Goal: Use online tool/utility: Utilize a website feature to perform a specific function

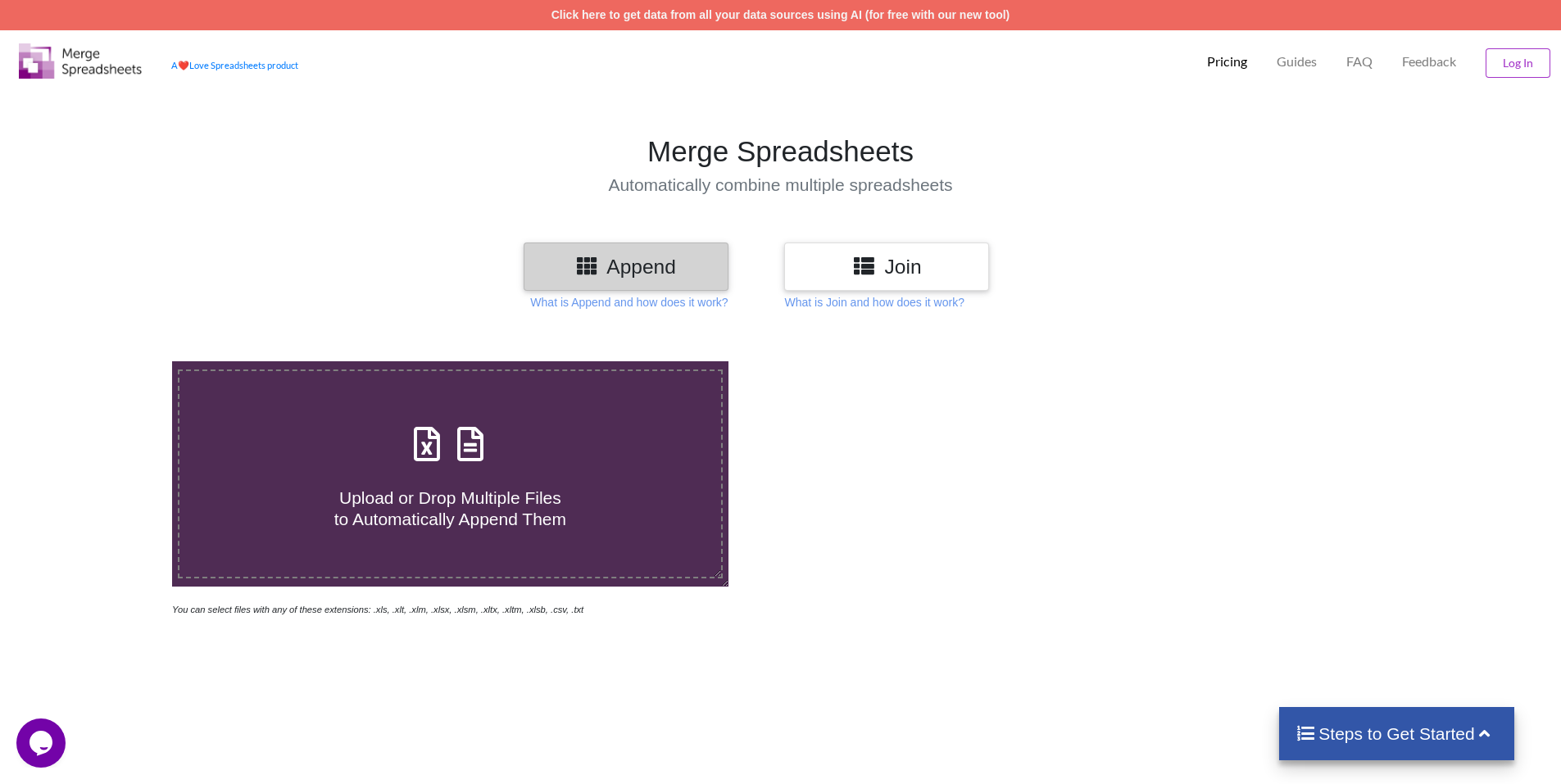
click at [427, 471] on h4 "Upload or Drop Multiple Files to Automatically Append Them" at bounding box center [450, 497] width 542 height 63
click at [112, 361] on input "Upload or Drop Multiple Files to Automatically Append Them" at bounding box center [112, 361] width 0 height 0
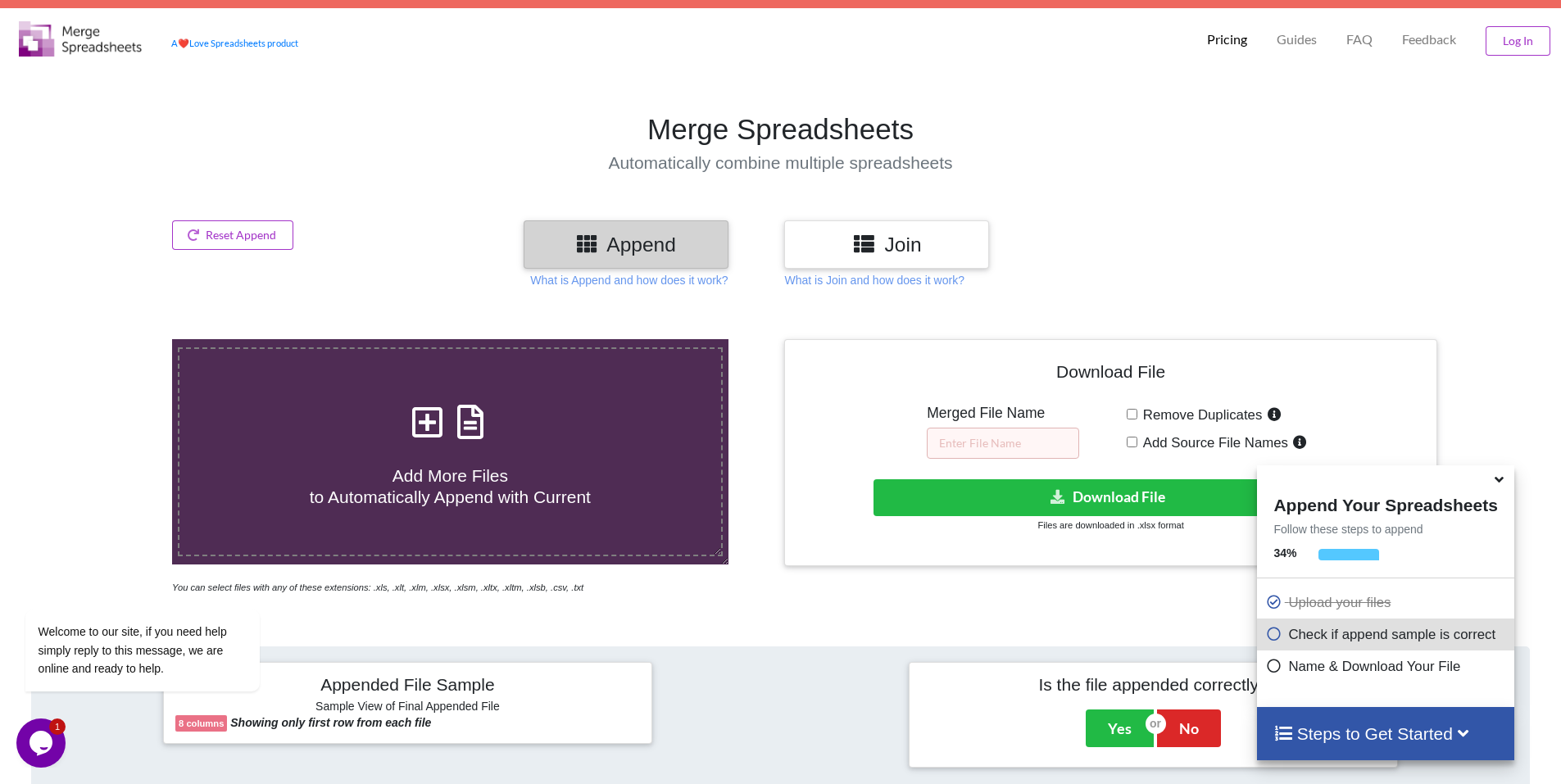
scroll to position [13, 0]
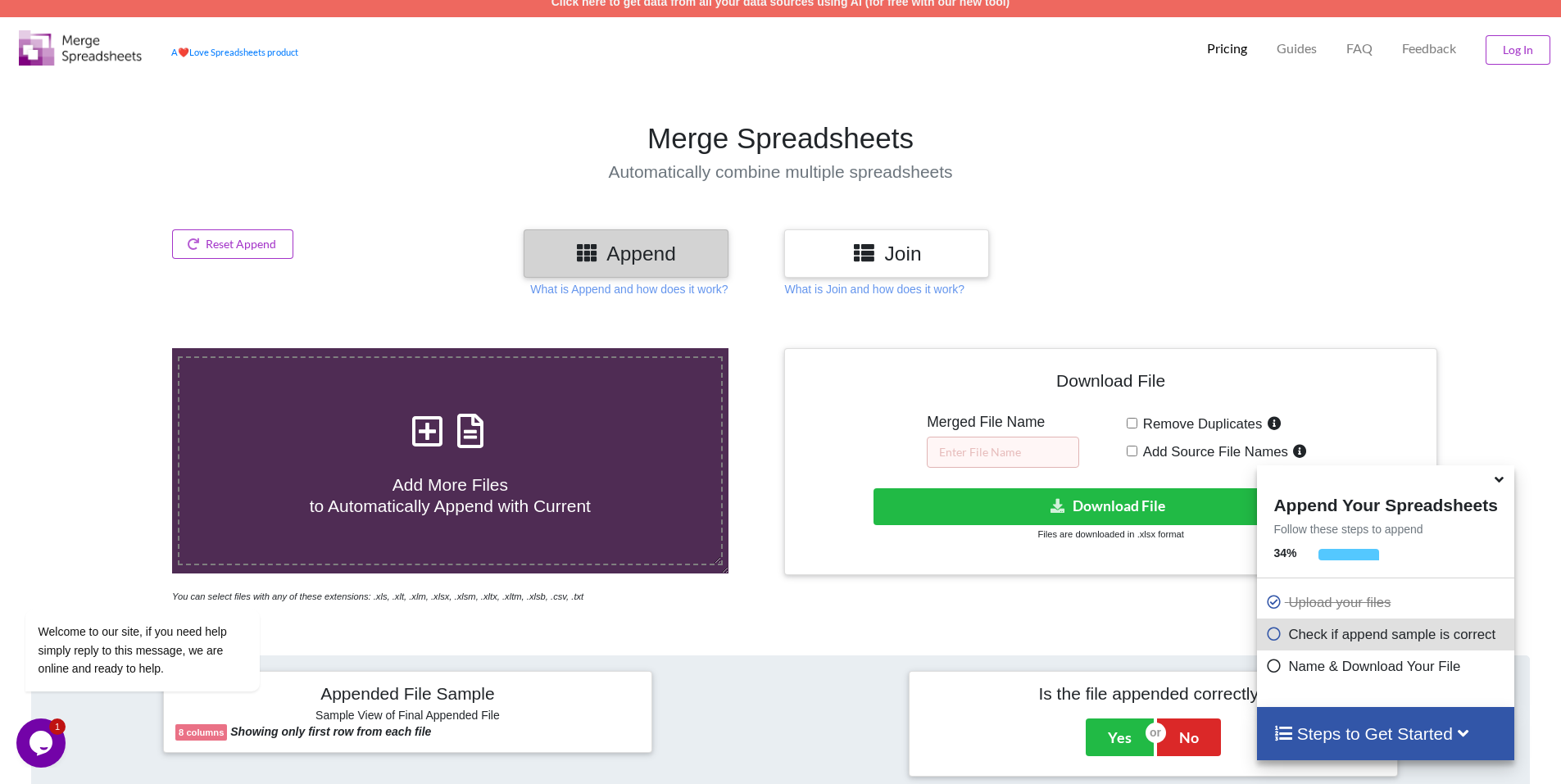
click at [406, 447] on span at bounding box center [449, 432] width 87 height 39
click at [112, 348] on input "Add More Files to Automatically Append with Current" at bounding box center [112, 348] width 0 height 0
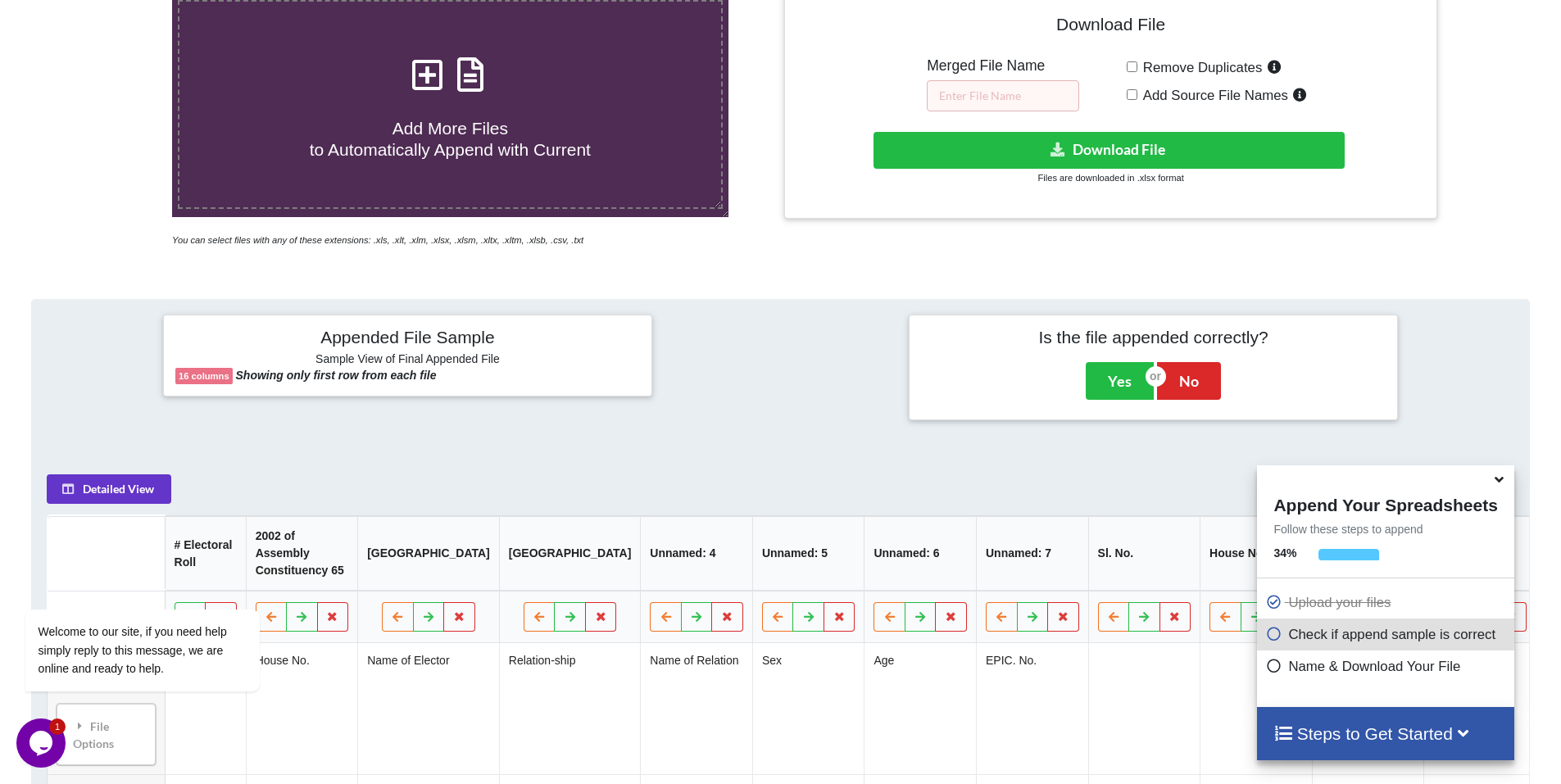
scroll to position [340, 0]
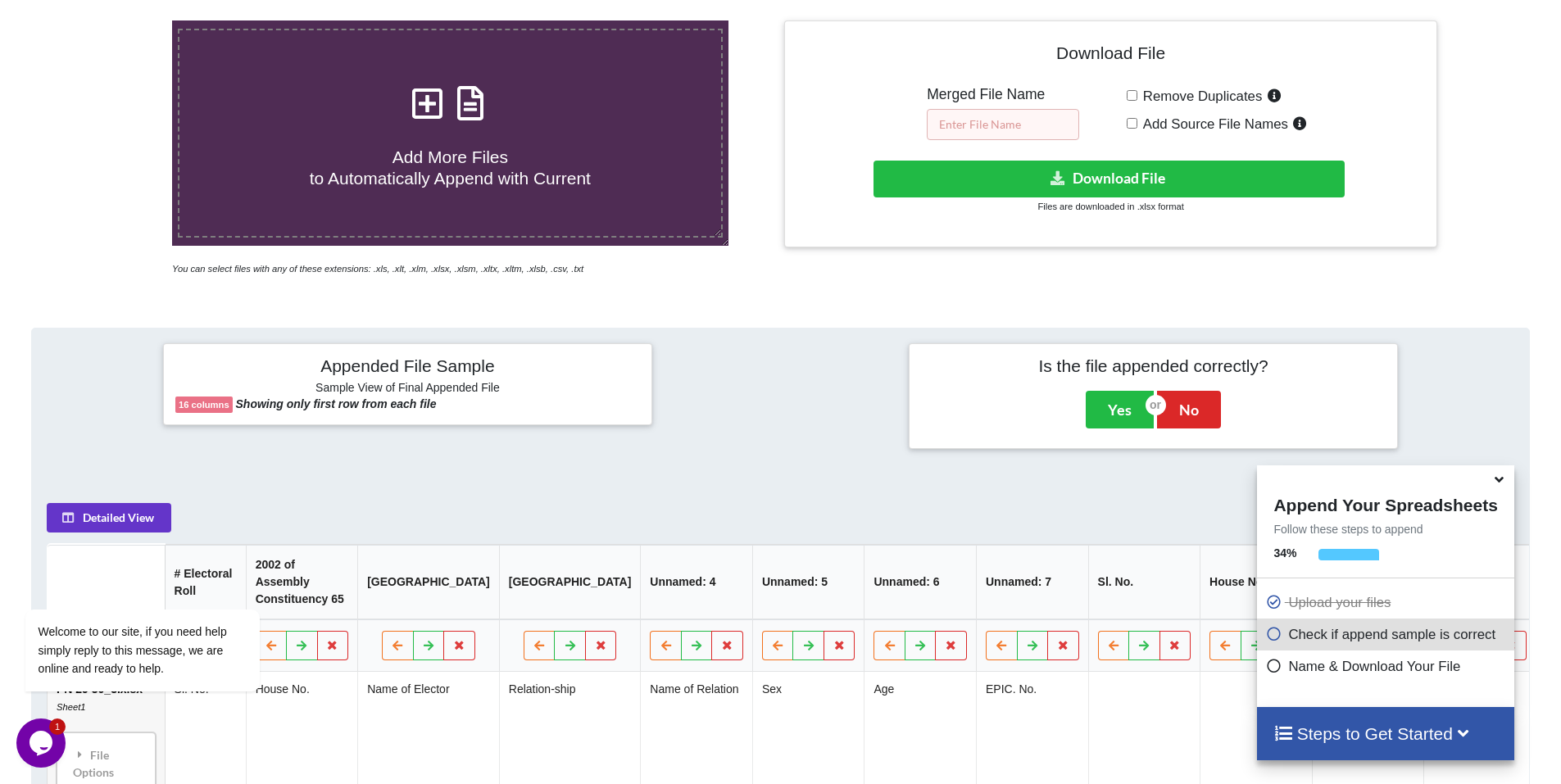
click at [1038, 122] on input "text" at bounding box center [1003, 123] width 152 height 31
type input "c"
click at [1003, 125] on input "updated 29 30" at bounding box center [1003, 123] width 152 height 31
type input "updated 30"
click at [1055, 178] on icon at bounding box center [1058, 177] width 17 height 12
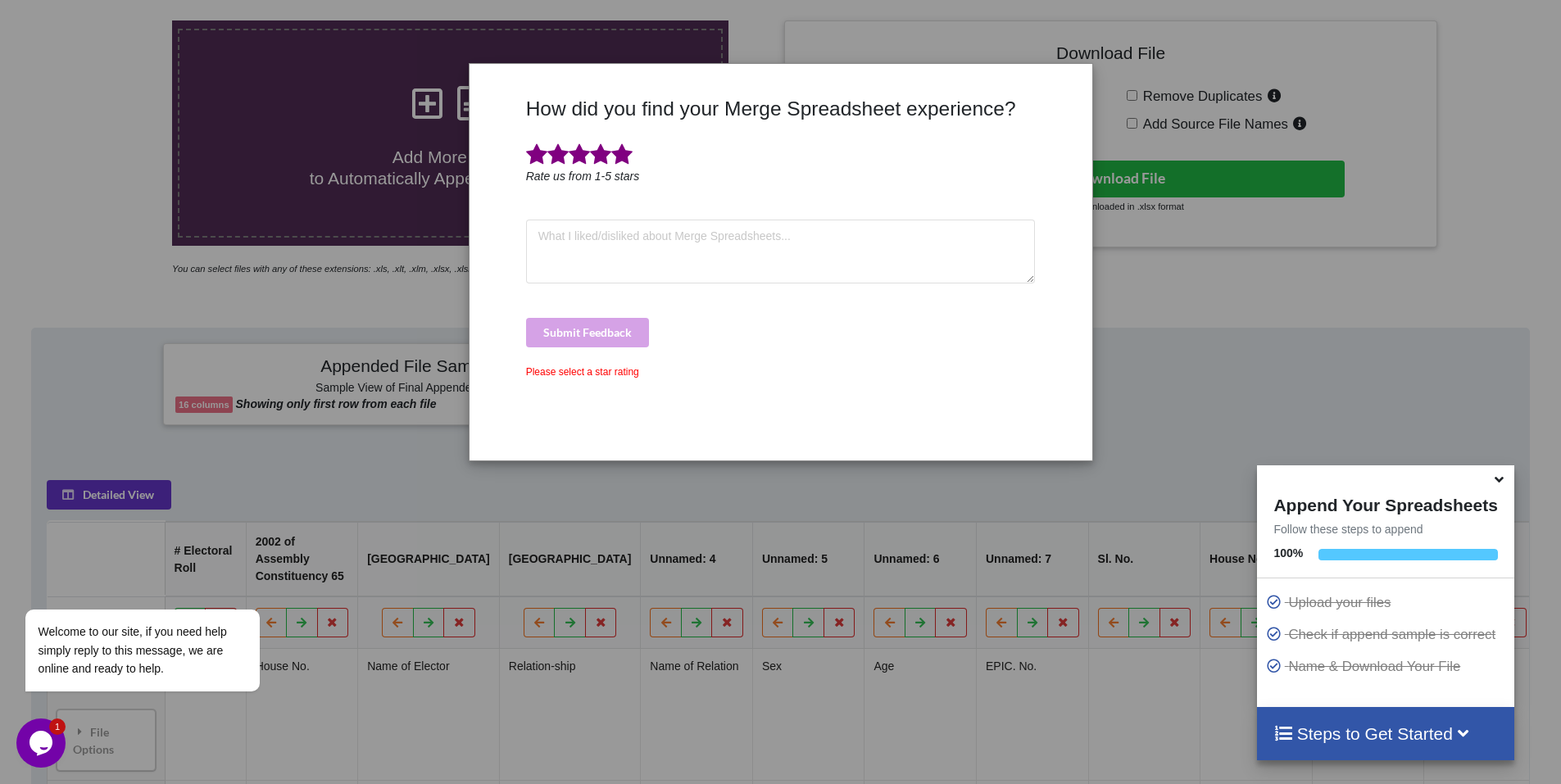
click at [623, 150] on span at bounding box center [621, 154] width 21 height 23
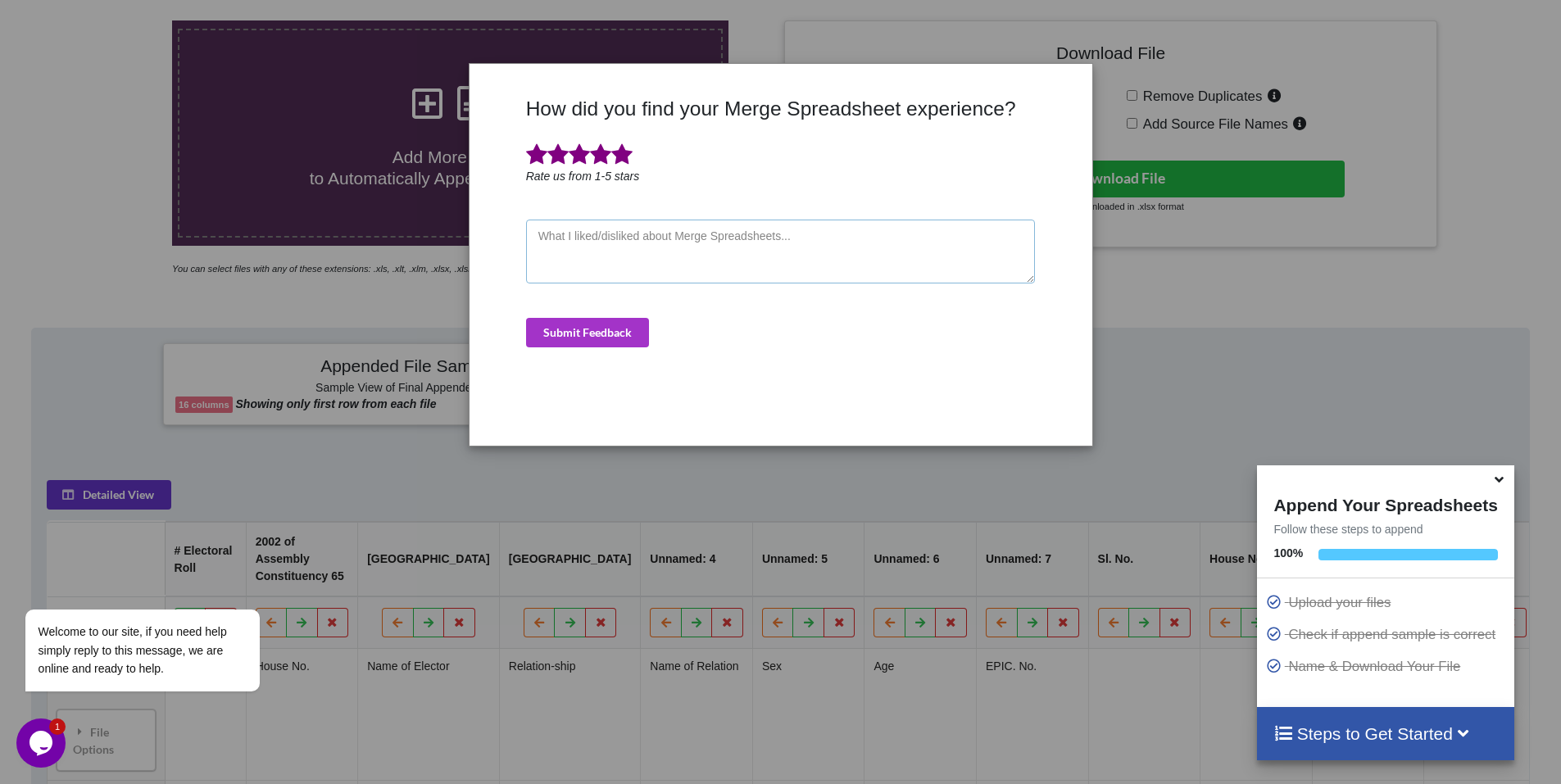
click at [618, 258] on textarea at bounding box center [781, 252] width 510 height 64
type textarea "good"
click at [607, 329] on button "Submit Feedback" at bounding box center [587, 332] width 122 height 30
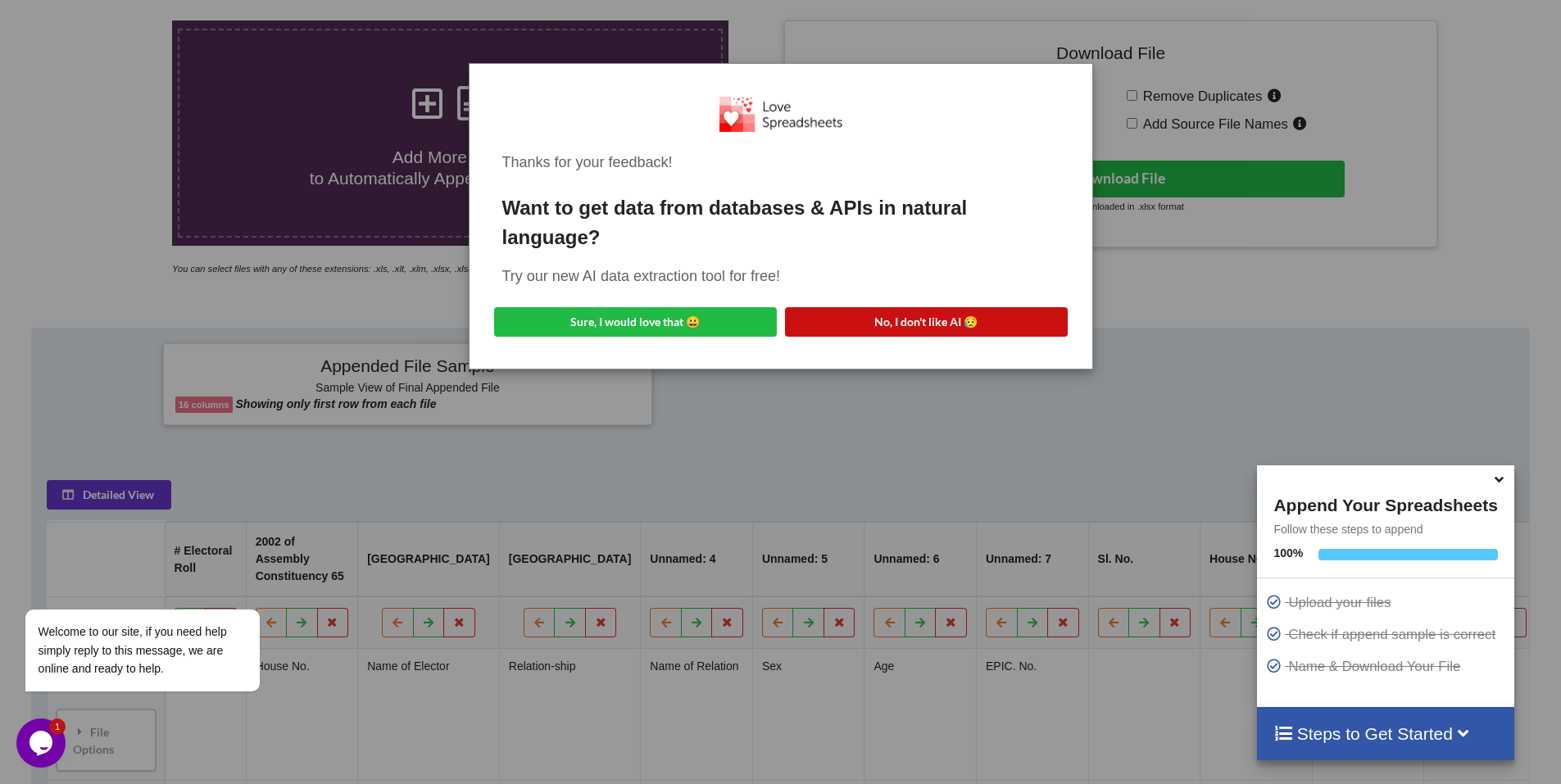
click at [869, 327] on button "No, I don't like AI 😥" at bounding box center [927, 322] width 283 height 30
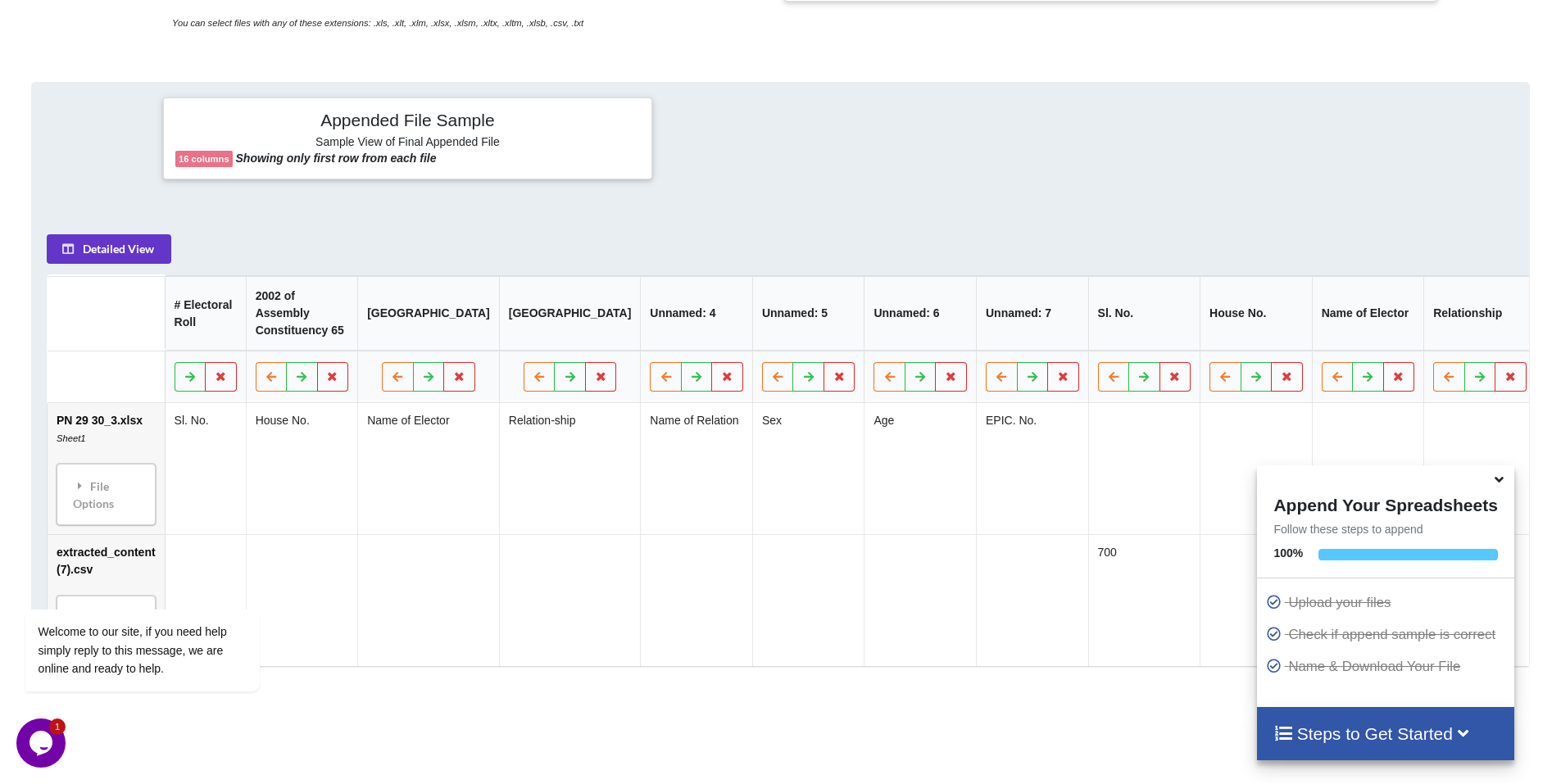
scroll to position [669, 0]
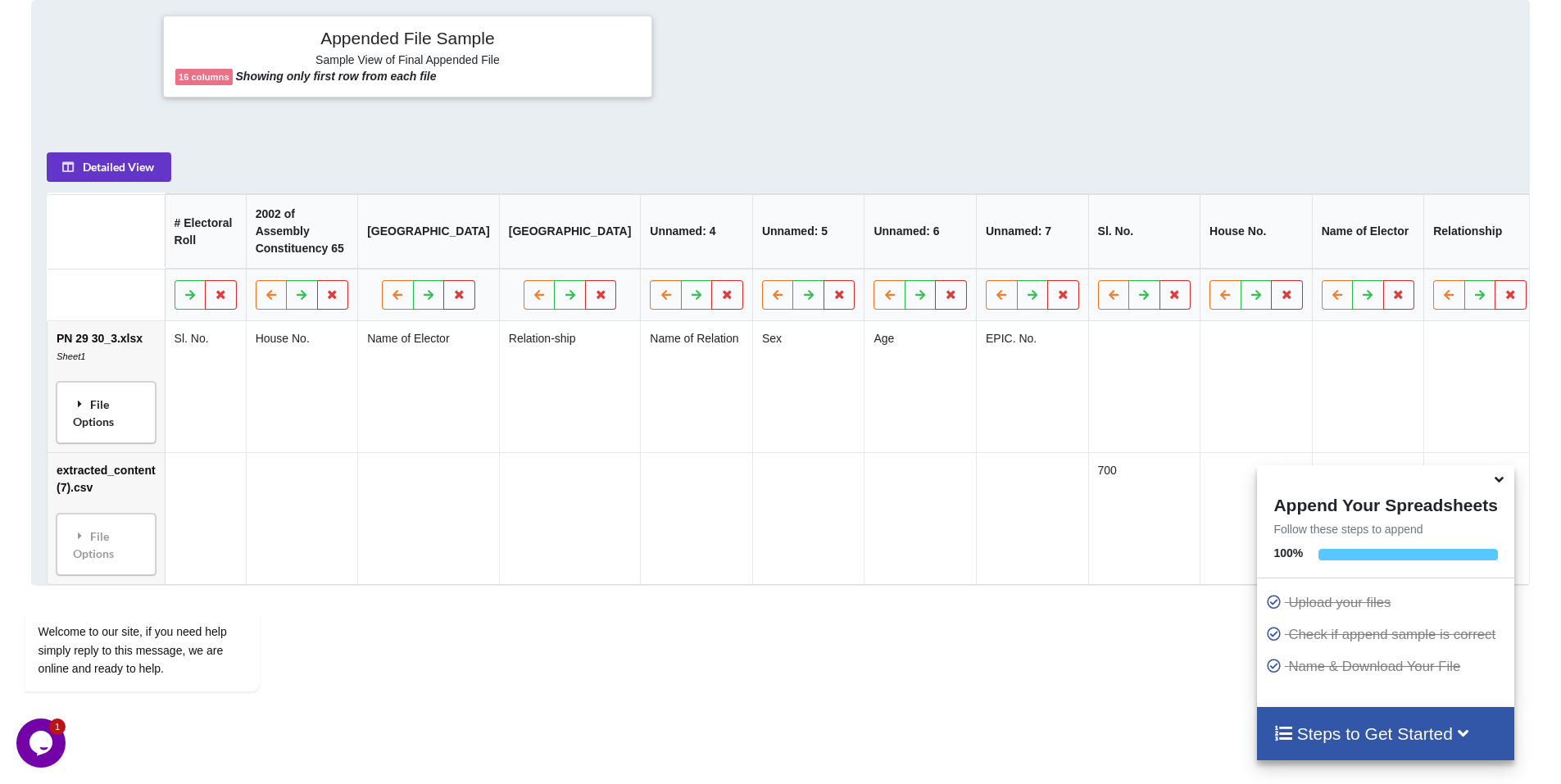
click at [107, 419] on div "File Options" at bounding box center [107, 413] width 90 height 52
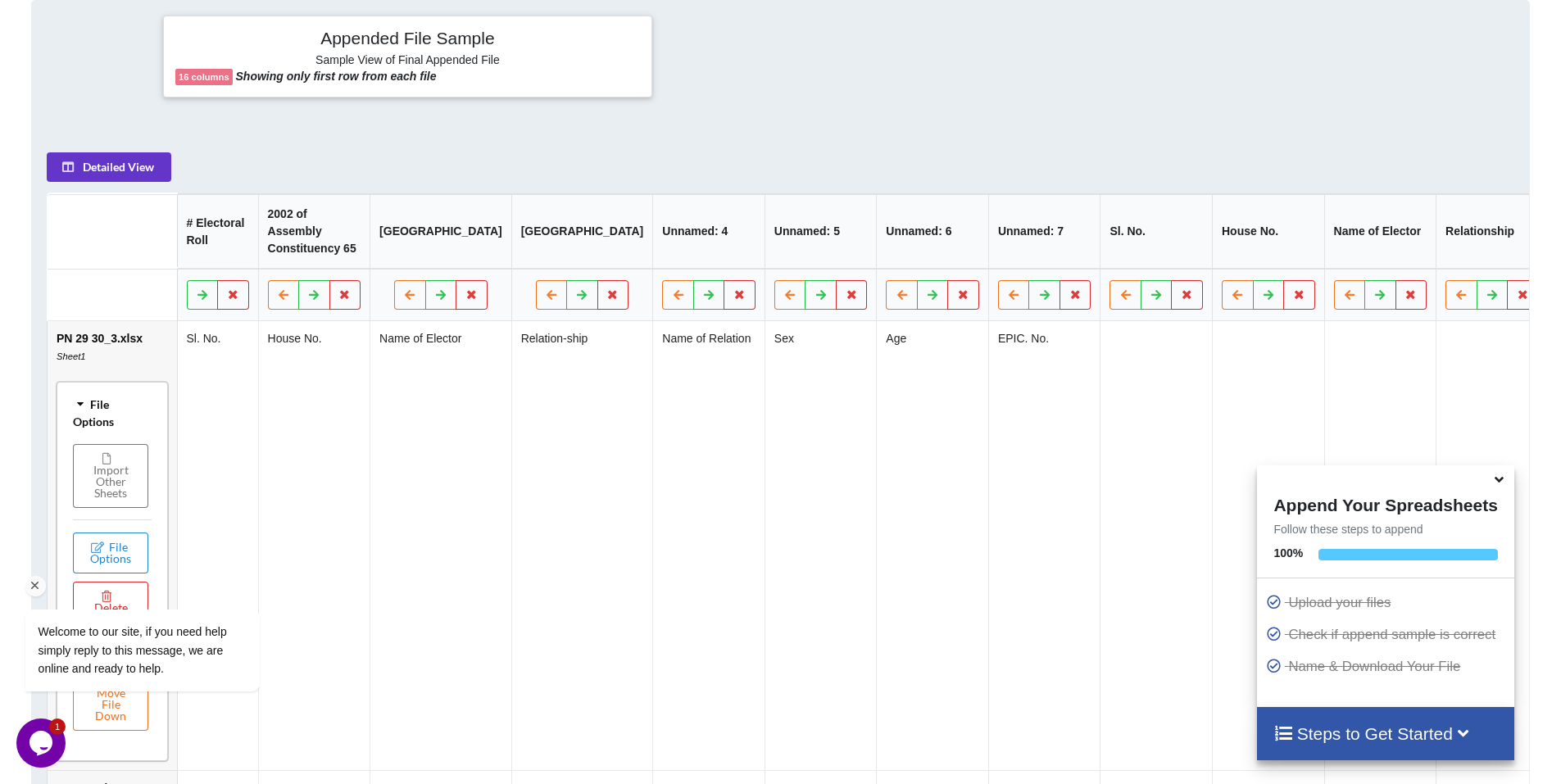
click at [105, 603] on div "Welcome to our site, if you need help simply reply to this message, we are onli…" at bounding box center [164, 634] width 278 height 130
click at [102, 605] on div "Welcome to our site, if you need help simply reply to this message, we are onli…" at bounding box center [164, 634] width 278 height 130
click at [104, 605] on div "Welcome to our site, if you need help simply reply to this message, we are onli…" at bounding box center [164, 634] width 278 height 130
click at [105, 605] on div "Welcome to our site, if you need help simply reply to this message, we are onli…" at bounding box center [164, 634] width 278 height 130
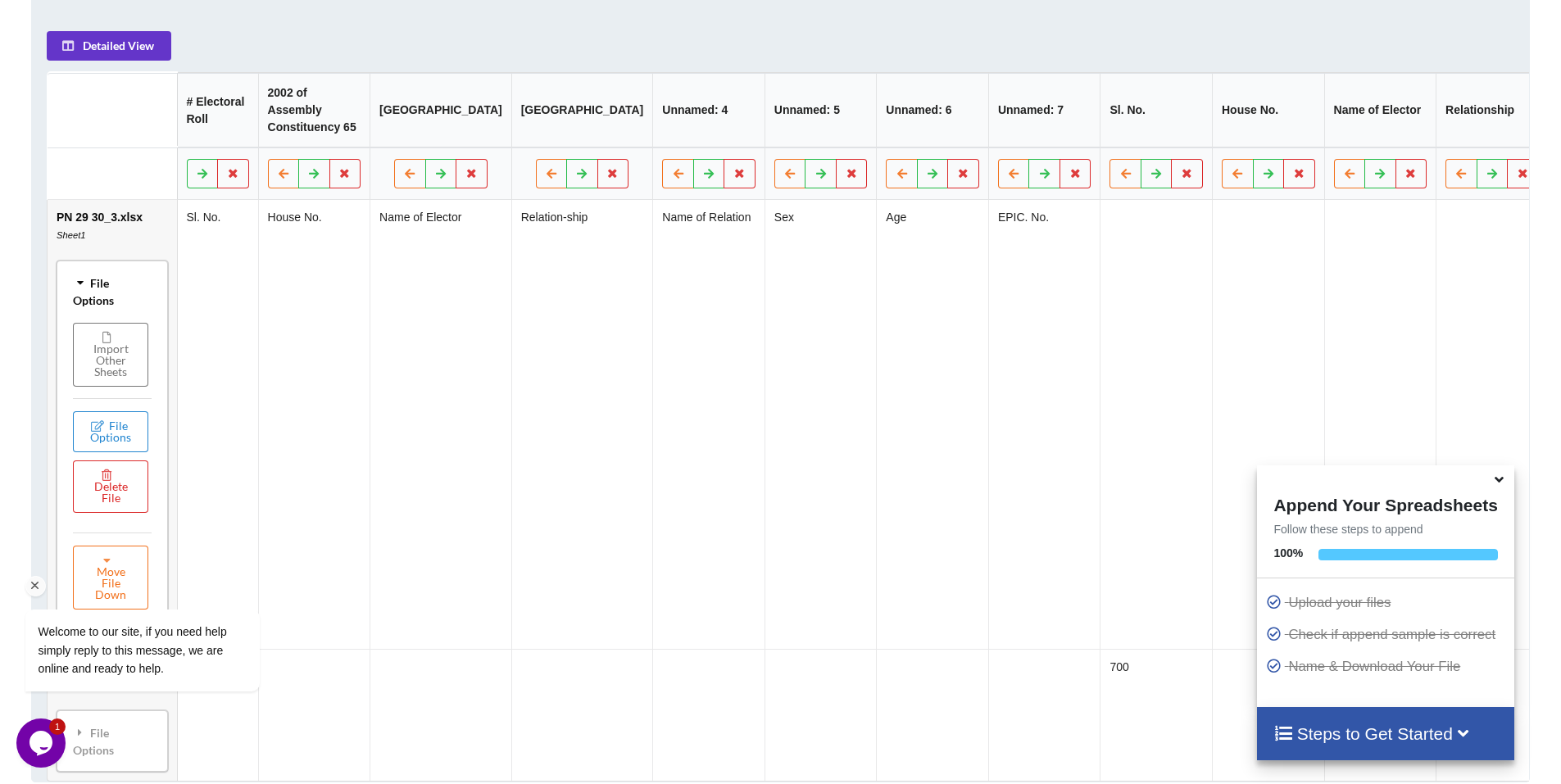
scroll to position [832, 0]
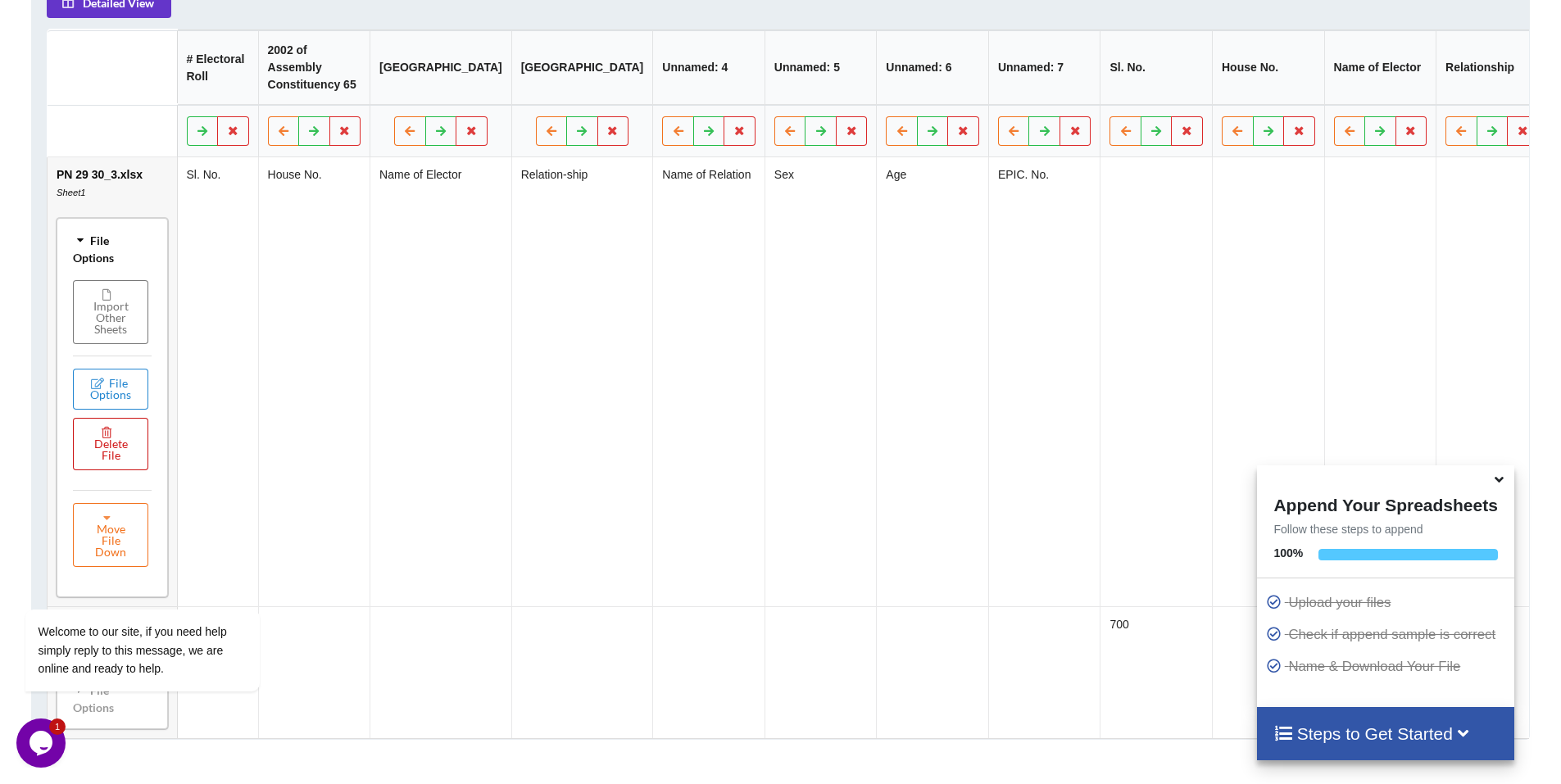
click at [113, 461] on button "Delete File" at bounding box center [111, 444] width 76 height 53
click at [171, 386] on button "Delete File" at bounding box center [173, 393] width 89 height 30
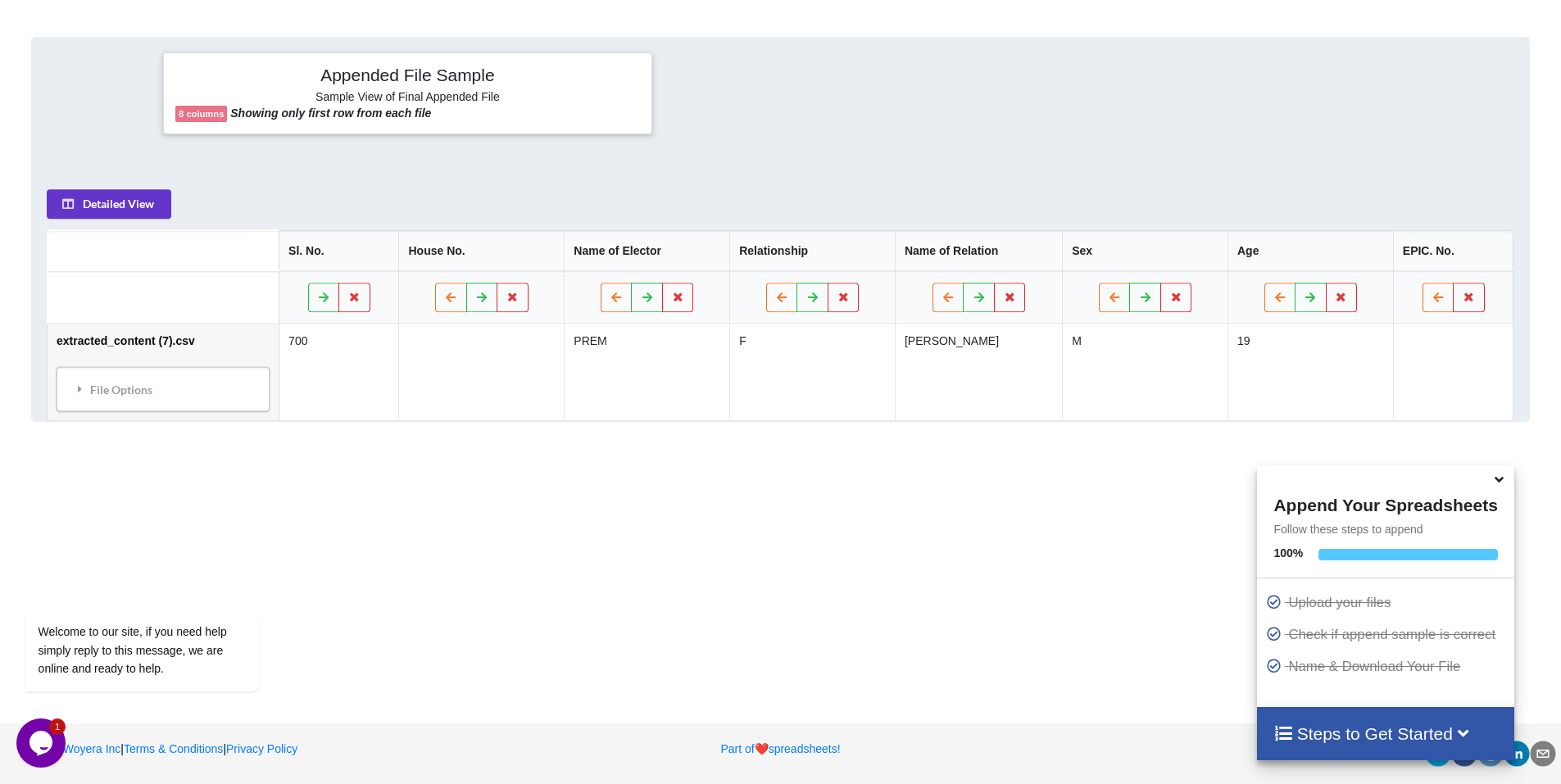
click at [130, 388] on div "File Options" at bounding box center [163, 389] width 203 height 35
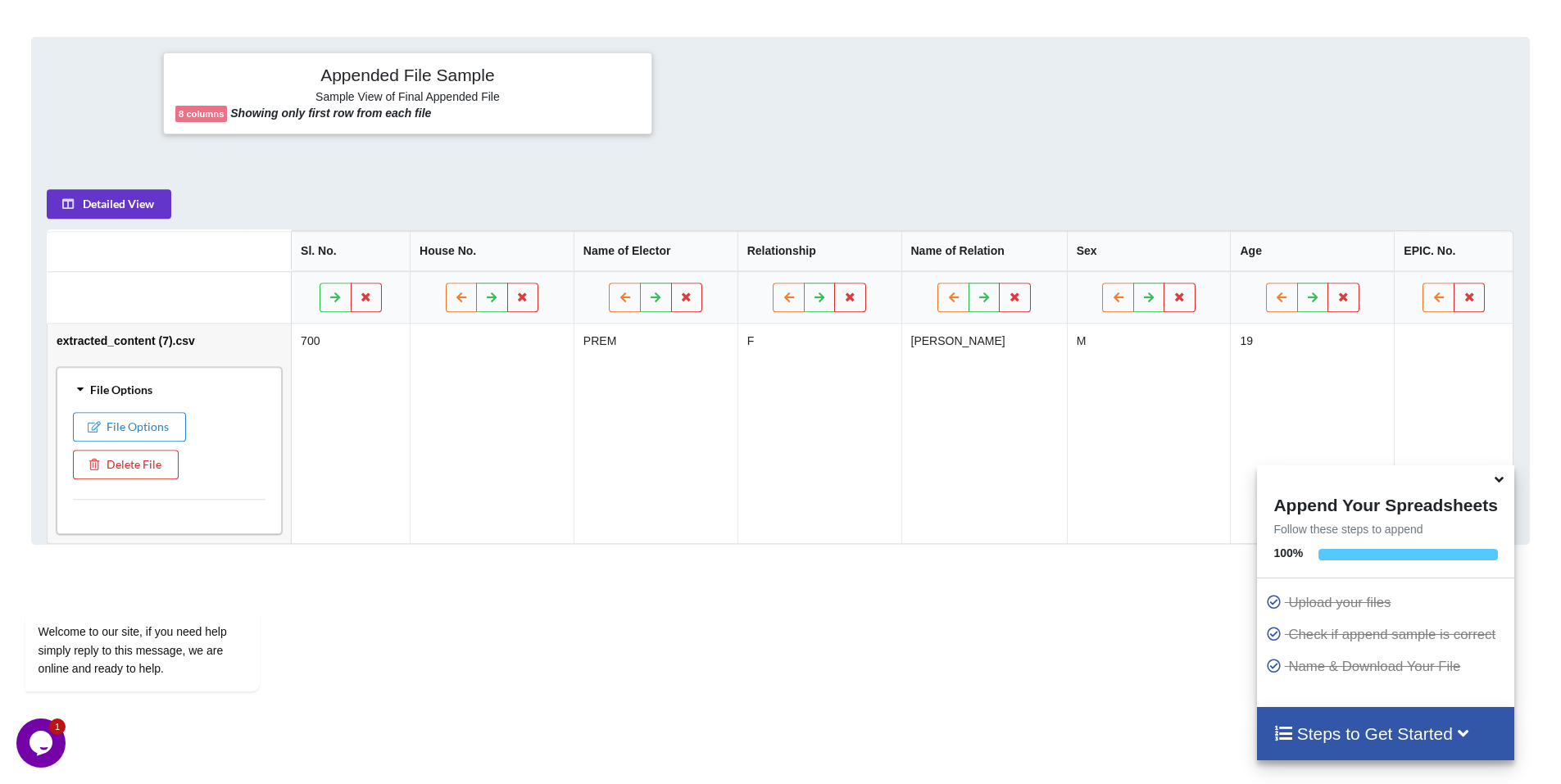
scroll to position [754, 0]
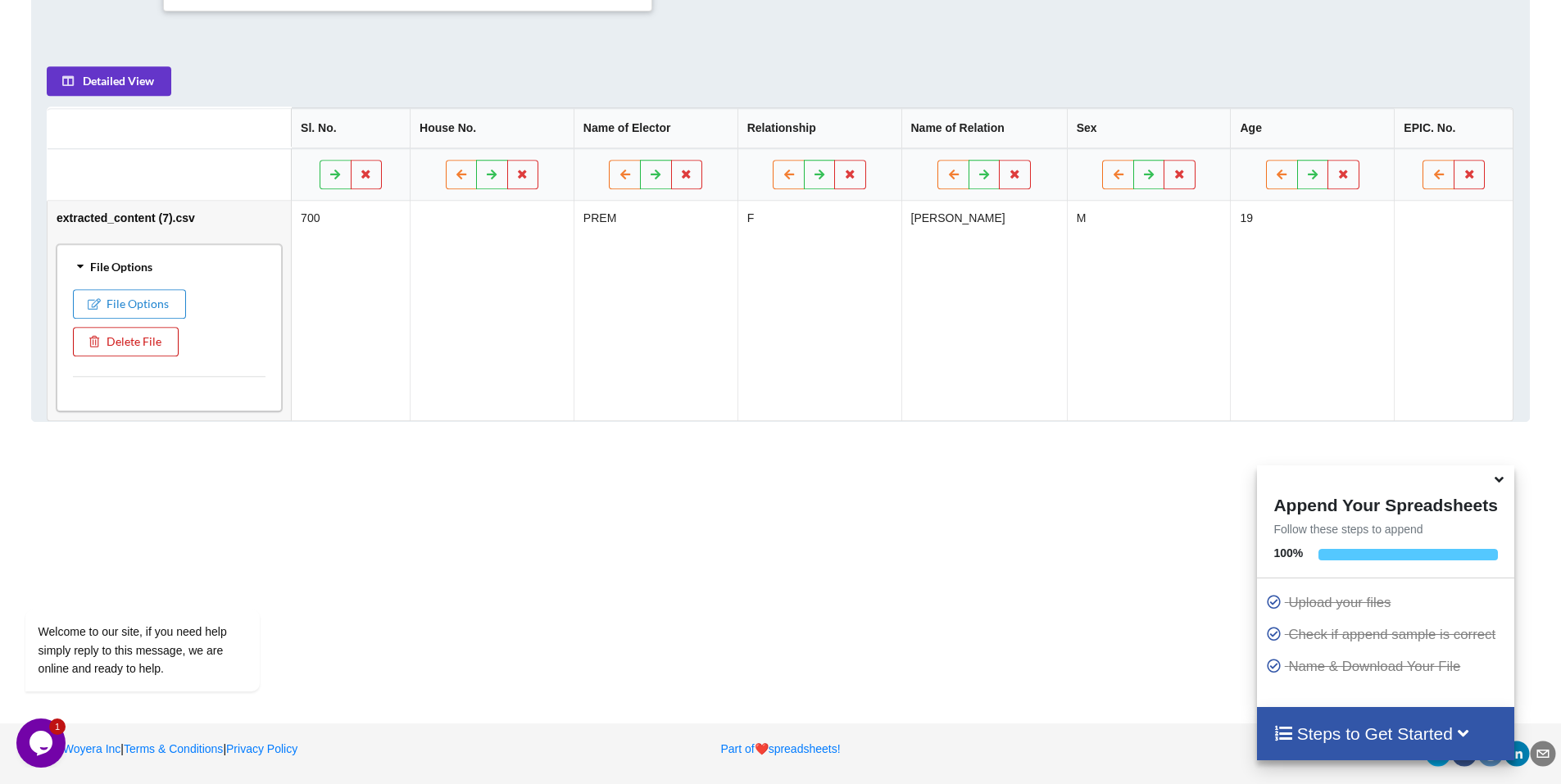
click at [138, 344] on button "Delete File" at bounding box center [125, 341] width 106 height 30
click at [173, 297] on button "Delete File" at bounding box center [173, 294] width 89 height 30
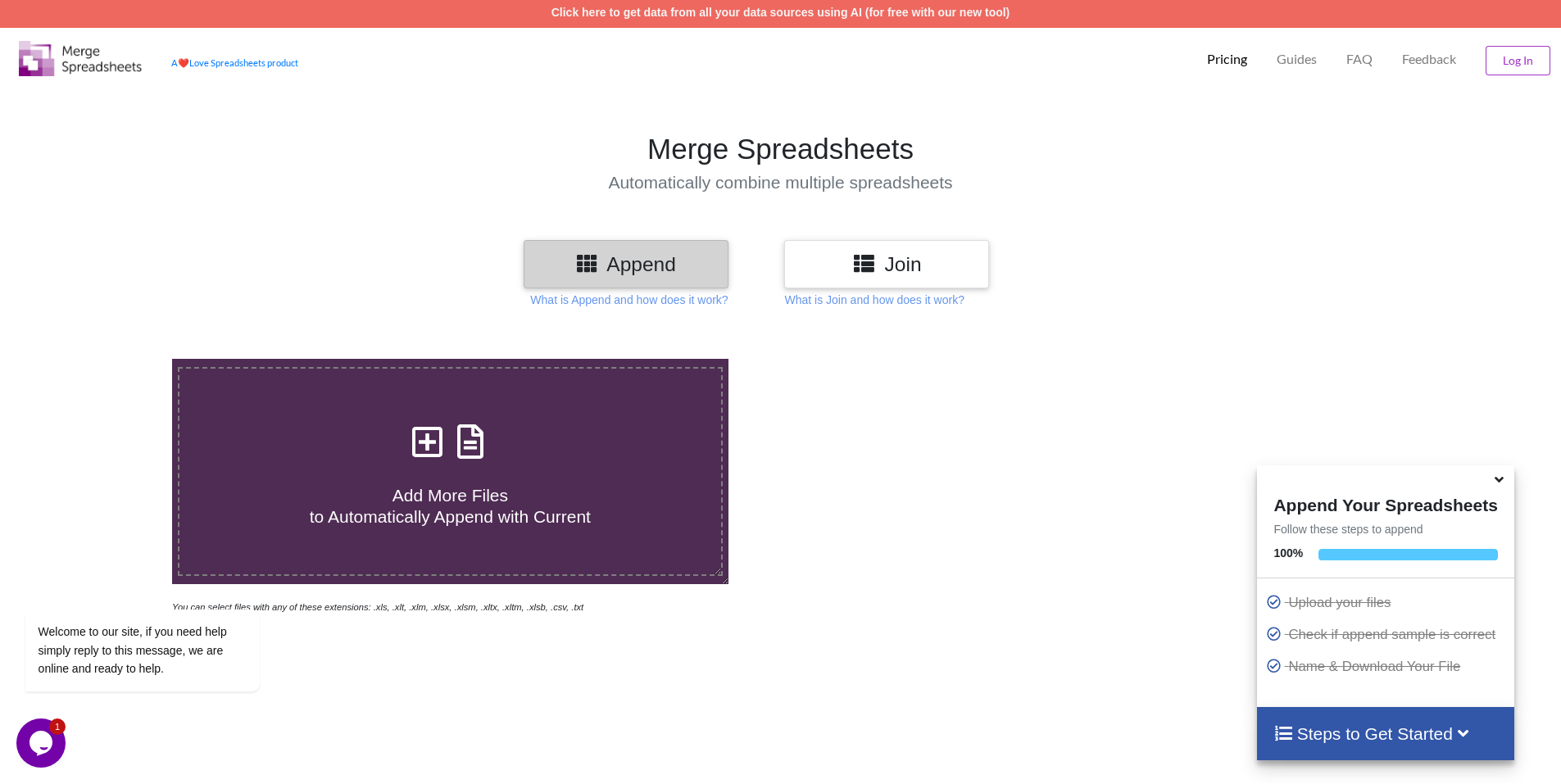
scroll to position [0, 0]
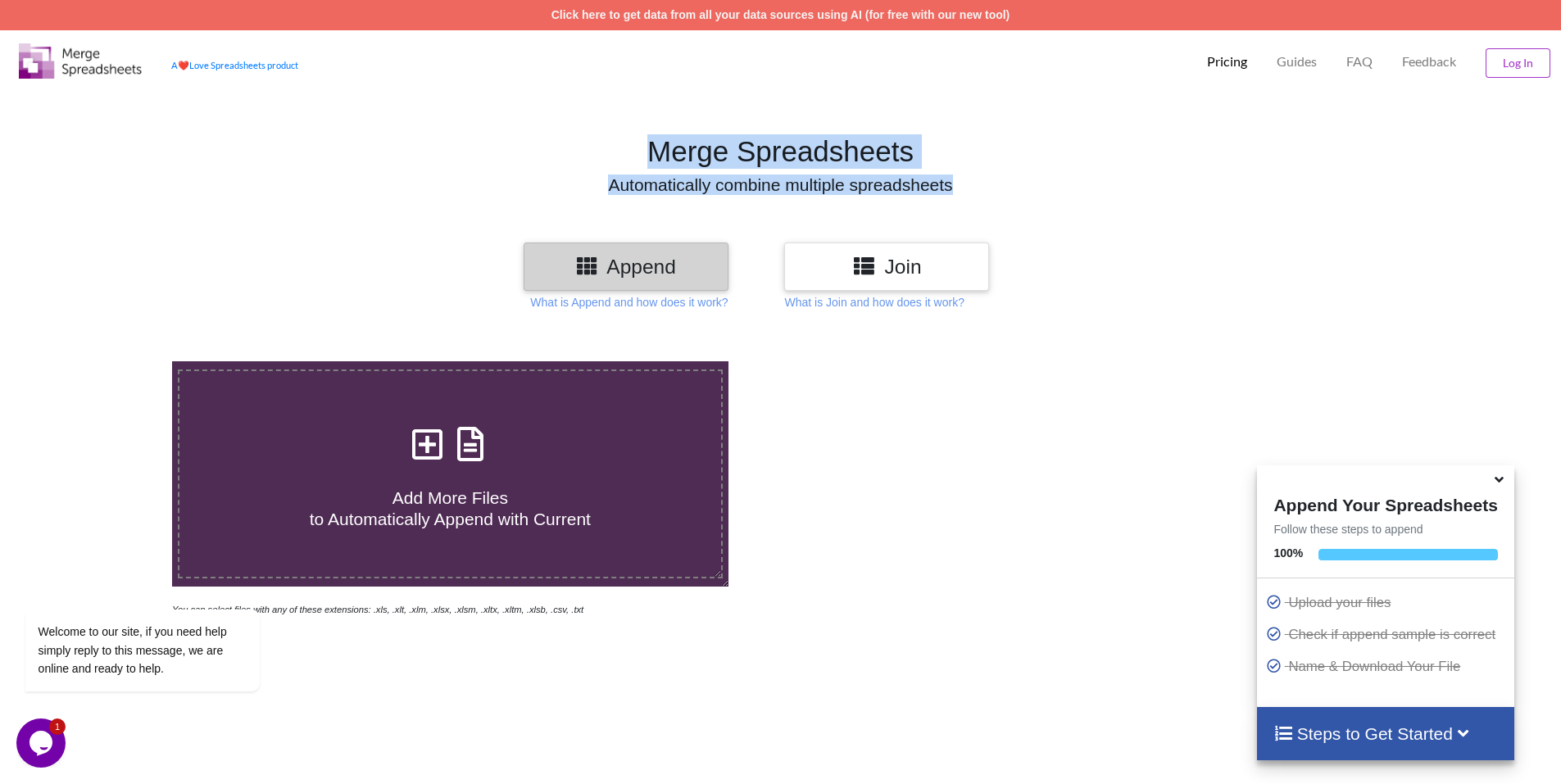
drag, startPoint x: 374, startPoint y: 261, endPoint x: 367, endPoint y: 123, distance: 138.2
click at [367, 123] on div "Merge Spreadsheets Automatically combine multiple spreadsheets Append Join What…" at bounding box center [780, 616] width 1561 height 1058
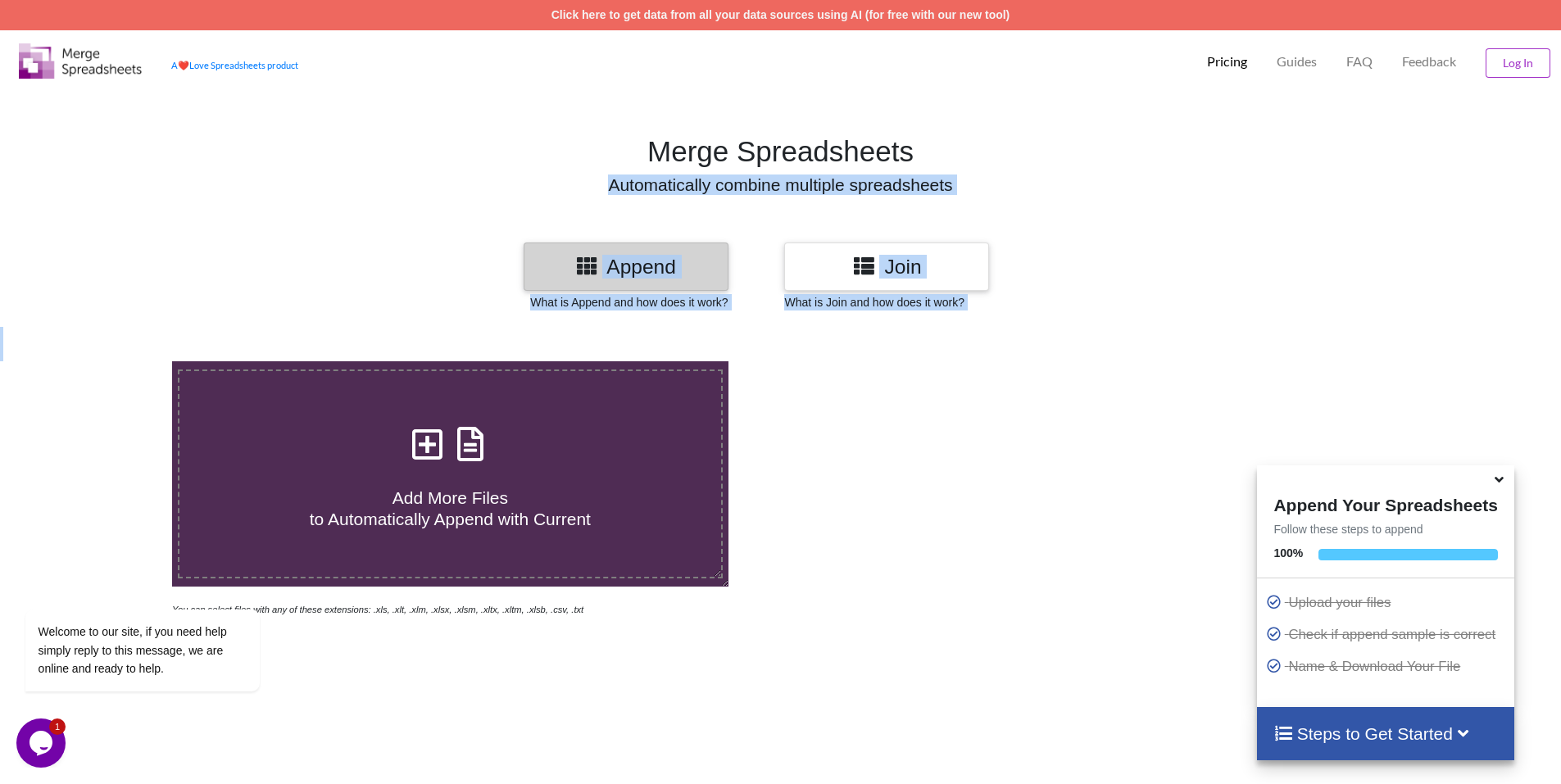
drag, startPoint x: 354, startPoint y: 466, endPoint x: 354, endPoint y: 155, distance: 311.0
click at [354, 169] on div "Merge Spreadsheets Automatically combine multiple spreadsheets Append Join What…" at bounding box center [780, 616] width 1561 height 1058
click at [1289, 245] on div at bounding box center [1309, 267] width 265 height 49
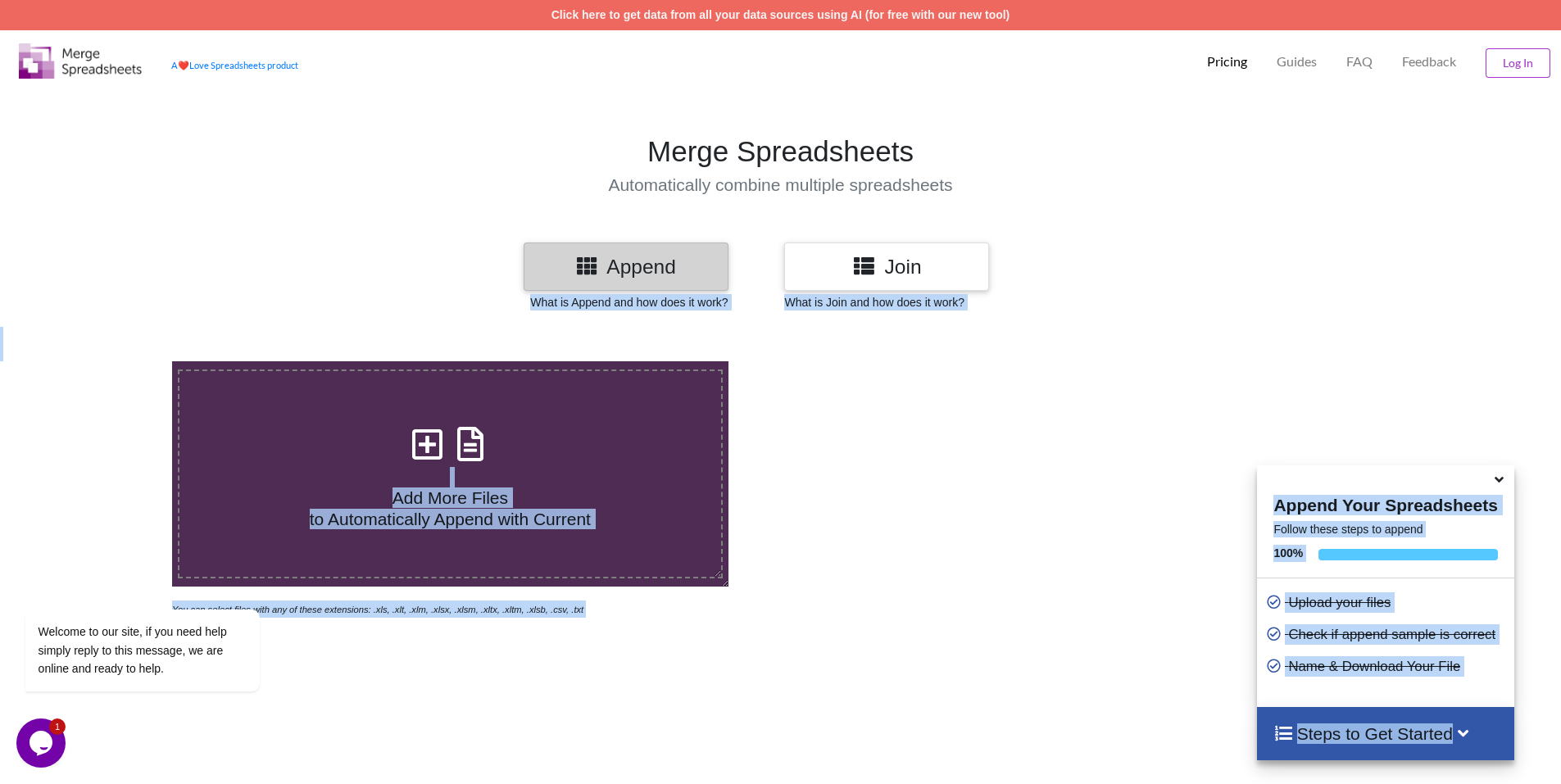
drag, startPoint x: 1200, startPoint y: 253, endPoint x: 1155, endPoint y: 490, distance: 241.2
click at [1155, 490] on div "Append Join What is Append and how does it work? What is Join and how does it w…" at bounding box center [780, 693] width 1561 height 902
click at [1156, 475] on div at bounding box center [1111, 490] width 661 height 257
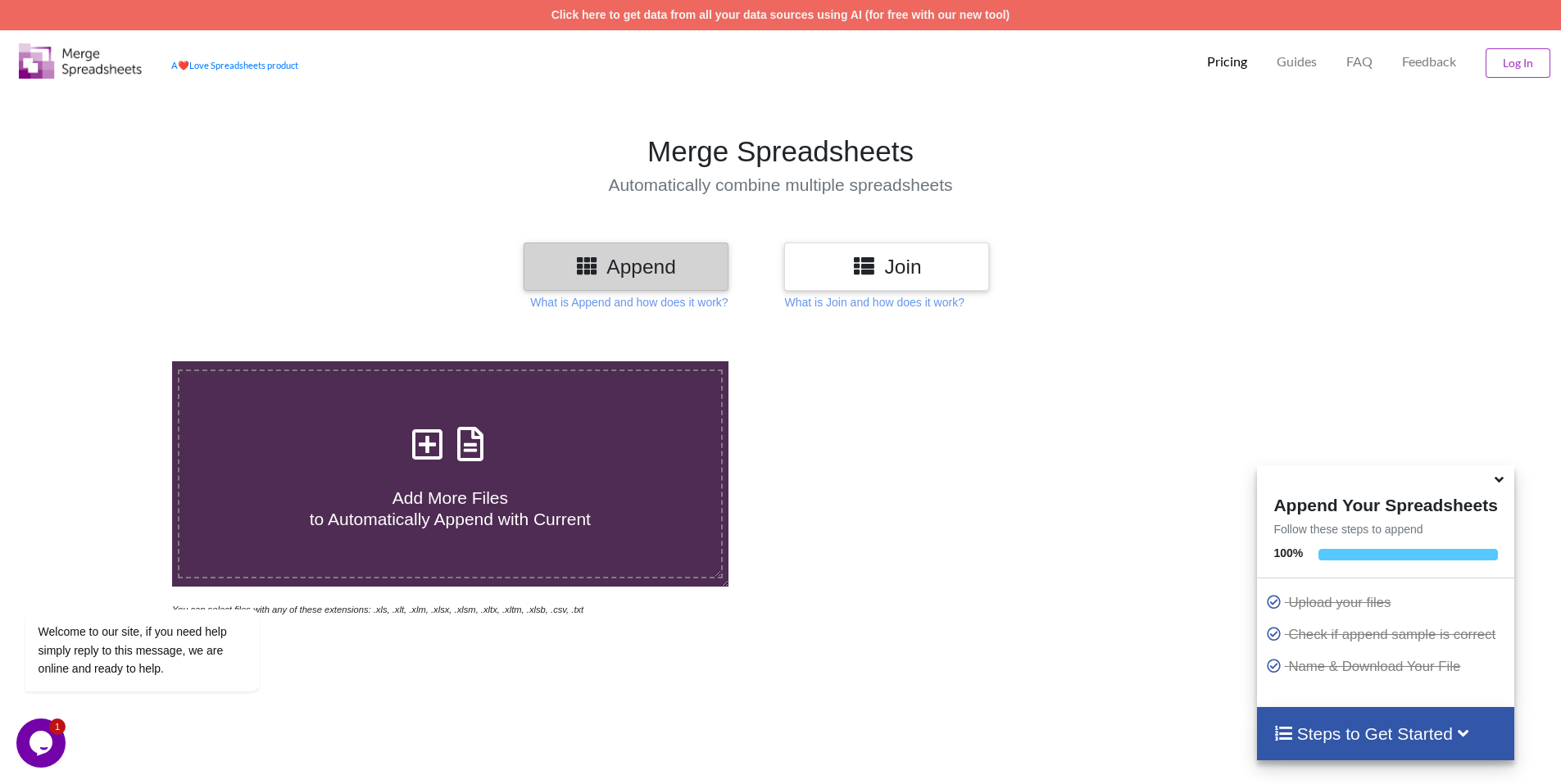
click at [494, 479] on h4 "Add More Files to Automatically Append with Current" at bounding box center [450, 497] width 542 height 63
click at [112, 361] on input "Add More Files to Automatically Append with Current" at bounding box center [112, 361] width 0 height 0
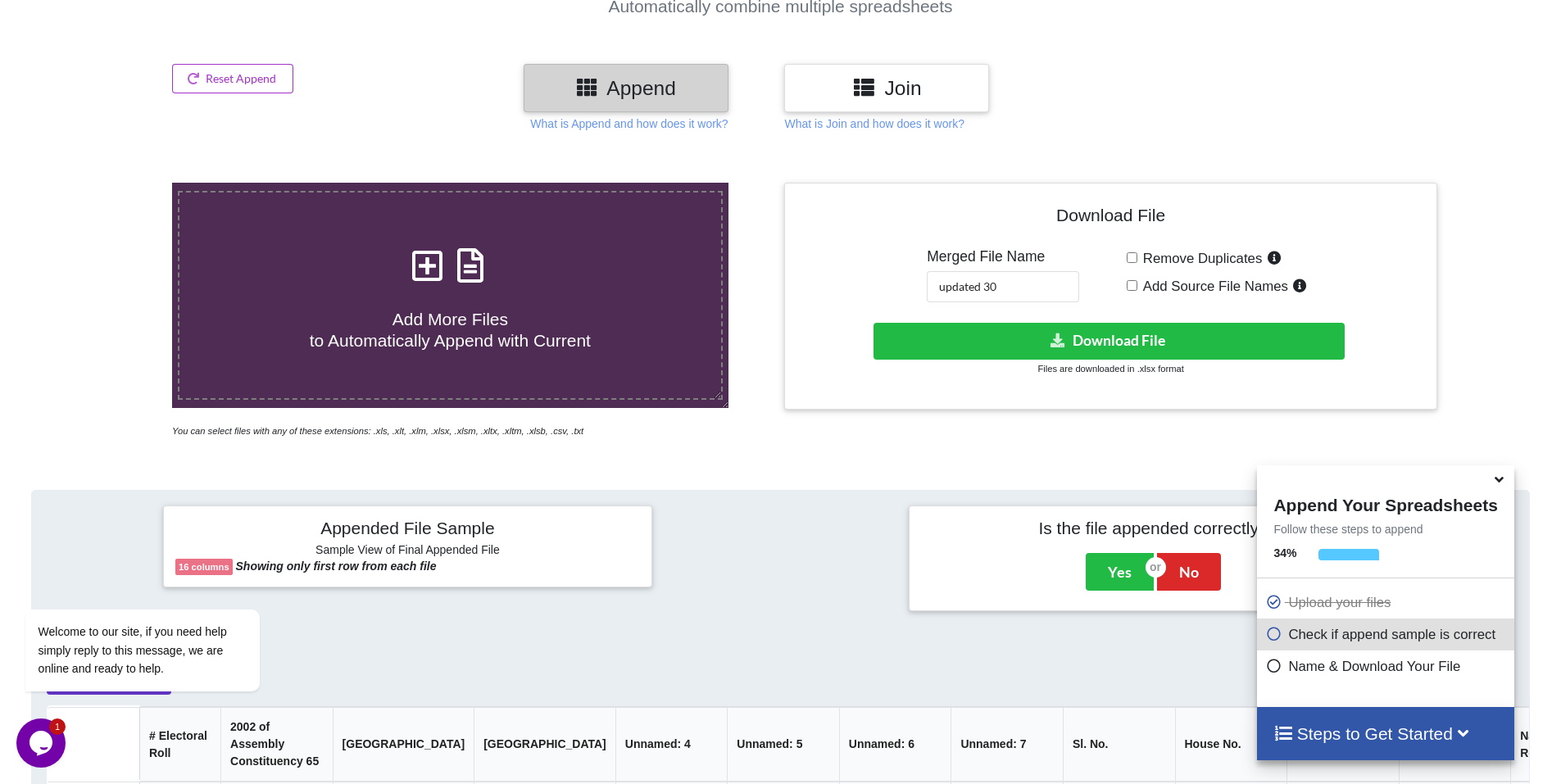
scroll to position [177, 0]
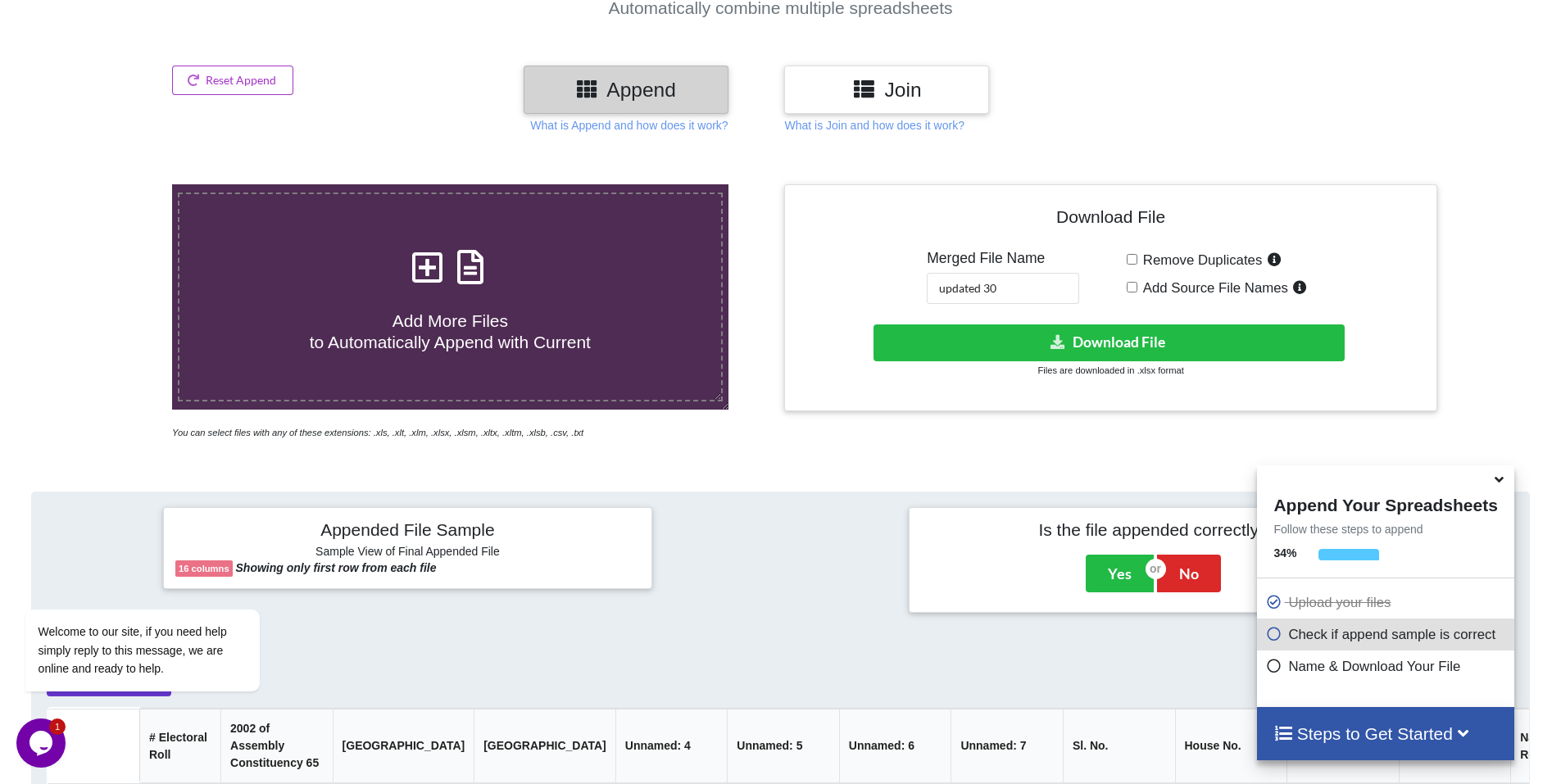
click at [516, 315] on h4 "Add More Files to Automatically Append with Current" at bounding box center [450, 320] width 542 height 63
click at [112, 184] on input "Add More Files to Automatically Append with Current" at bounding box center [112, 184] width 0 height 0
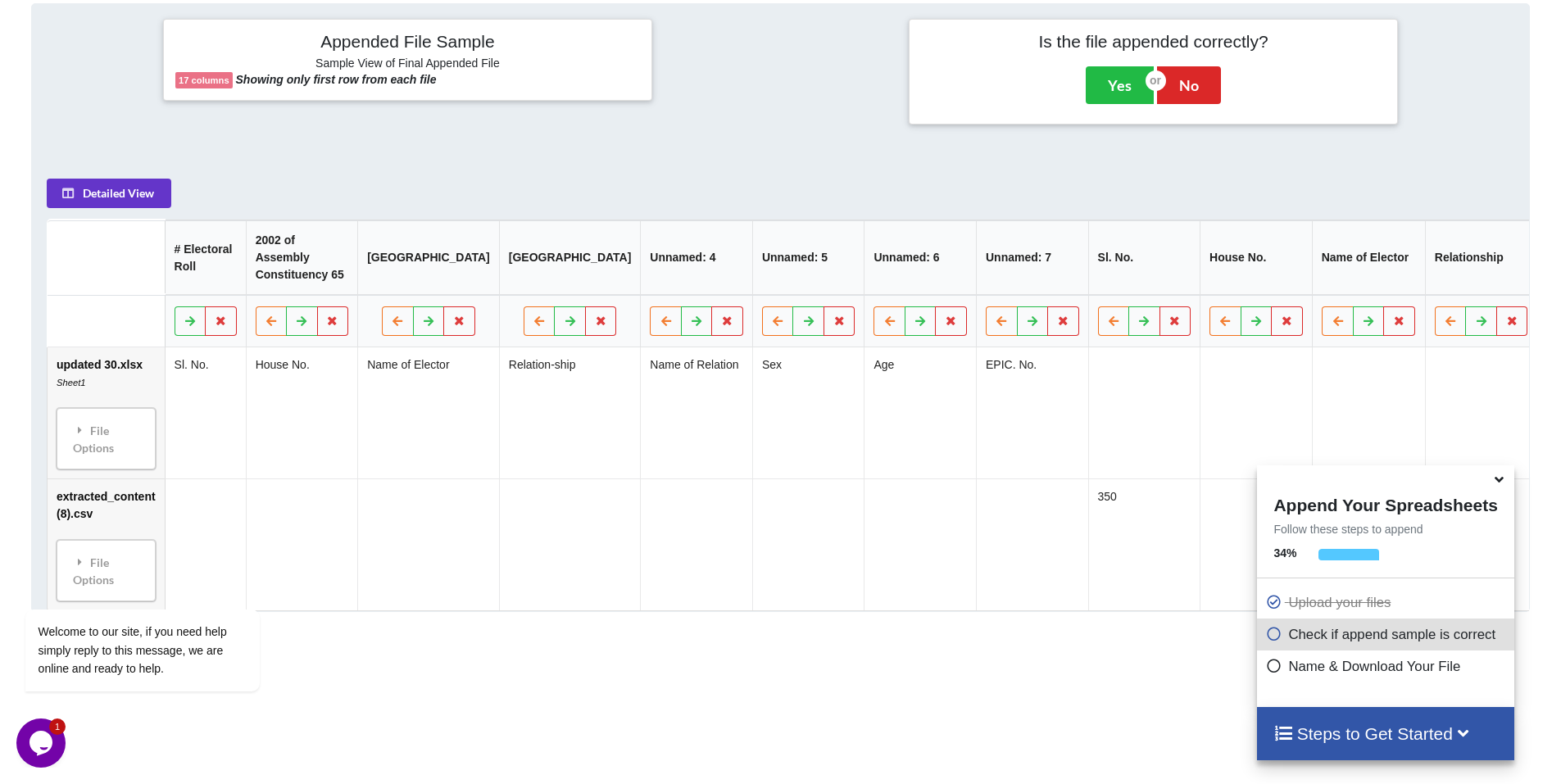
scroll to position [669, 0]
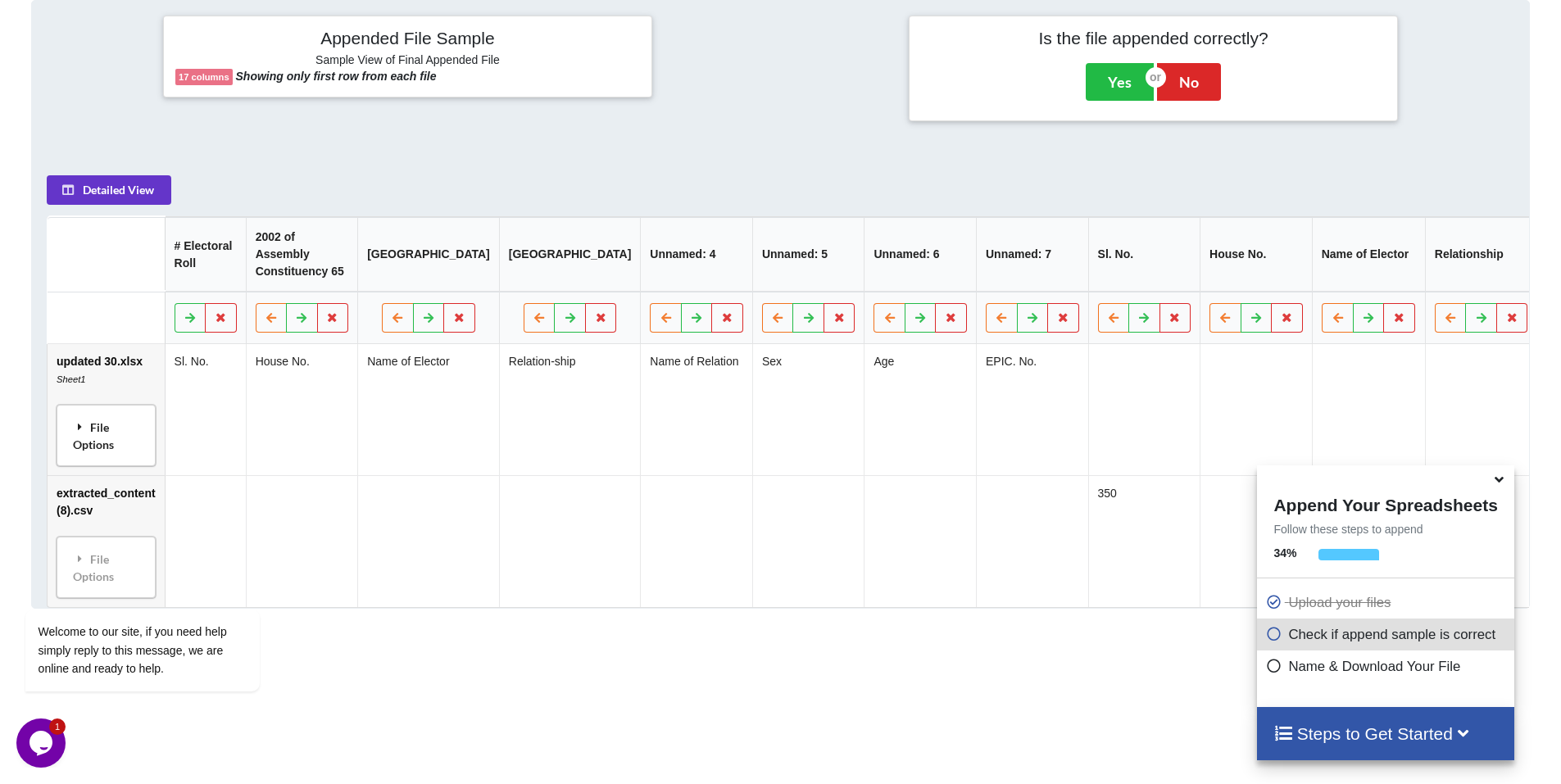
click at [103, 445] on div "File Options" at bounding box center [107, 436] width 90 height 52
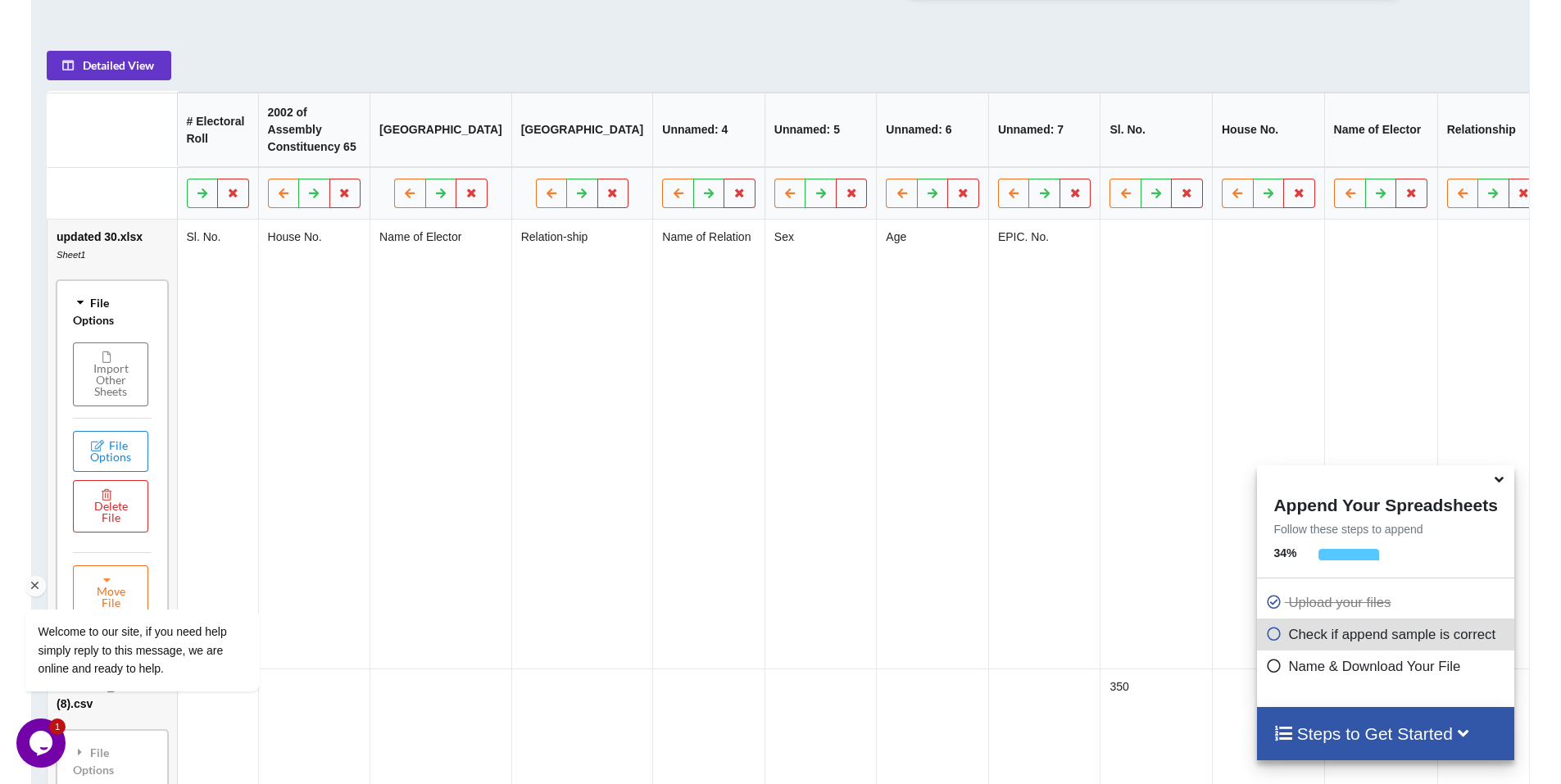
scroll to position [832, 0]
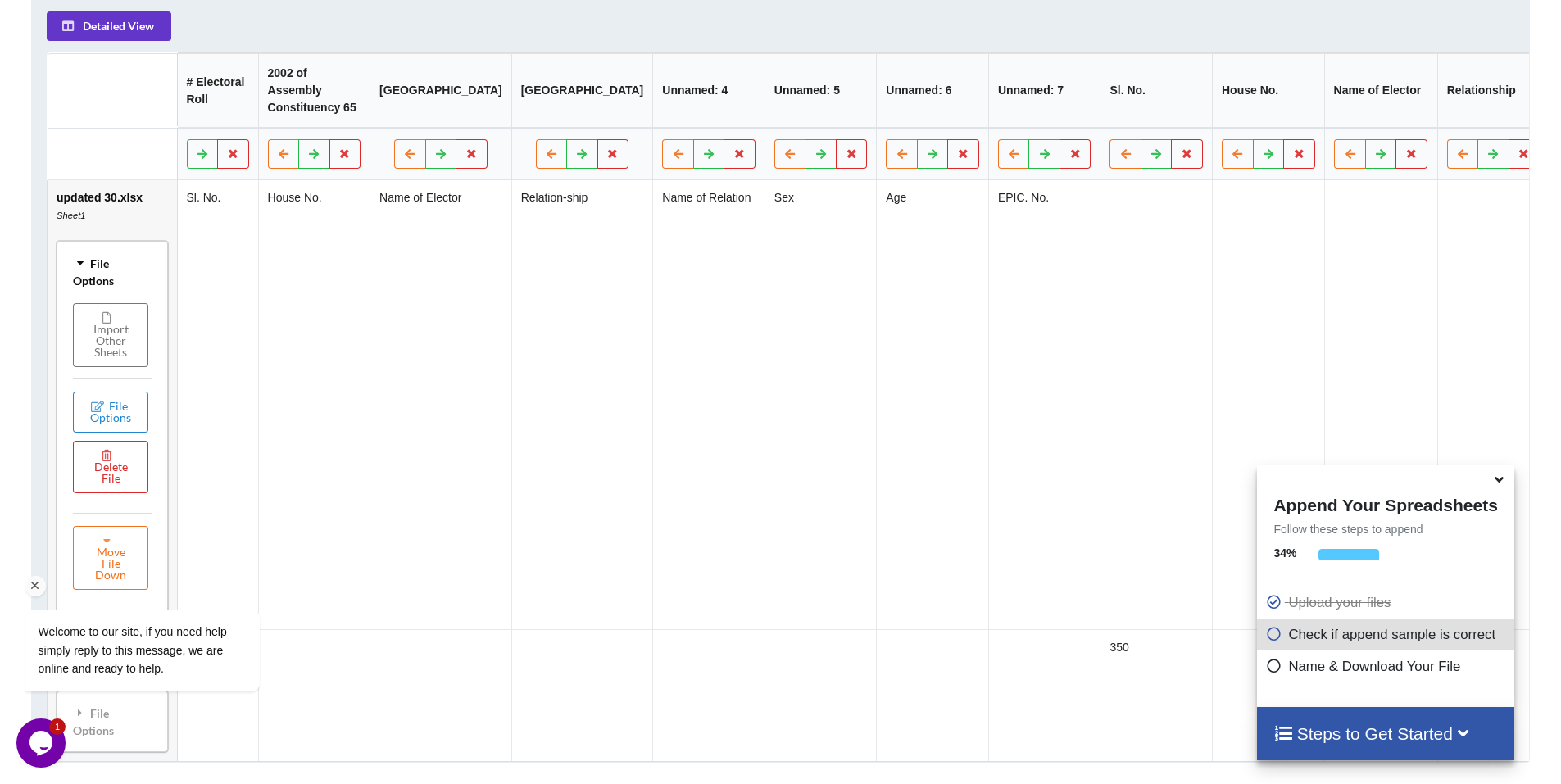
click at [109, 564] on div "Welcome to our site, if you need help simply reply to this message, we are onli…" at bounding box center [163, 582] width 295 height 249
click at [113, 577] on div at bounding box center [164, 586] width 278 height 21
click at [117, 558] on div "Welcome to our site, if you need help simply reply to this message, we are onli…" at bounding box center [163, 582] width 295 height 249
click at [105, 559] on div "Welcome to our site, if you need help simply reply to this message, we are onli…" at bounding box center [163, 582] width 295 height 249
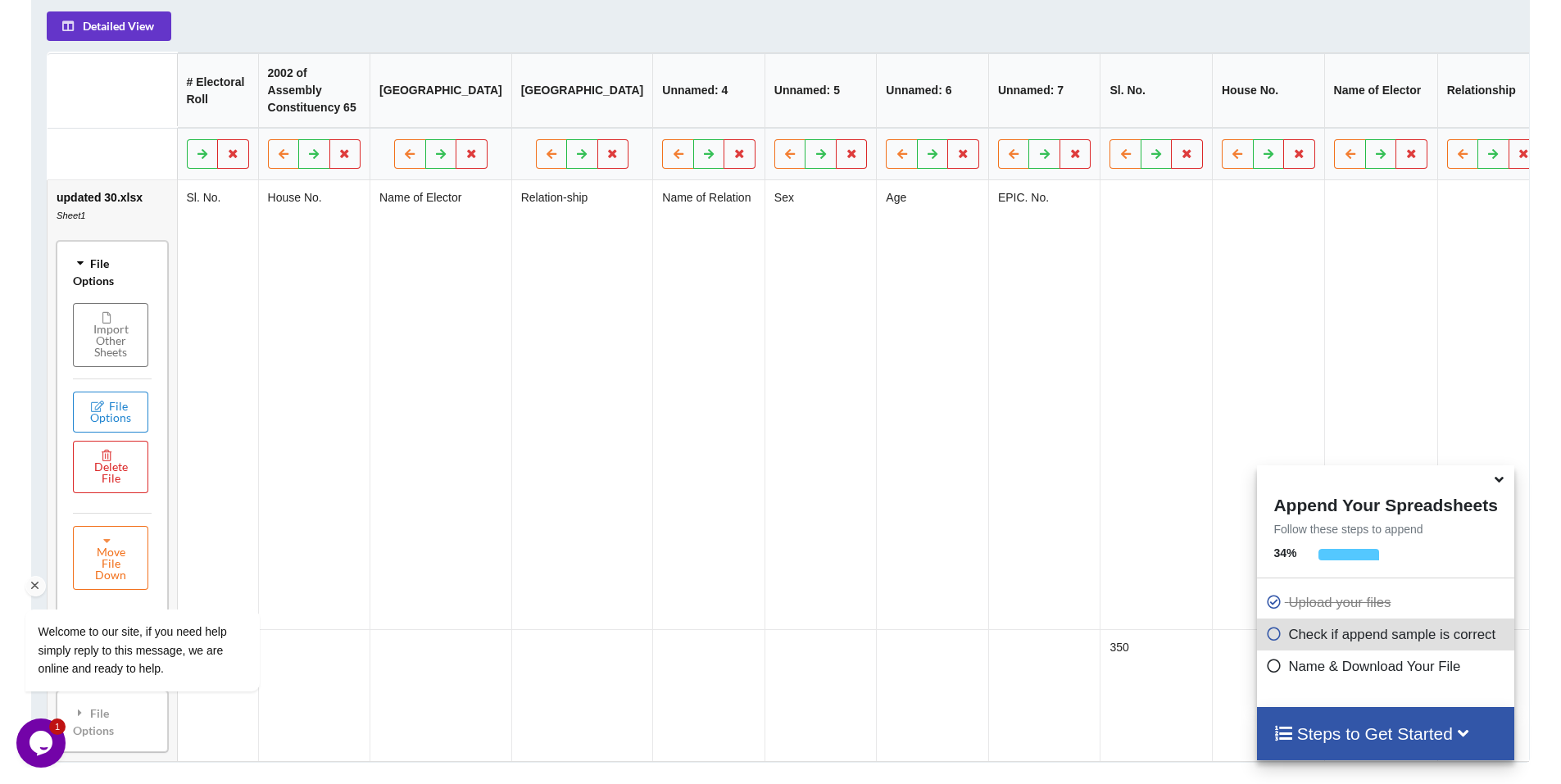
click at [109, 588] on div at bounding box center [164, 586] width 278 height 21
click at [332, 463] on td "House No." at bounding box center [314, 404] width 112 height 449
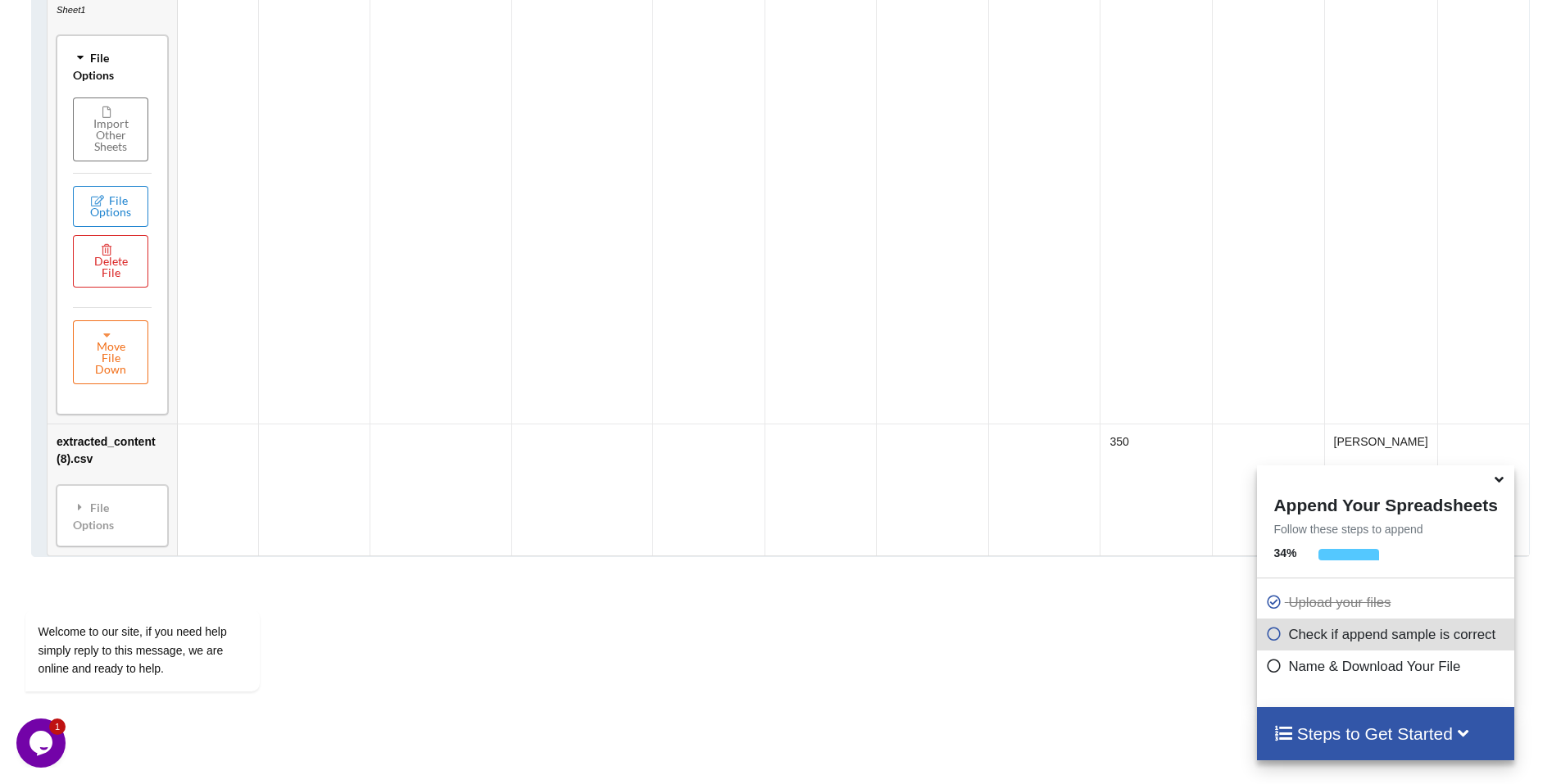
scroll to position [1078, 0]
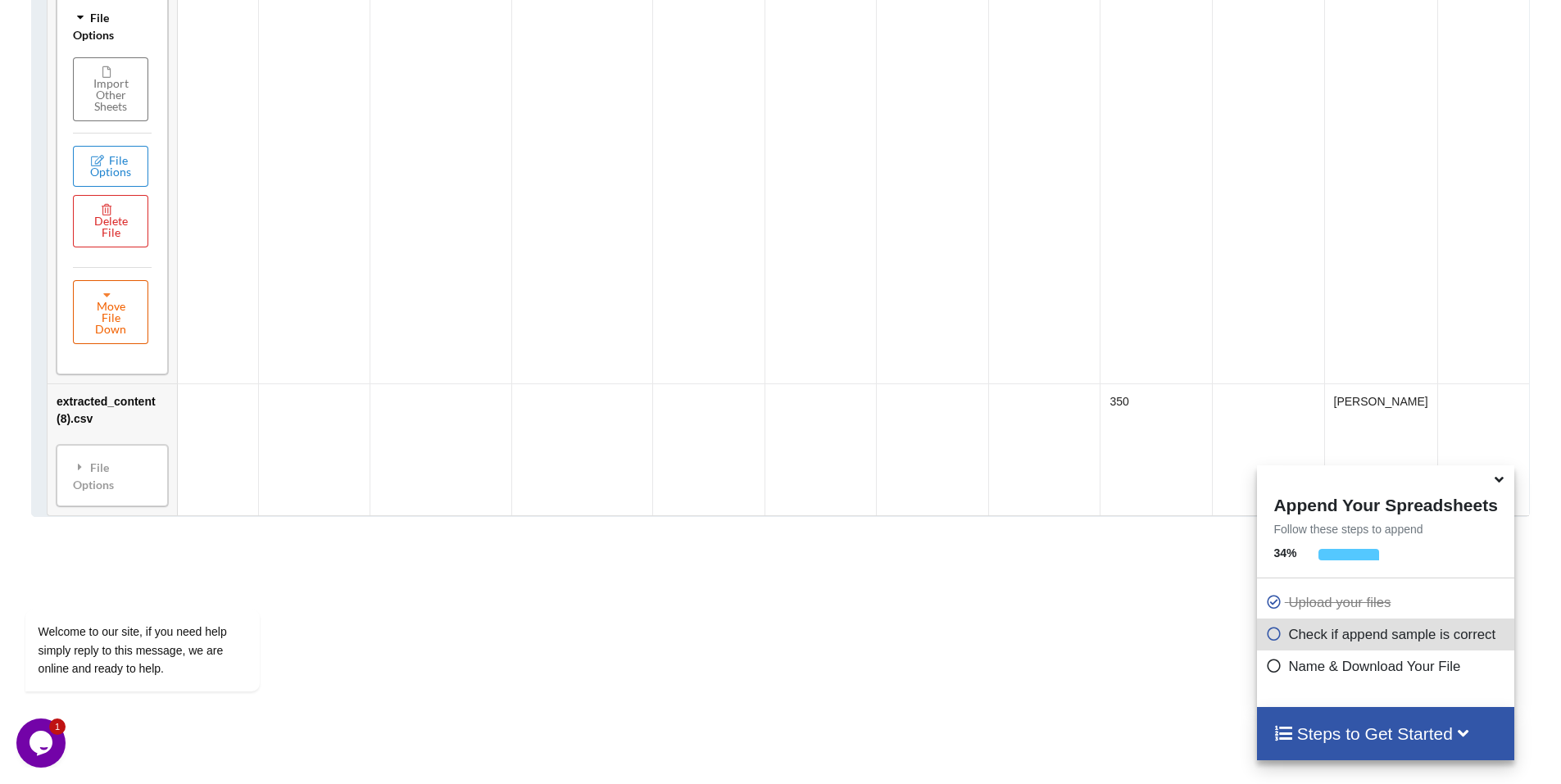
click at [112, 334] on button "Move File Down" at bounding box center [111, 312] width 76 height 64
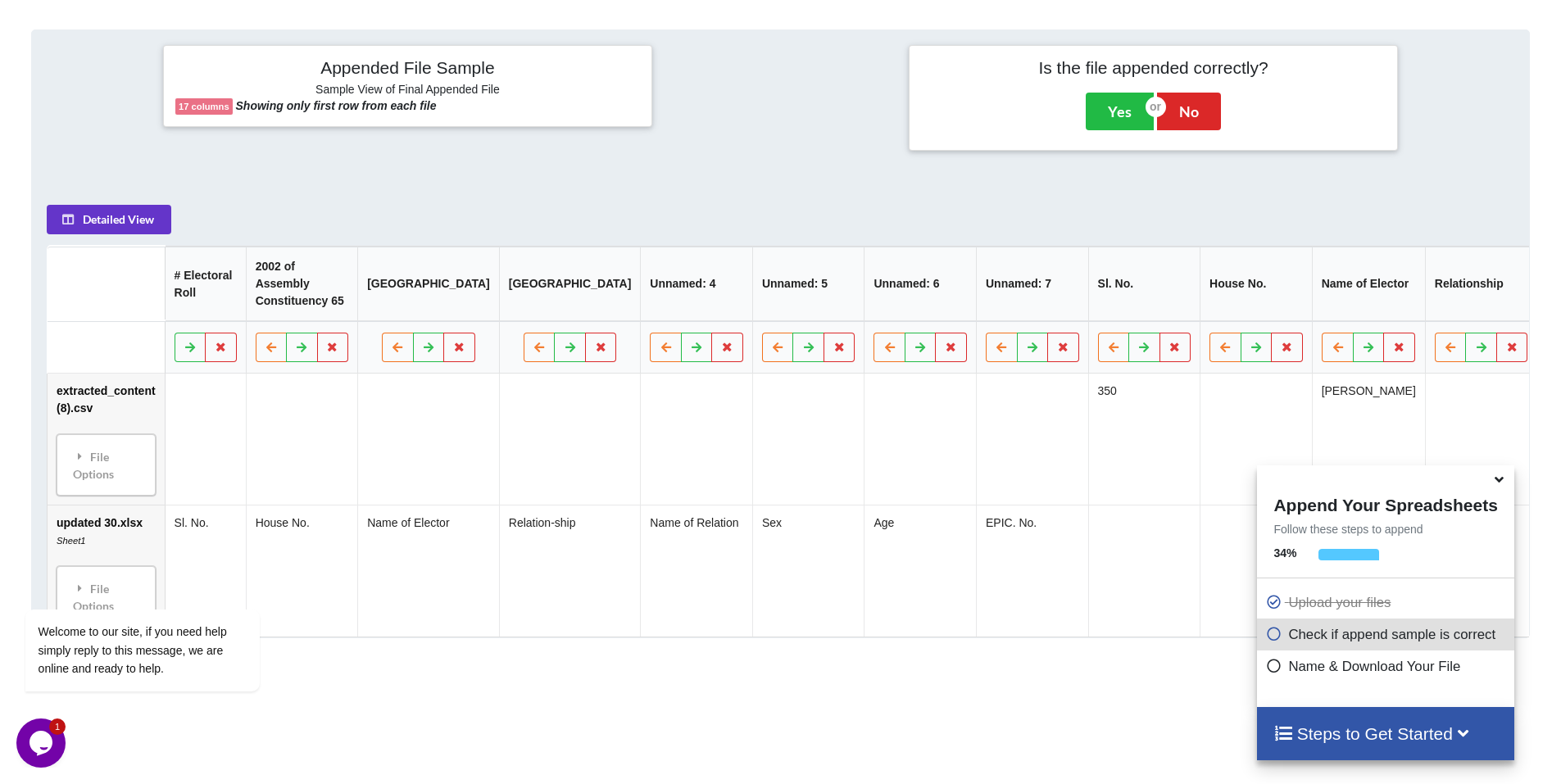
scroll to position [372, 0]
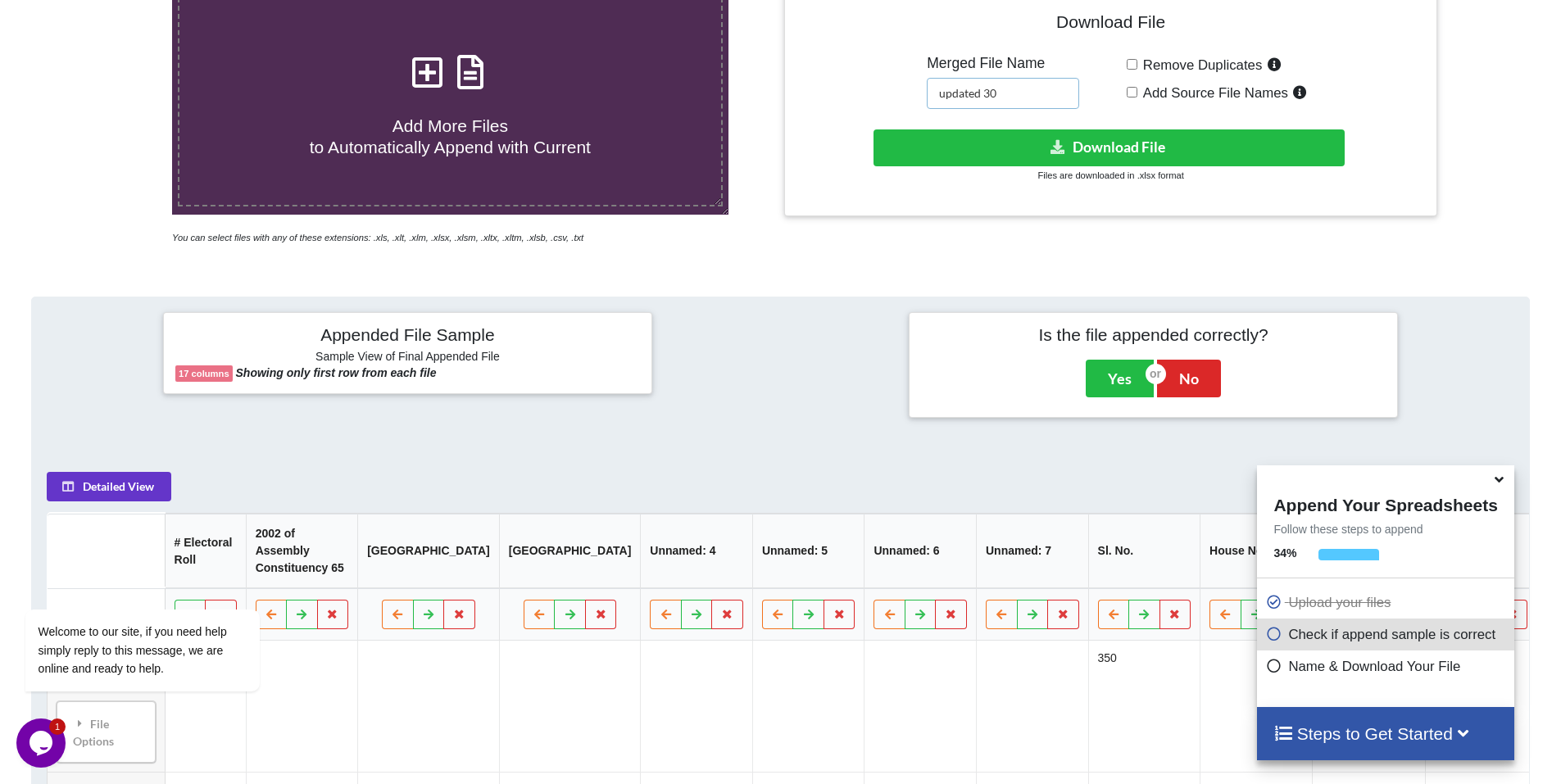
click at [1033, 88] on input "updated 30" at bounding box center [1003, 93] width 152 height 31
type input "updated 29 30"
click at [1000, 143] on button "Download File" at bounding box center [1109, 147] width 471 height 37
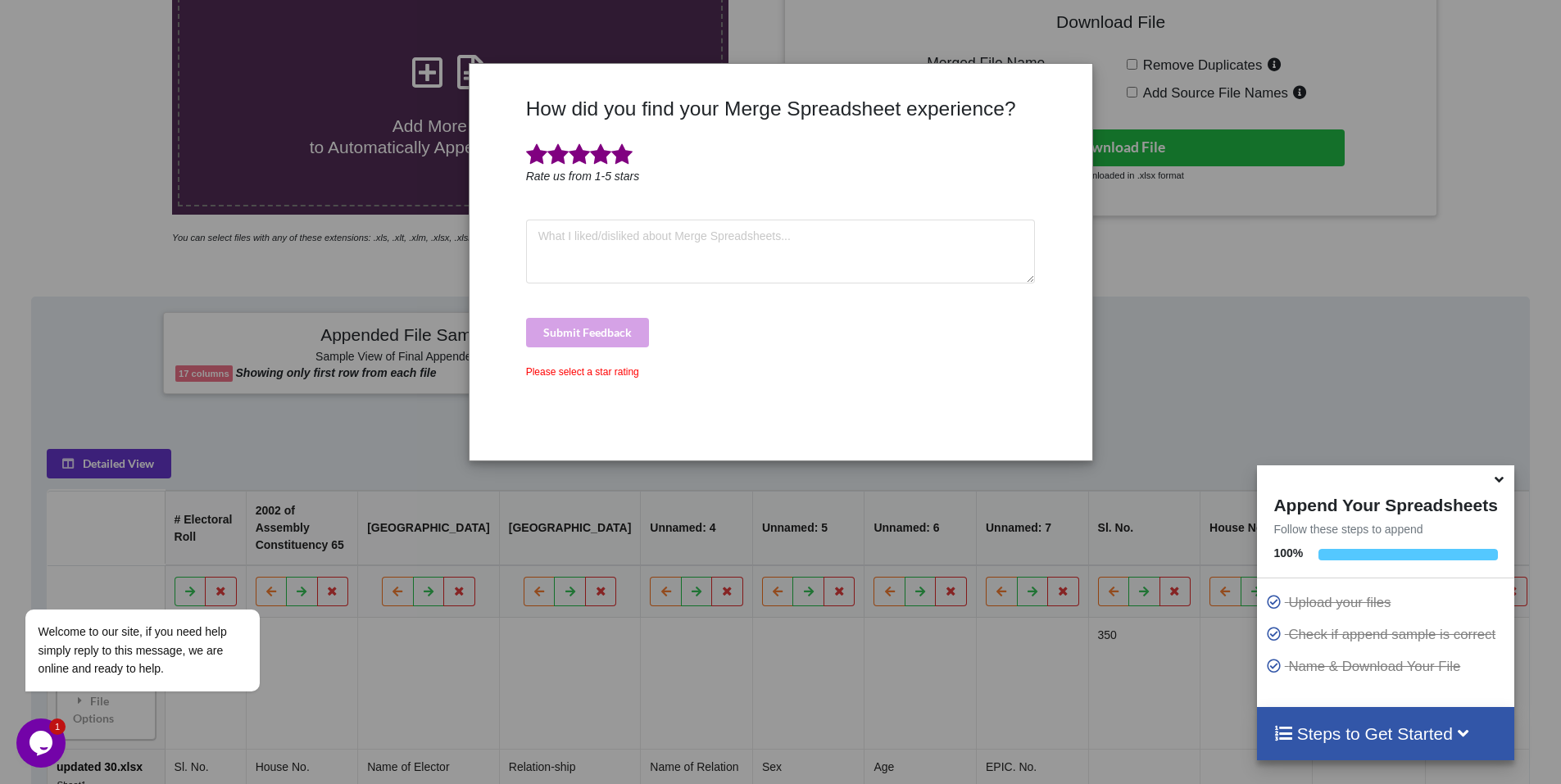
click at [619, 150] on span at bounding box center [621, 154] width 21 height 23
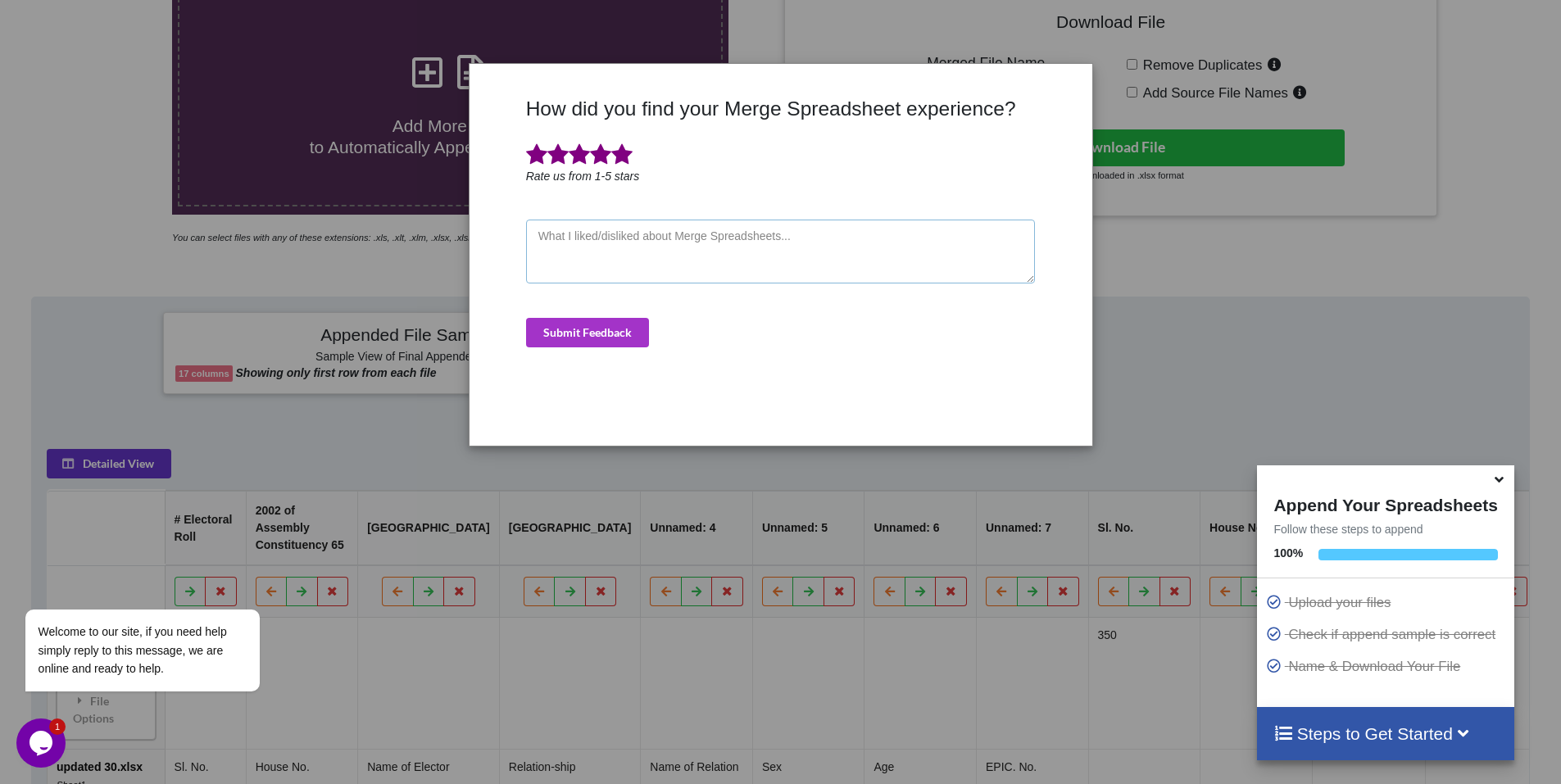
click at [629, 247] on textarea at bounding box center [781, 252] width 510 height 64
type textarea "good"
click at [586, 331] on button "Submit Feedback" at bounding box center [587, 332] width 122 height 30
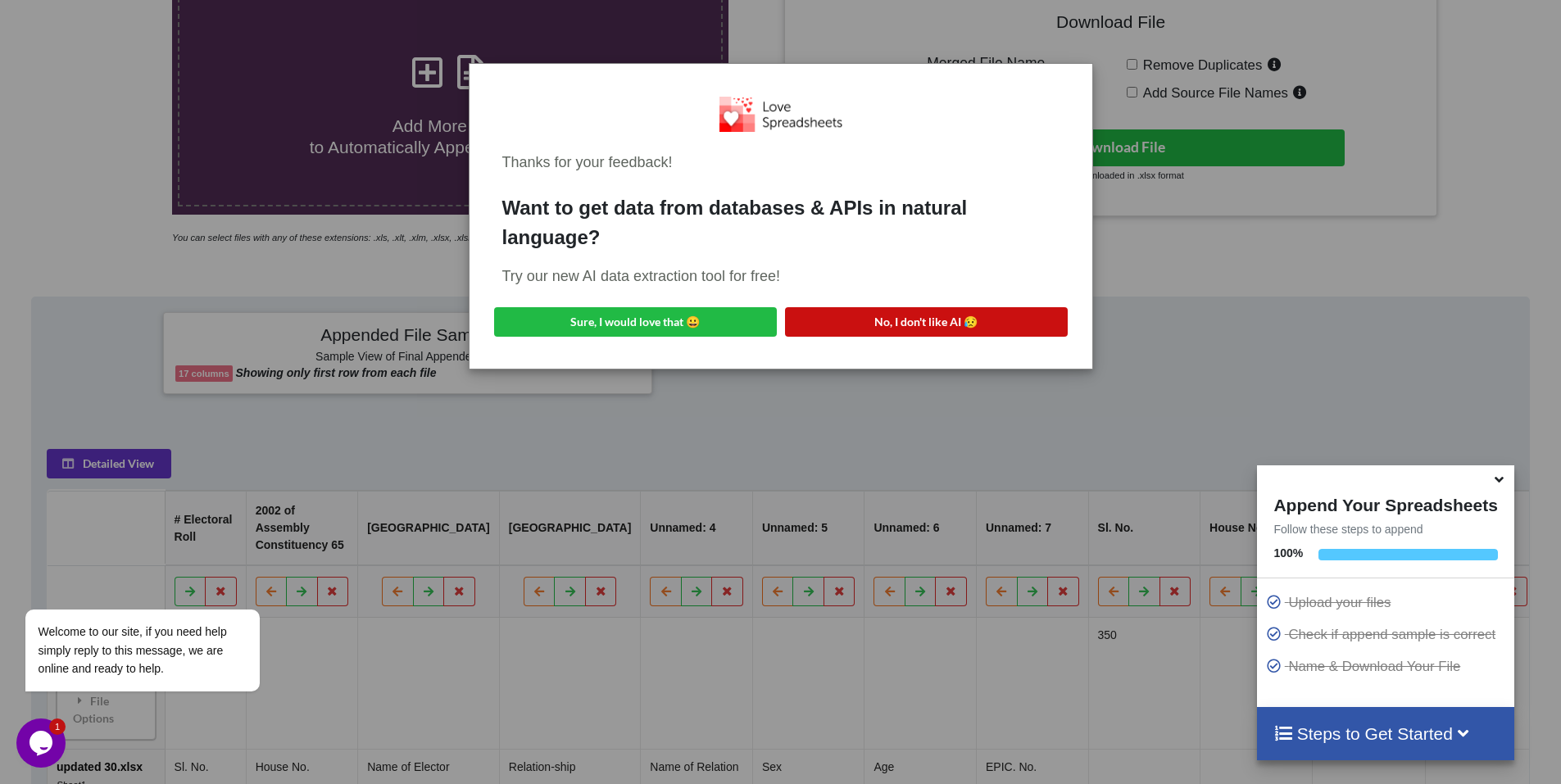
click at [858, 324] on button "No, I don't like AI 😥" at bounding box center [927, 322] width 283 height 30
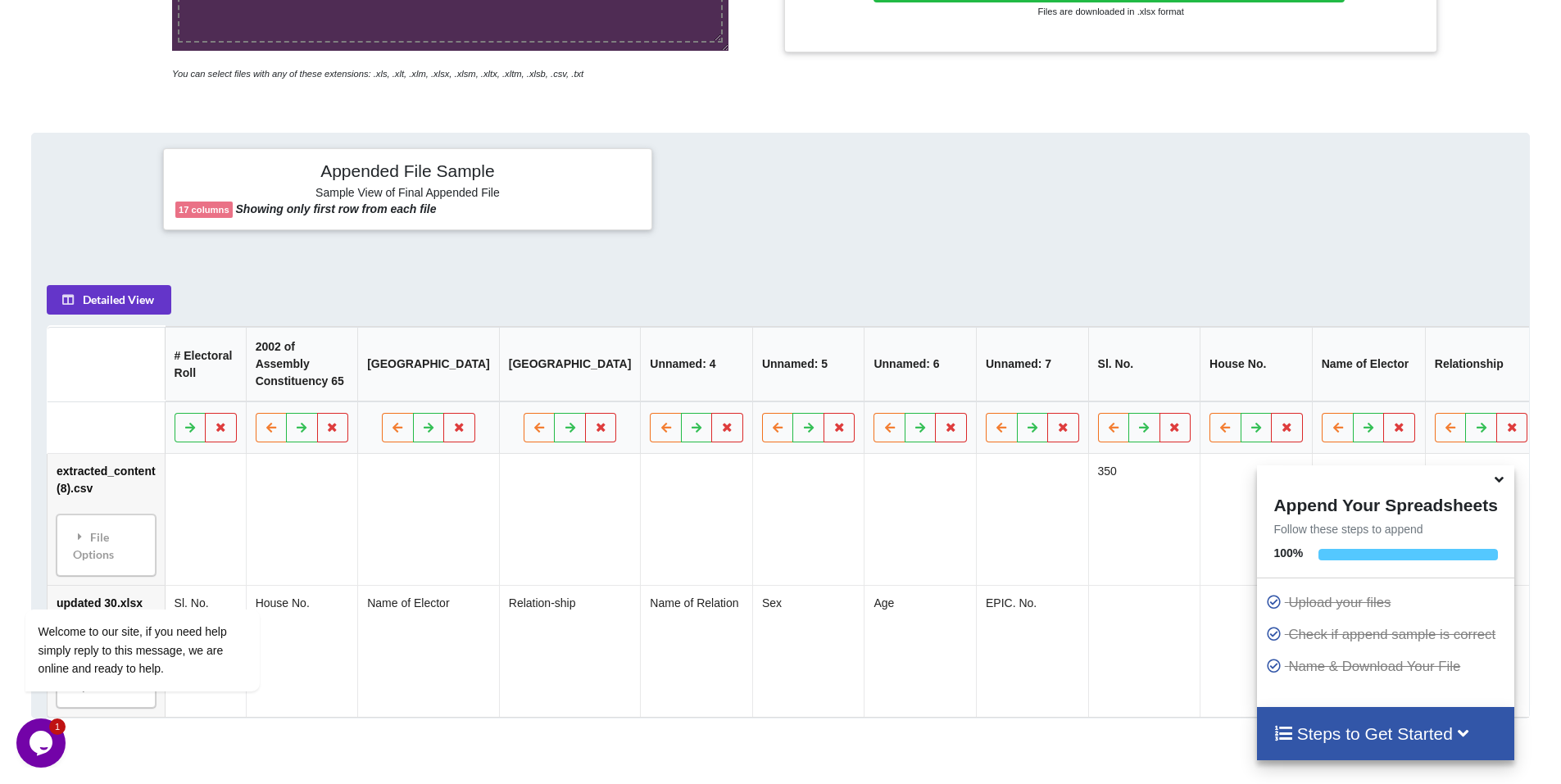
scroll to position [699, 0]
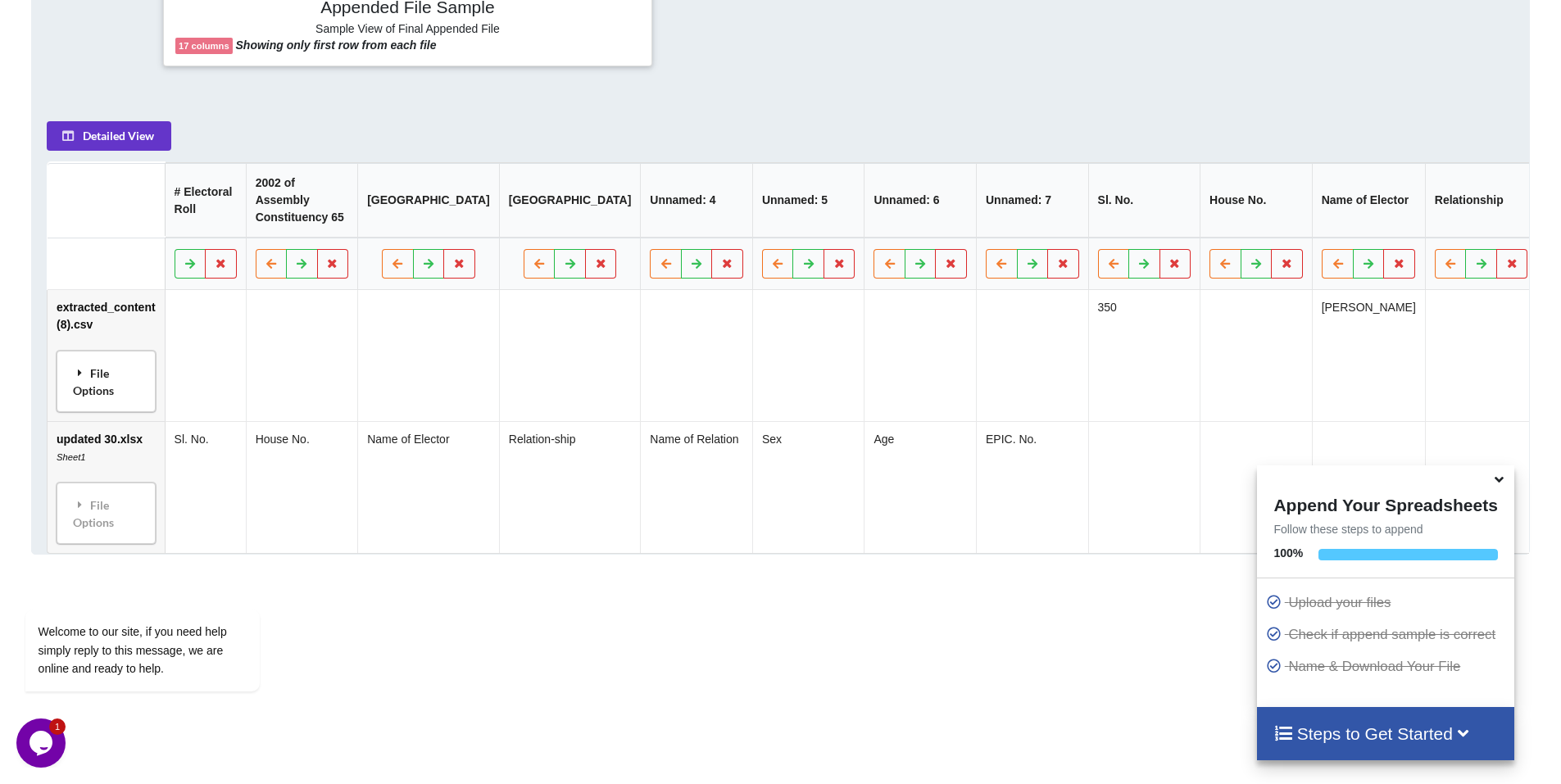
click at [93, 397] on div "File Options" at bounding box center [107, 381] width 90 height 52
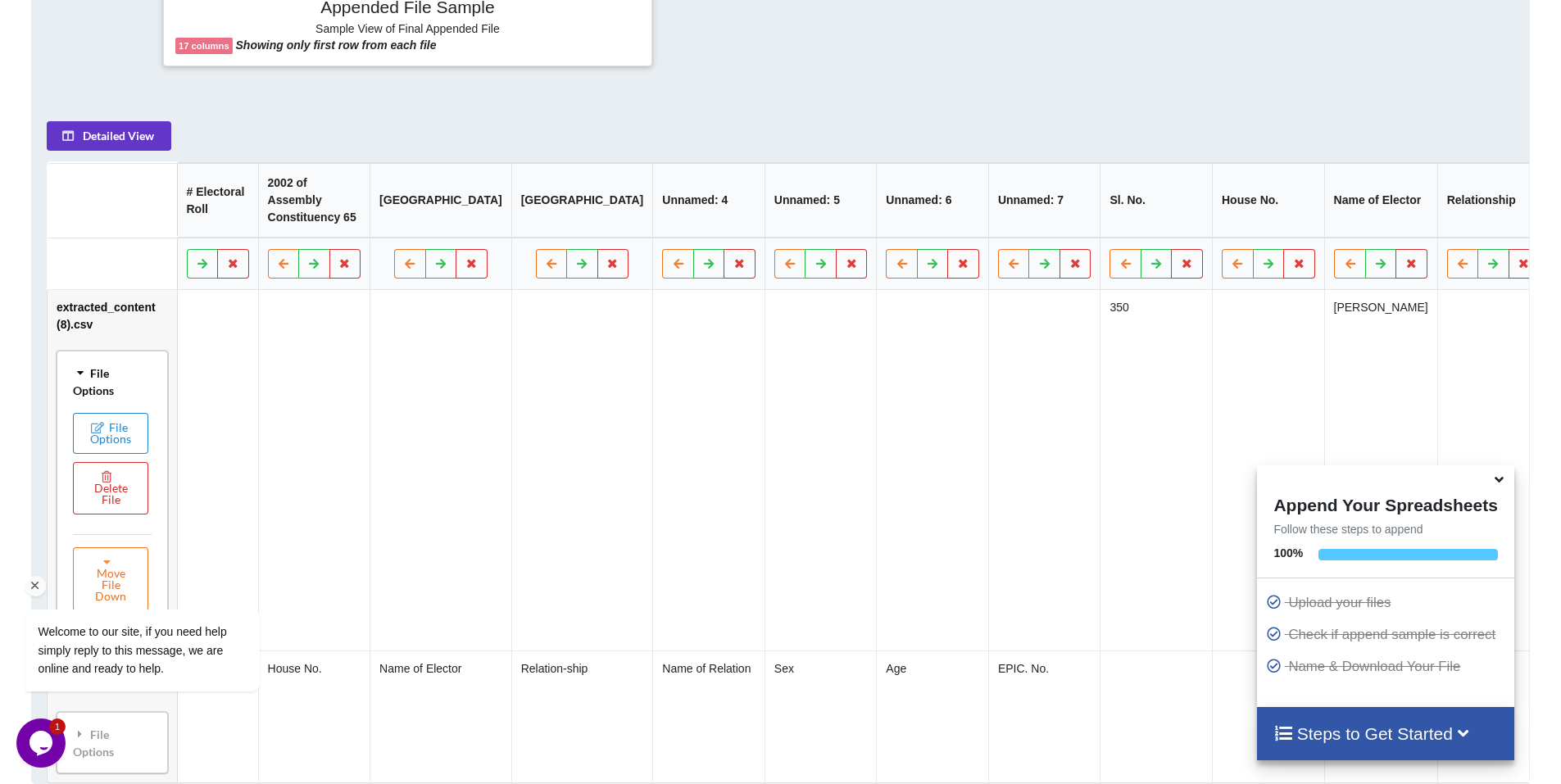
click at [108, 481] on div "Welcome to our site, if you need help simply reply to this message, we are onli…" at bounding box center [163, 582] width 295 height 249
click at [107, 500] on div "Welcome to our site, if you need help simply reply to this message, we are onli…" at bounding box center [163, 582] width 295 height 249
click at [110, 505] on div "Welcome to our site, if you need help simply reply to this message, we are onli…" at bounding box center [163, 582] width 295 height 249
click at [111, 507] on div "Welcome to our site, if you need help simply reply to this message, we are onli…" at bounding box center [163, 582] width 295 height 249
click at [112, 507] on div "Welcome to our site, if you need help simply reply to this message, we are onli…" at bounding box center [163, 582] width 295 height 249
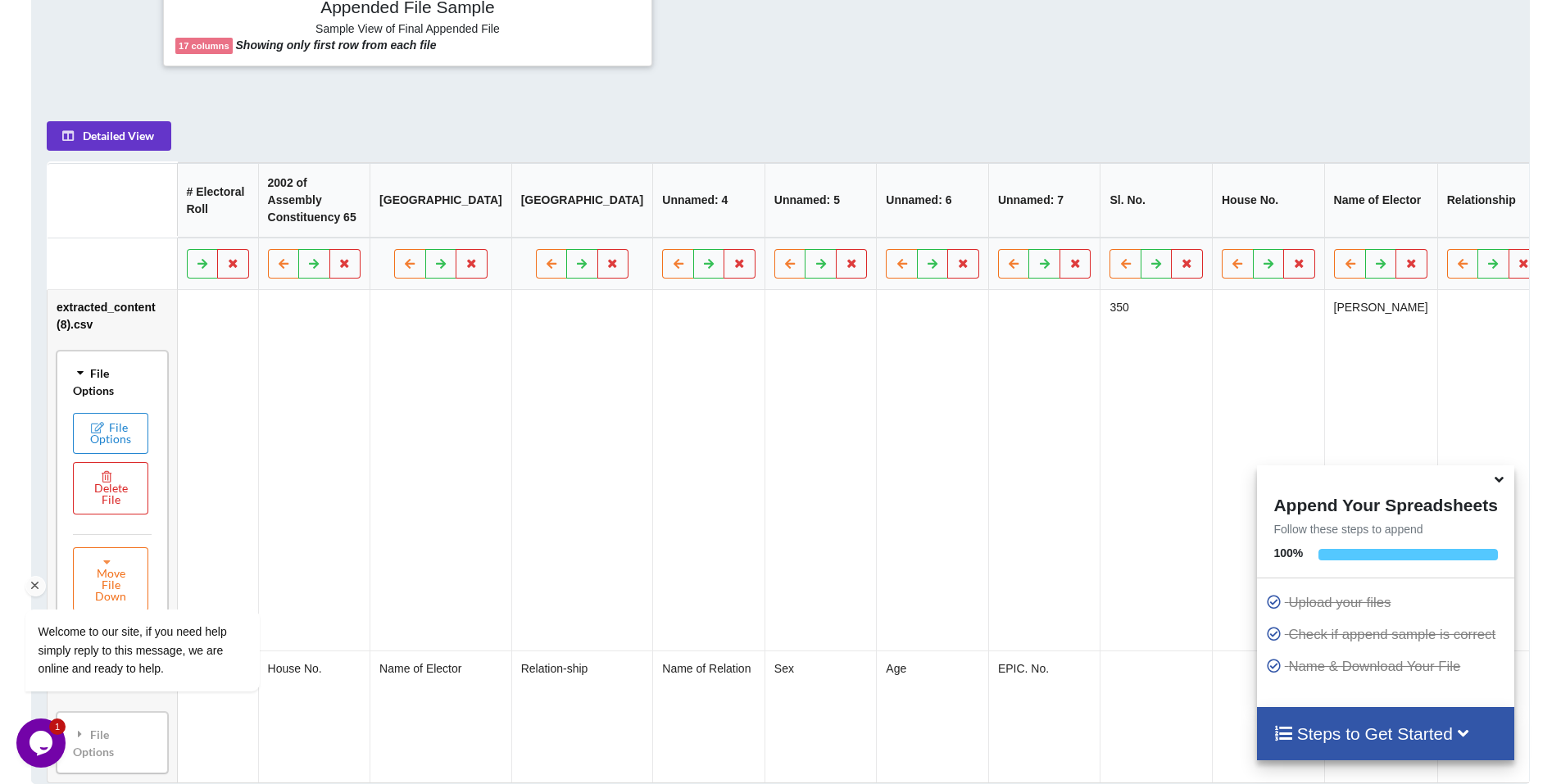
click at [112, 507] on div "Welcome to our site, if you need help simply reply to this message, we are onli…" at bounding box center [163, 582] width 295 height 249
click at [111, 494] on div "Welcome to our site, if you need help simply reply to this message, we are onli…" at bounding box center [163, 582] width 295 height 249
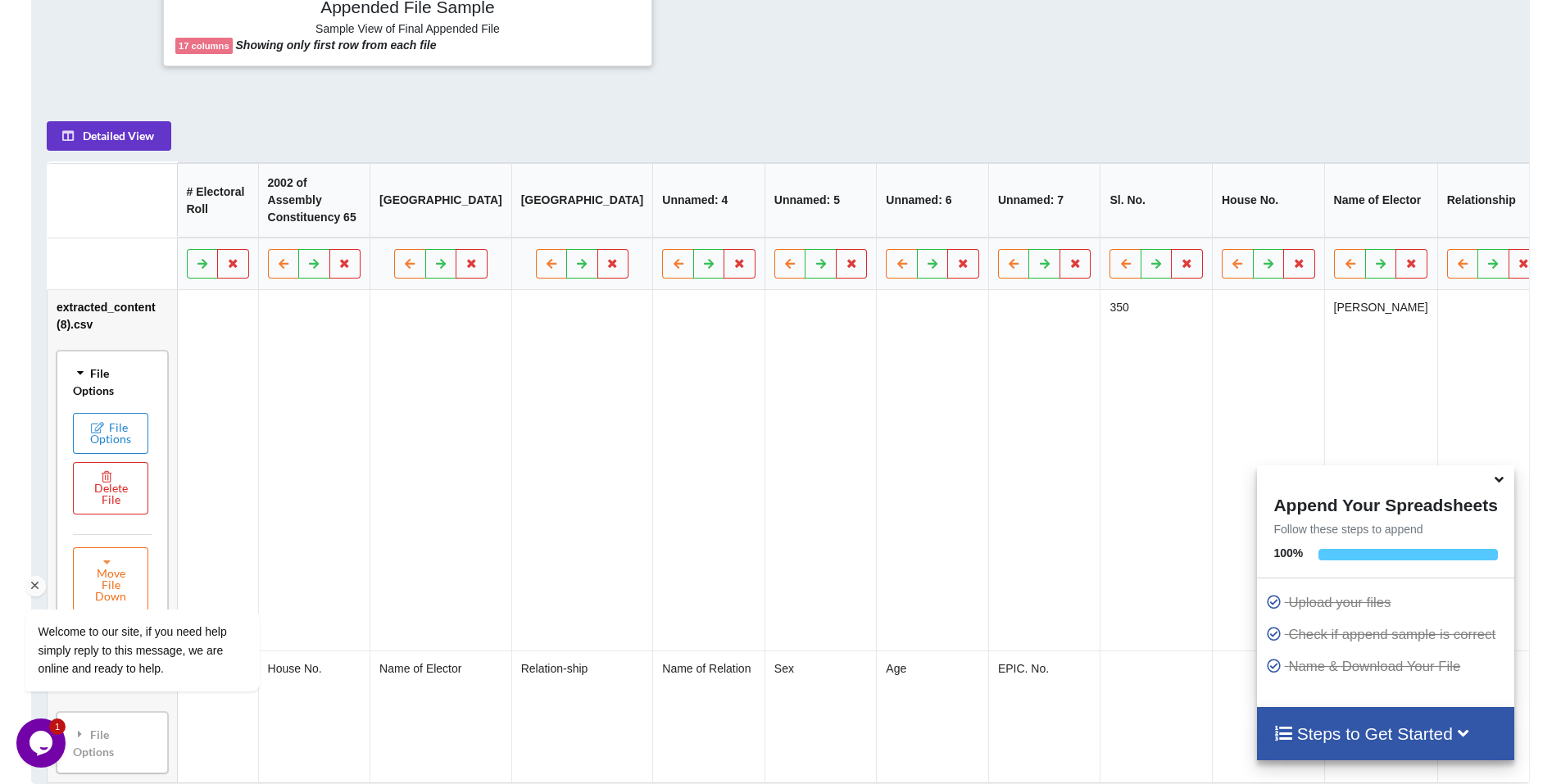
click at [111, 494] on div "Welcome to our site, if you need help simply reply to this message, we are onli…" at bounding box center [163, 582] width 295 height 249
click at [108, 520] on div "Welcome to our site, if you need help simply reply to this message, we are onli…" at bounding box center [163, 582] width 295 height 249
click at [108, 507] on div "Welcome to our site, if you need help simply reply to this message, we are onli…" at bounding box center [163, 582] width 295 height 249
click at [110, 507] on div "Welcome to our site, if you need help simply reply to this message, we are onli…" at bounding box center [163, 582] width 295 height 249
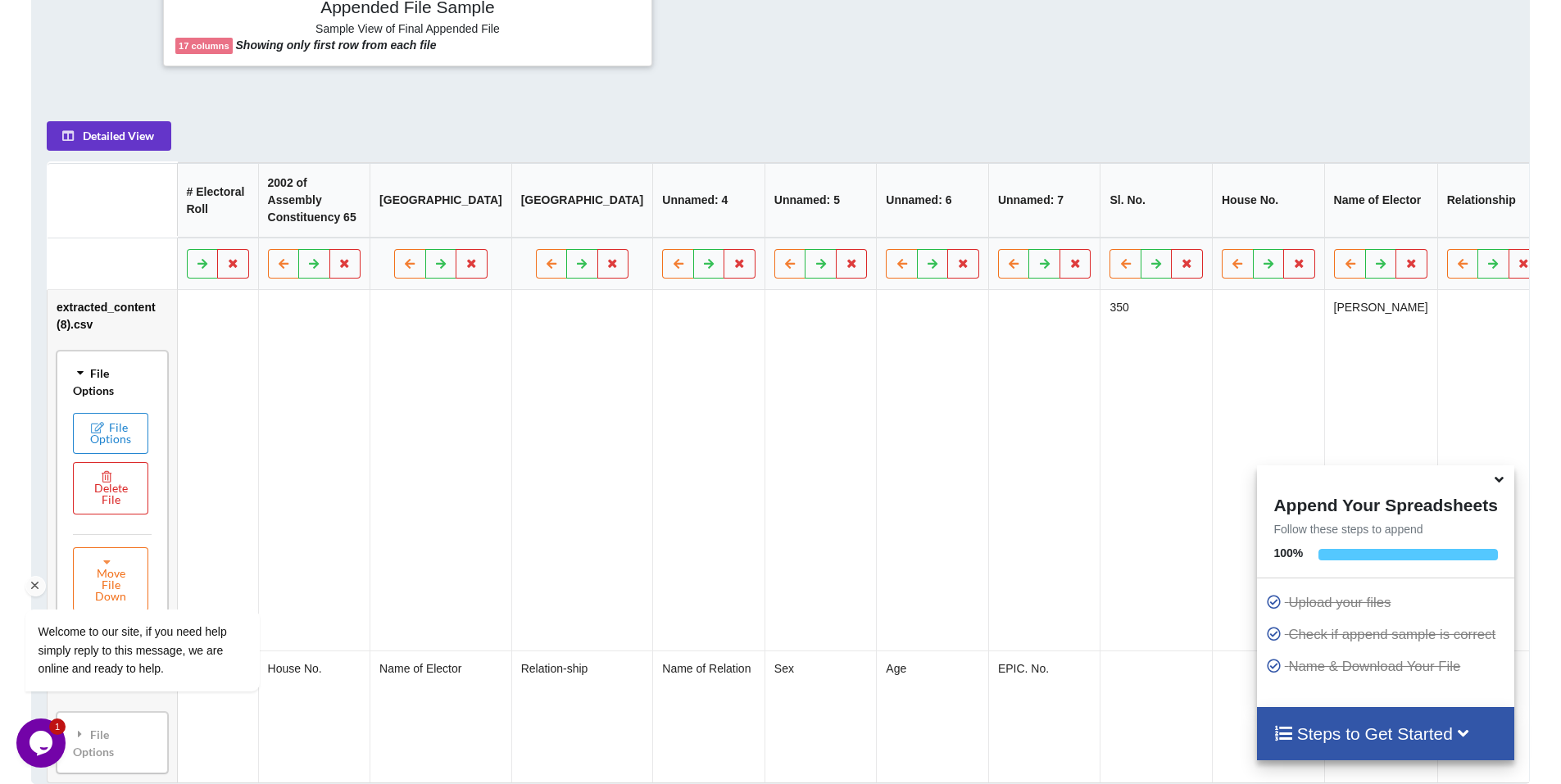
click at [110, 504] on div "Welcome to our site, if you need help simply reply to this message, we are onli…" at bounding box center [163, 582] width 295 height 249
click at [109, 490] on div "Welcome to our site, if you need help simply reply to this message, we are onli…" at bounding box center [163, 582] width 295 height 249
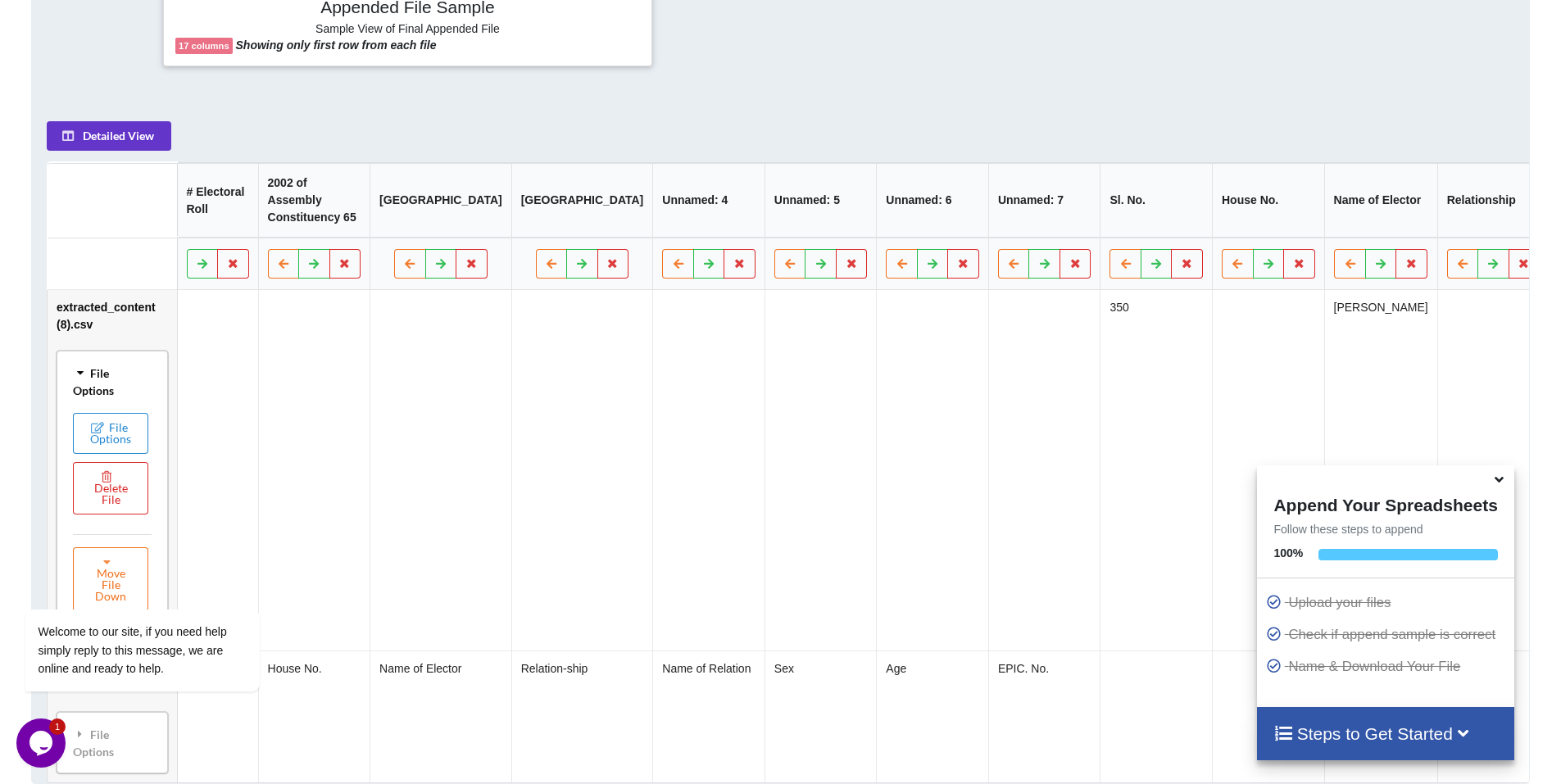
click at [99, 396] on div "File Options" at bounding box center [112, 381] width 102 height 52
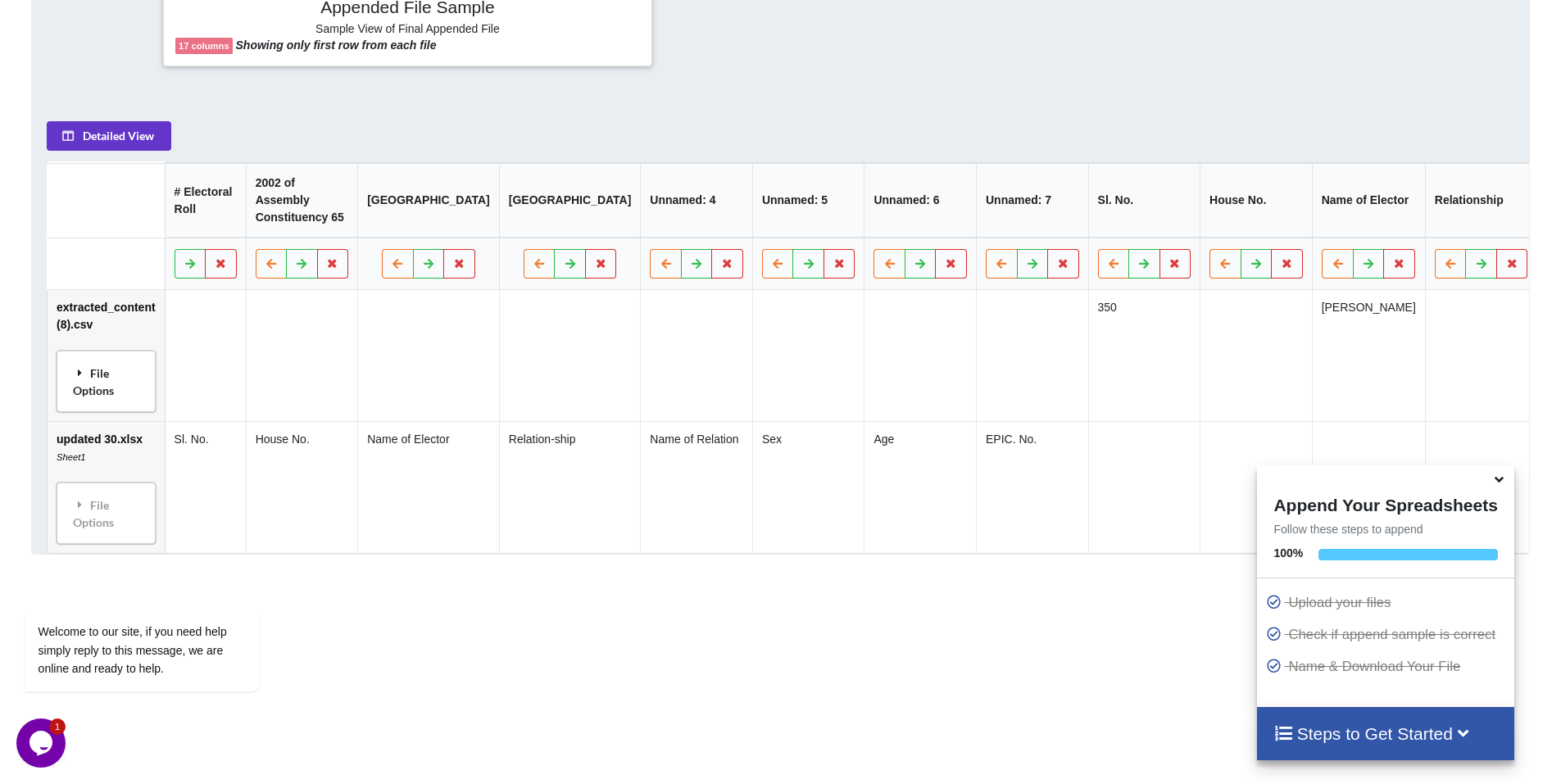
click at [102, 396] on div "File Options" at bounding box center [107, 381] width 90 height 52
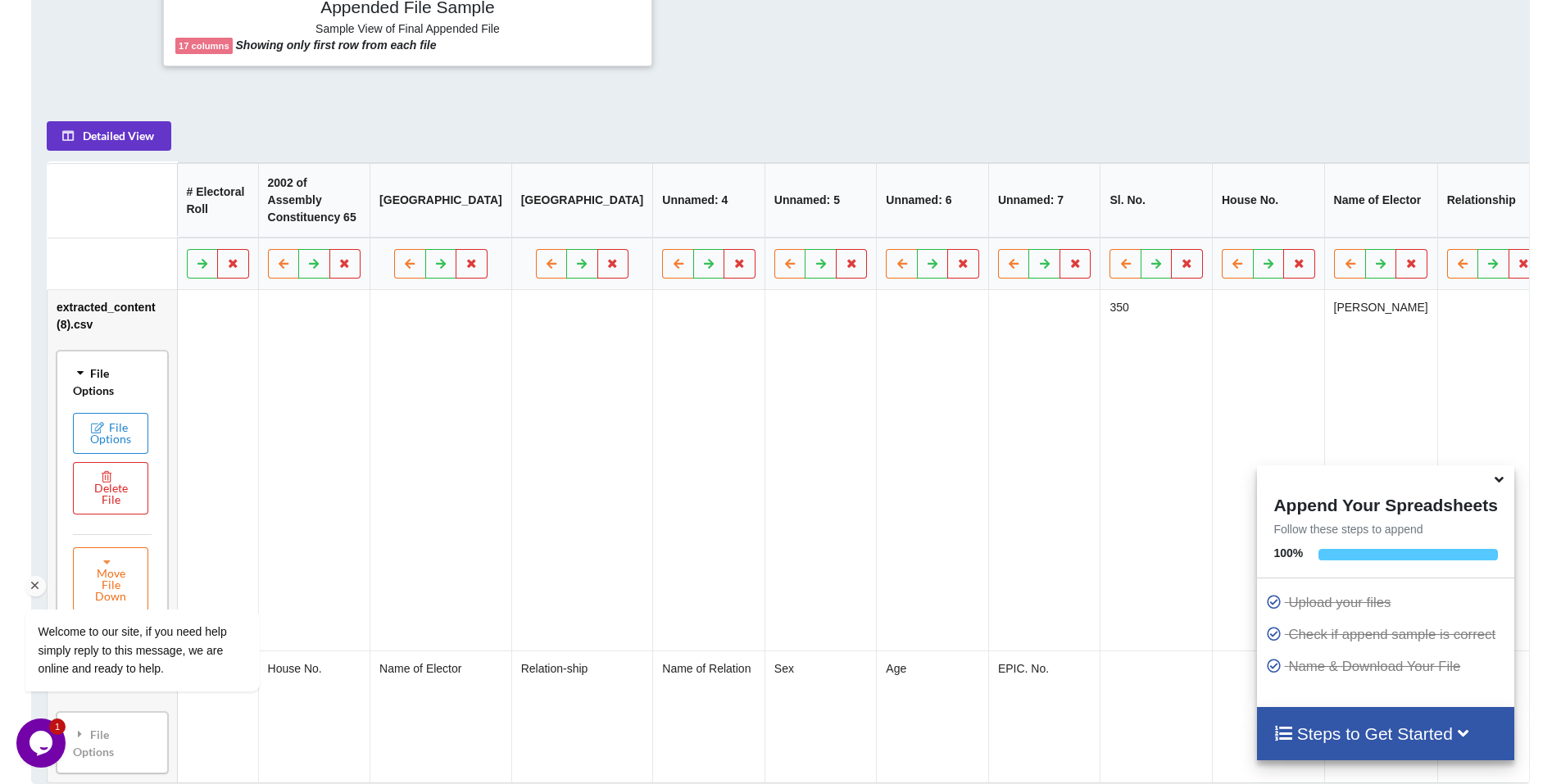
click at [109, 493] on div "Welcome to our site, if you need help simply reply to this message, we are onli…" at bounding box center [163, 582] width 295 height 249
click at [110, 508] on div "Welcome to our site, if you need help simply reply to this message, we are onli…" at bounding box center [163, 582] width 295 height 249
click at [110, 514] on div "Welcome to our site, if you need help simply reply to this message, we are onli…" at bounding box center [163, 582] width 295 height 249
click at [110, 513] on div "Welcome to our site, if you need help simply reply to this message, we are onli…" at bounding box center [163, 582] width 295 height 249
click at [110, 506] on div "Welcome to our site, if you need help simply reply to this message, we are onli…" at bounding box center [163, 582] width 295 height 249
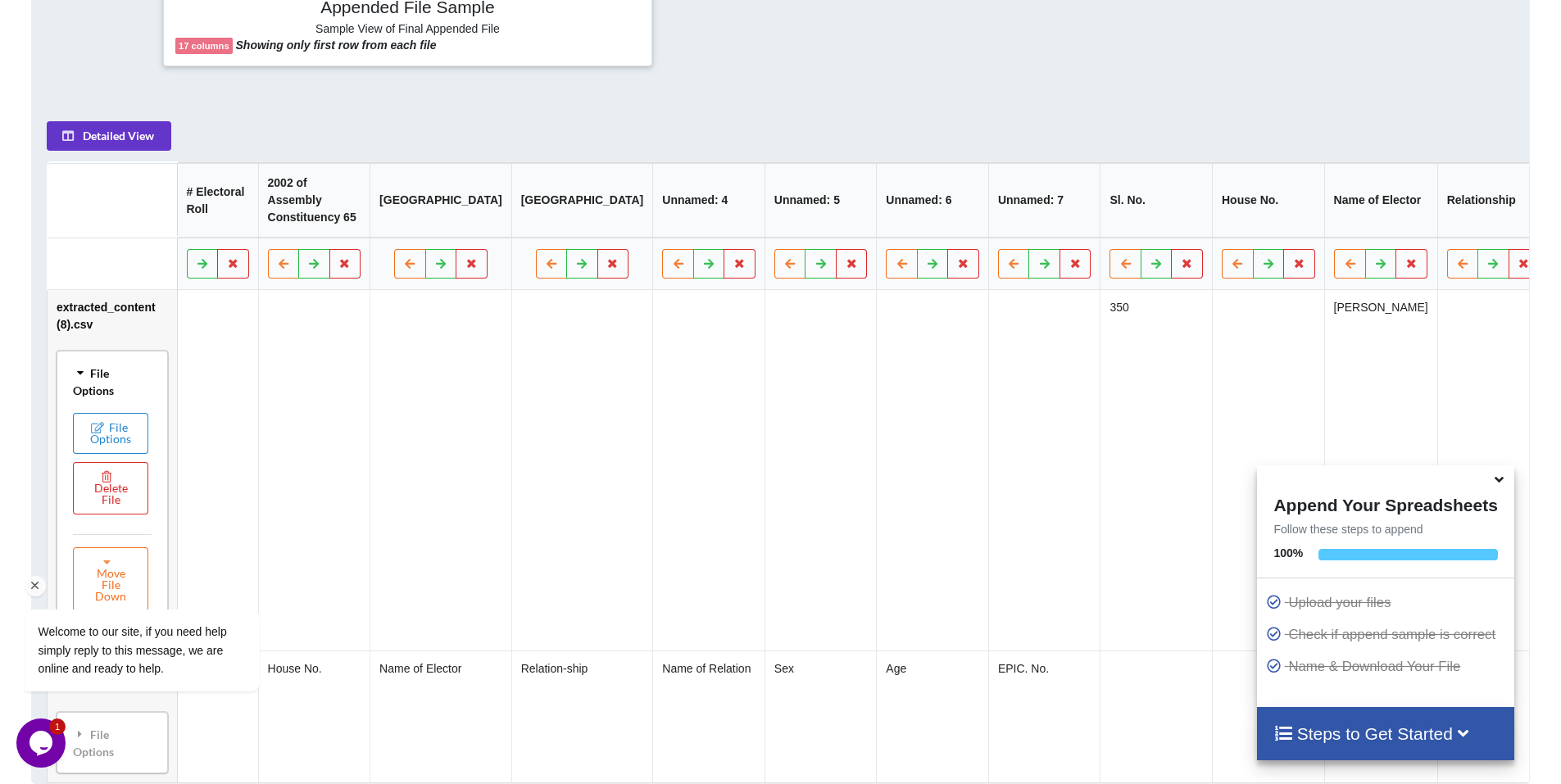
drag, startPoint x: 112, startPoint y: 495, endPoint x: 109, endPoint y: 483, distance: 12.4
click at [112, 494] on div "Welcome to our site, if you need help simply reply to this message, we are onli…" at bounding box center [163, 582] width 295 height 249
click at [109, 483] on div "Welcome to our site, if you need help simply reply to this message, we are onli…" at bounding box center [163, 582] width 295 height 249
click at [106, 481] on div "Welcome to our site, if you need help simply reply to this message, we are onli…" at bounding box center [163, 582] width 295 height 249
click at [105, 487] on div "Welcome to our site, if you need help simply reply to this message, we are onli…" at bounding box center [163, 582] width 295 height 249
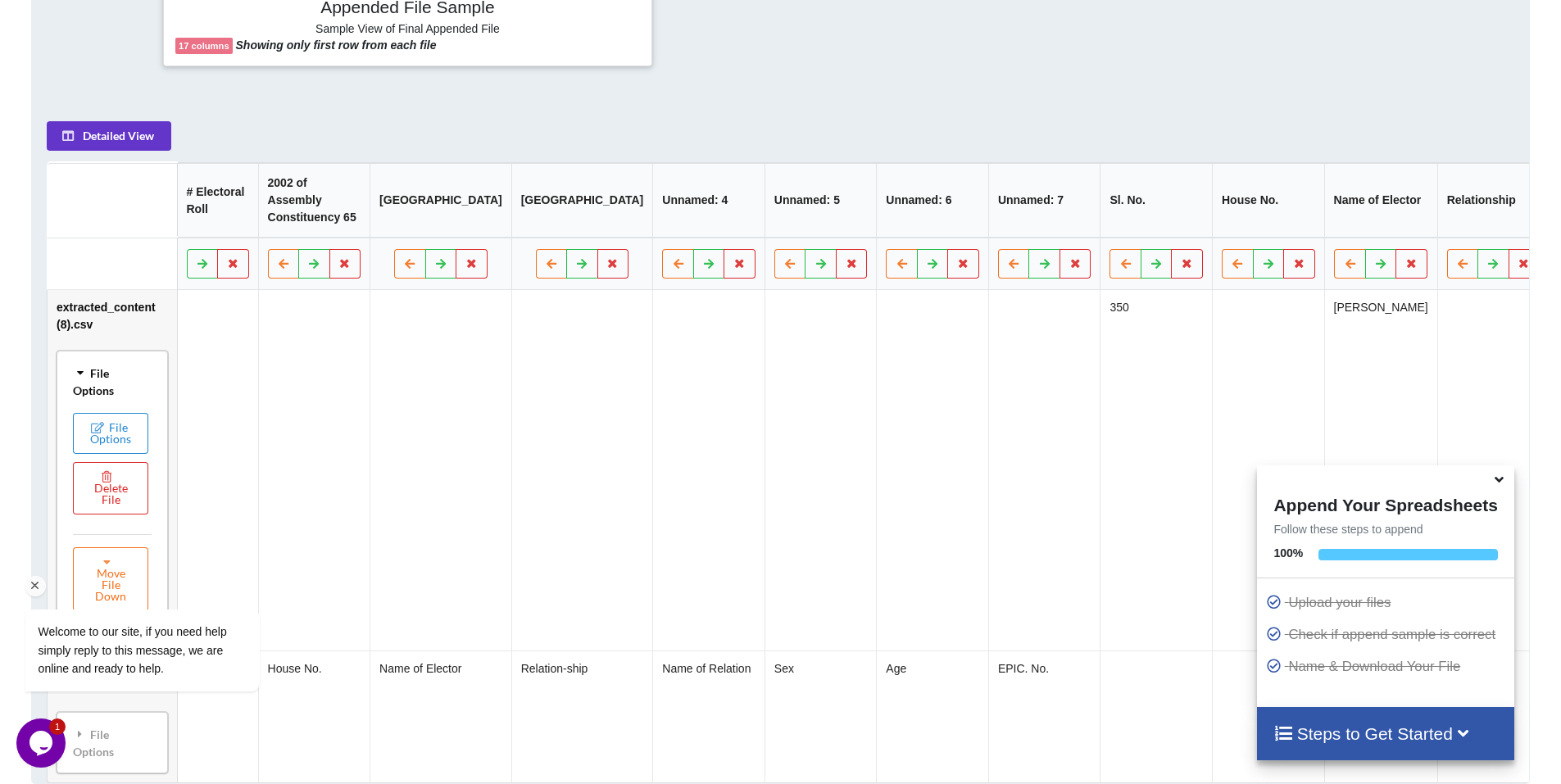
click at [105, 494] on div "Welcome to our site, if you need help simply reply to this message, we are onli…" at bounding box center [163, 582] width 295 height 249
click at [83, 499] on div "Welcome to our site, if you need help simply reply to this message, we are onli…" at bounding box center [163, 582] width 295 height 249
click at [85, 499] on div "Welcome to our site, if you need help simply reply to this message, we are onli…" at bounding box center [163, 582] width 295 height 249
click at [91, 500] on div "Welcome to our site, if you need help simply reply to this message, we are onli…" at bounding box center [163, 582] width 295 height 249
click at [98, 500] on div "Welcome to our site, if you need help simply reply to this message, we are onli…" at bounding box center [163, 582] width 295 height 249
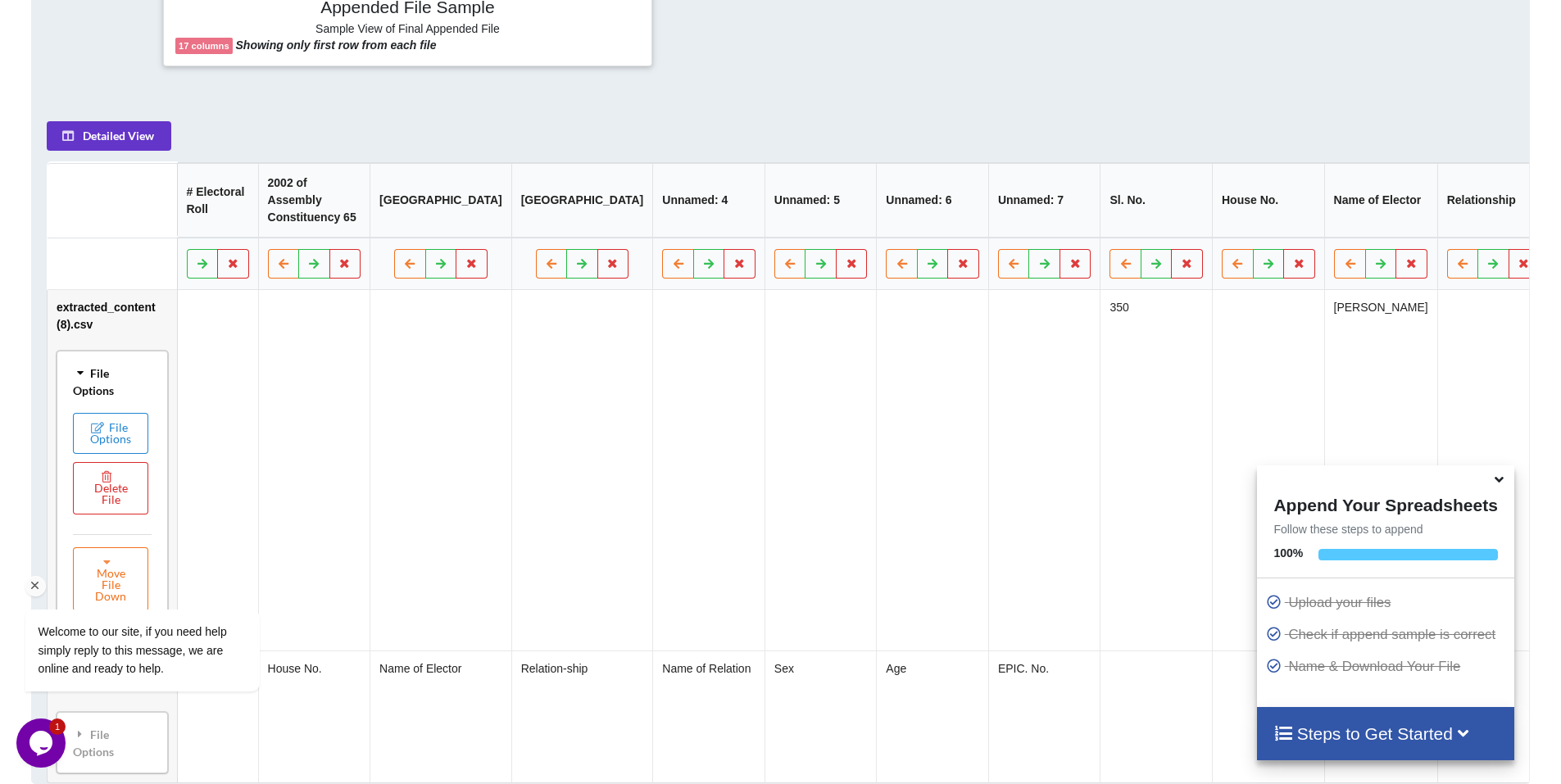
click at [103, 498] on div "Welcome to our site, if you need help simply reply to this message, we are onli…" at bounding box center [163, 582] width 295 height 249
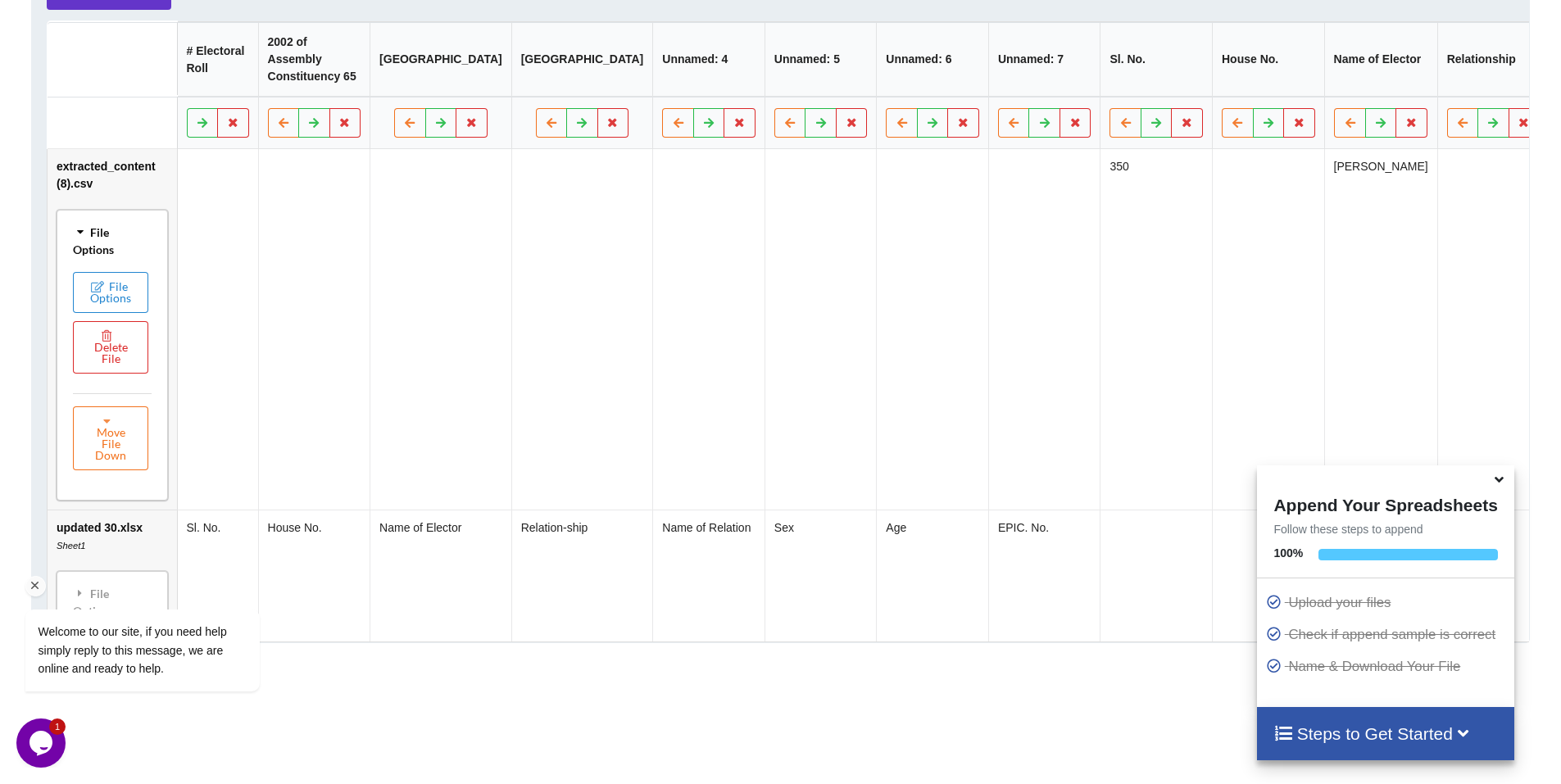
scroll to position [864, 0]
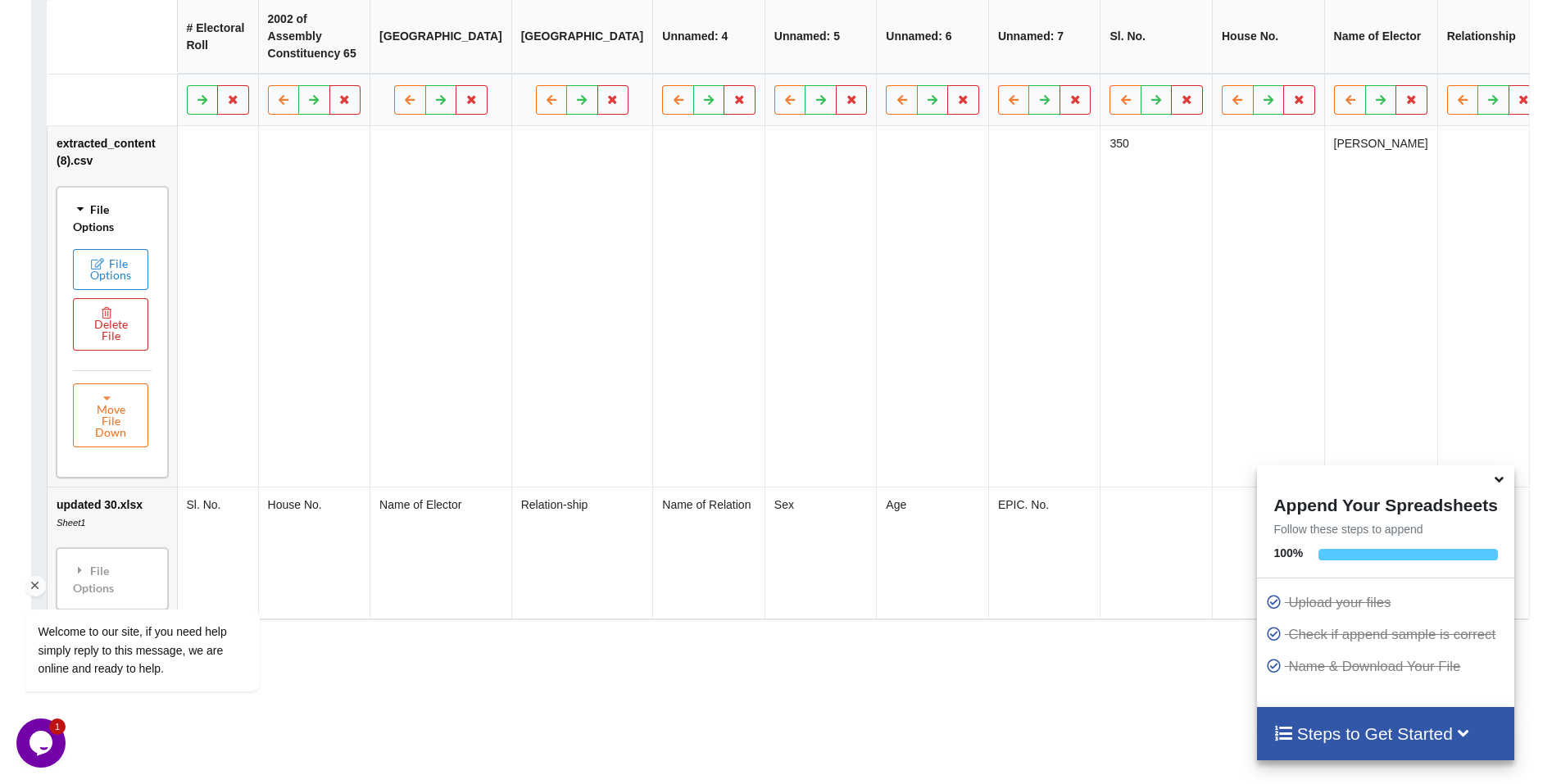
click at [98, 580] on div at bounding box center [164, 586] width 278 height 21
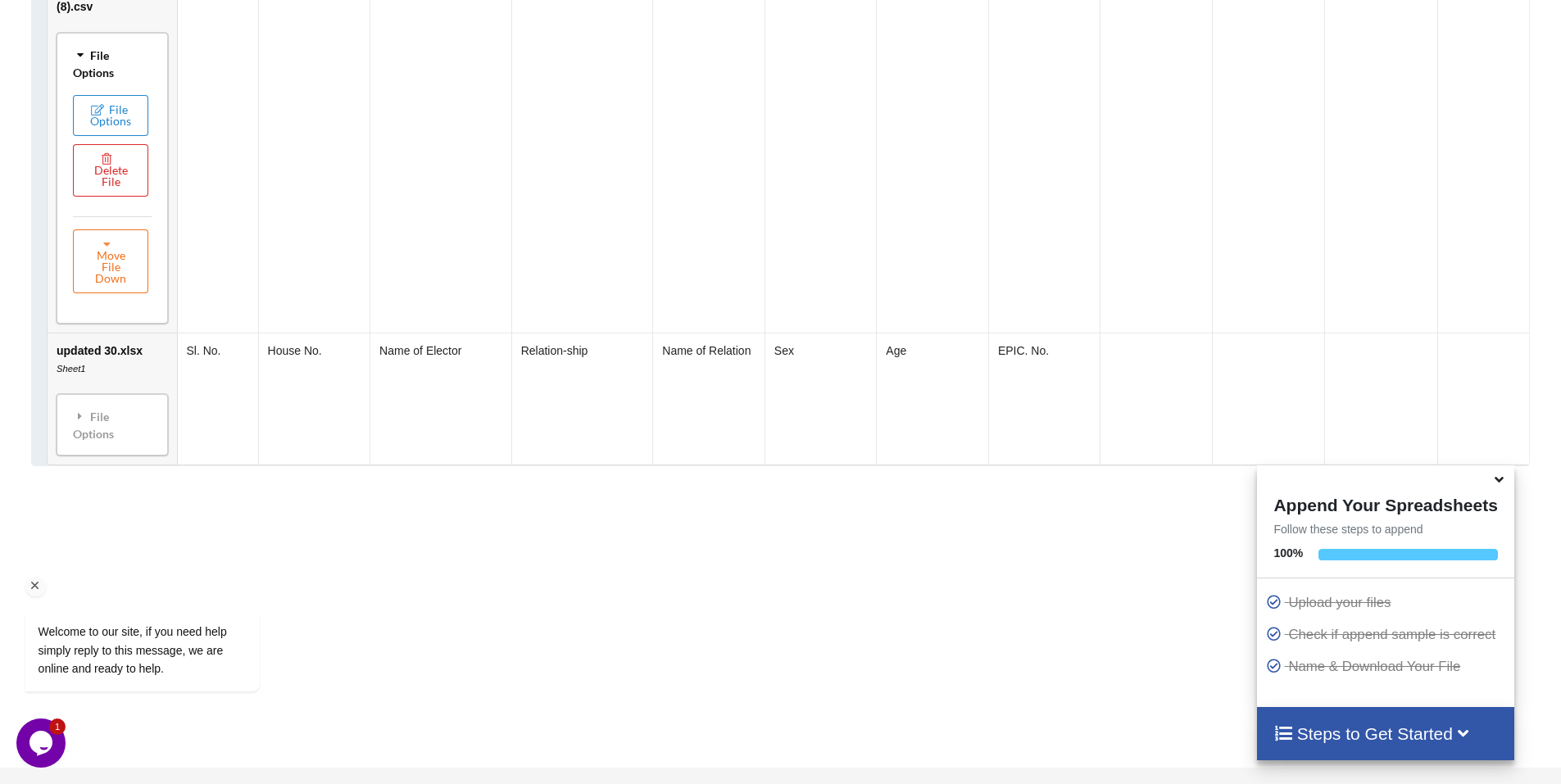
scroll to position [1027, 0]
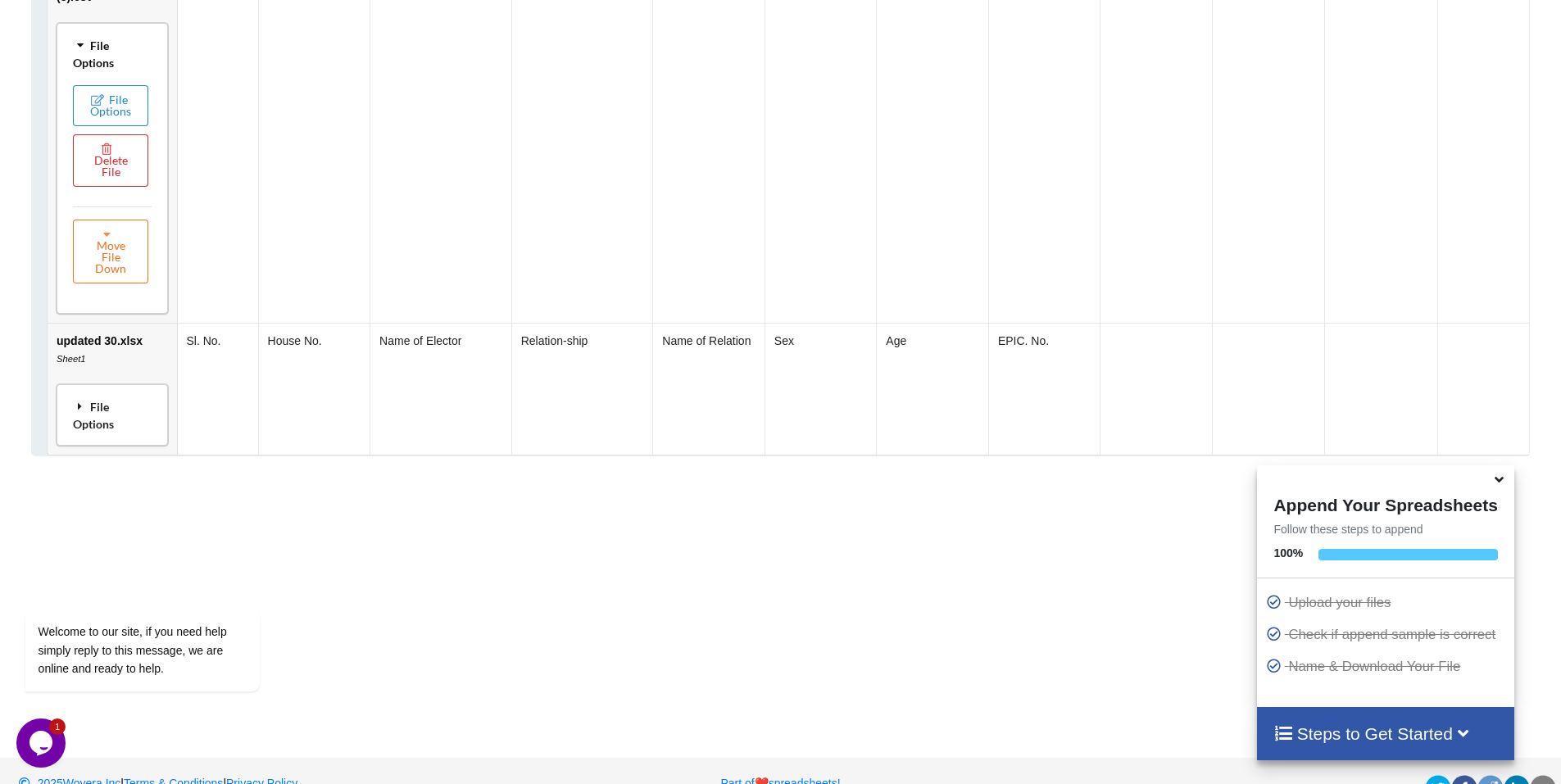
click at [98, 434] on div "File Options" at bounding box center [112, 415] width 102 height 52
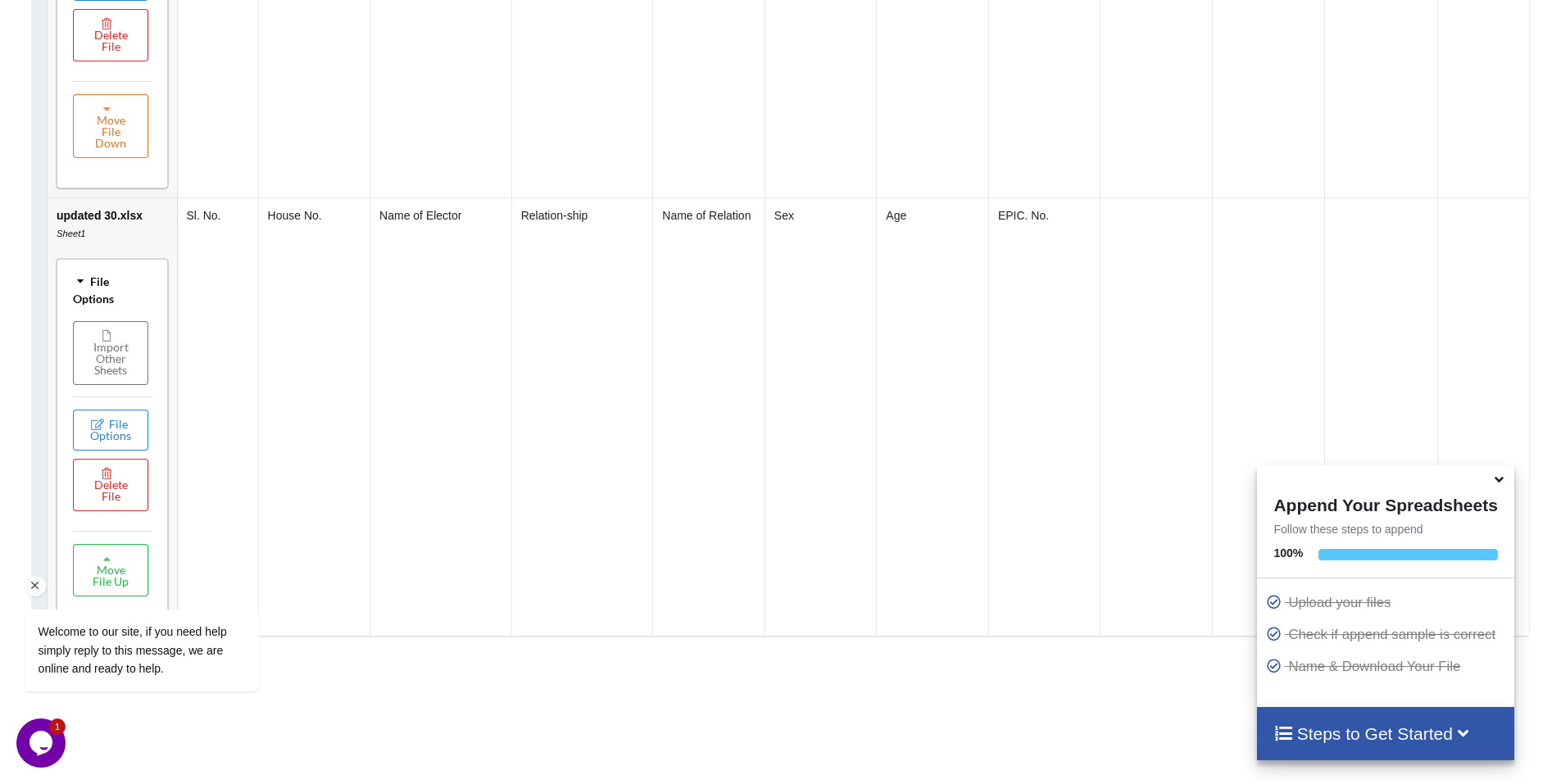
scroll to position [1191, 0]
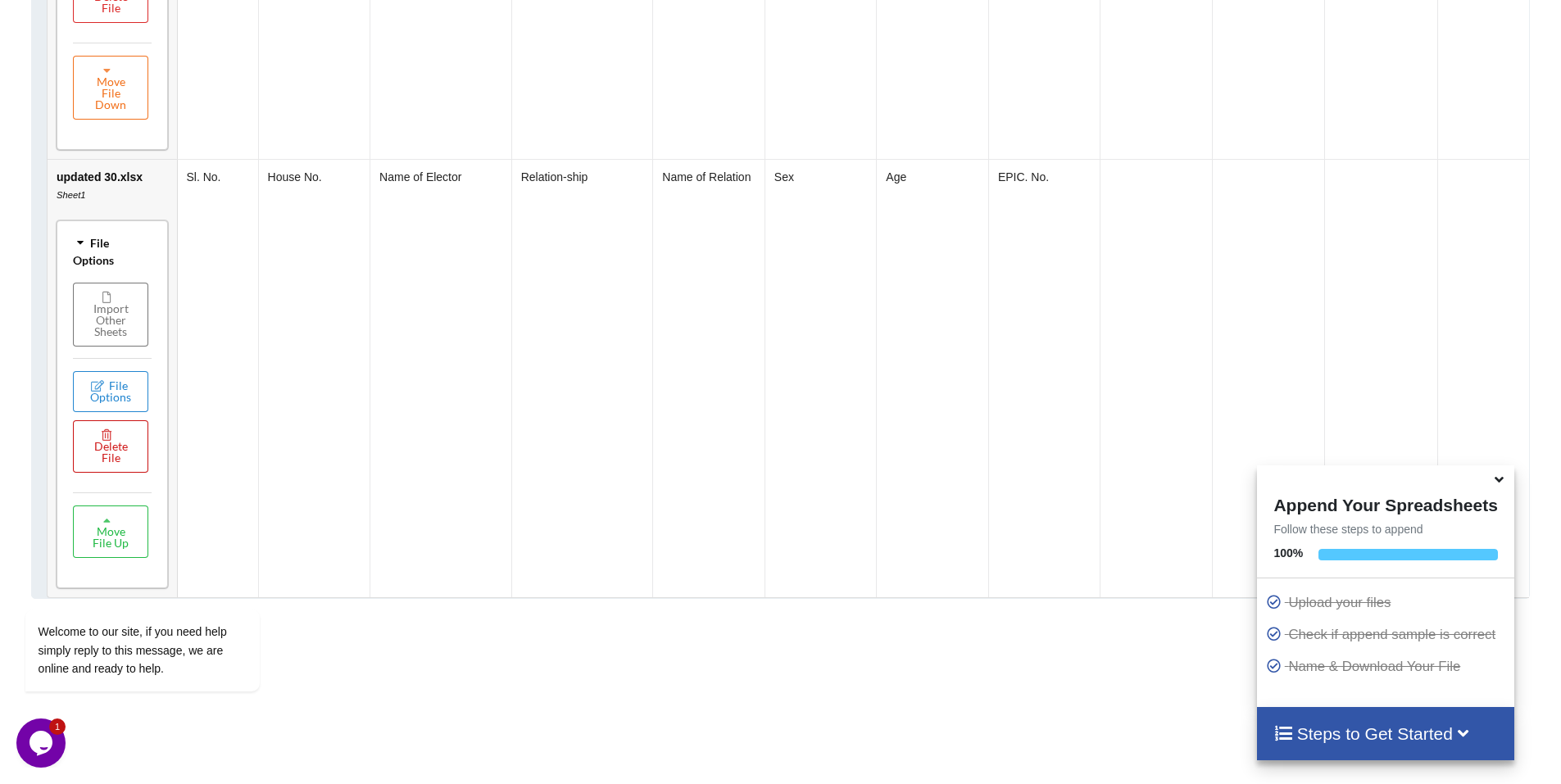
click at [102, 439] on icon at bounding box center [108, 434] width 14 height 10
click at [141, 396] on button "Delete File" at bounding box center [173, 395] width 89 height 30
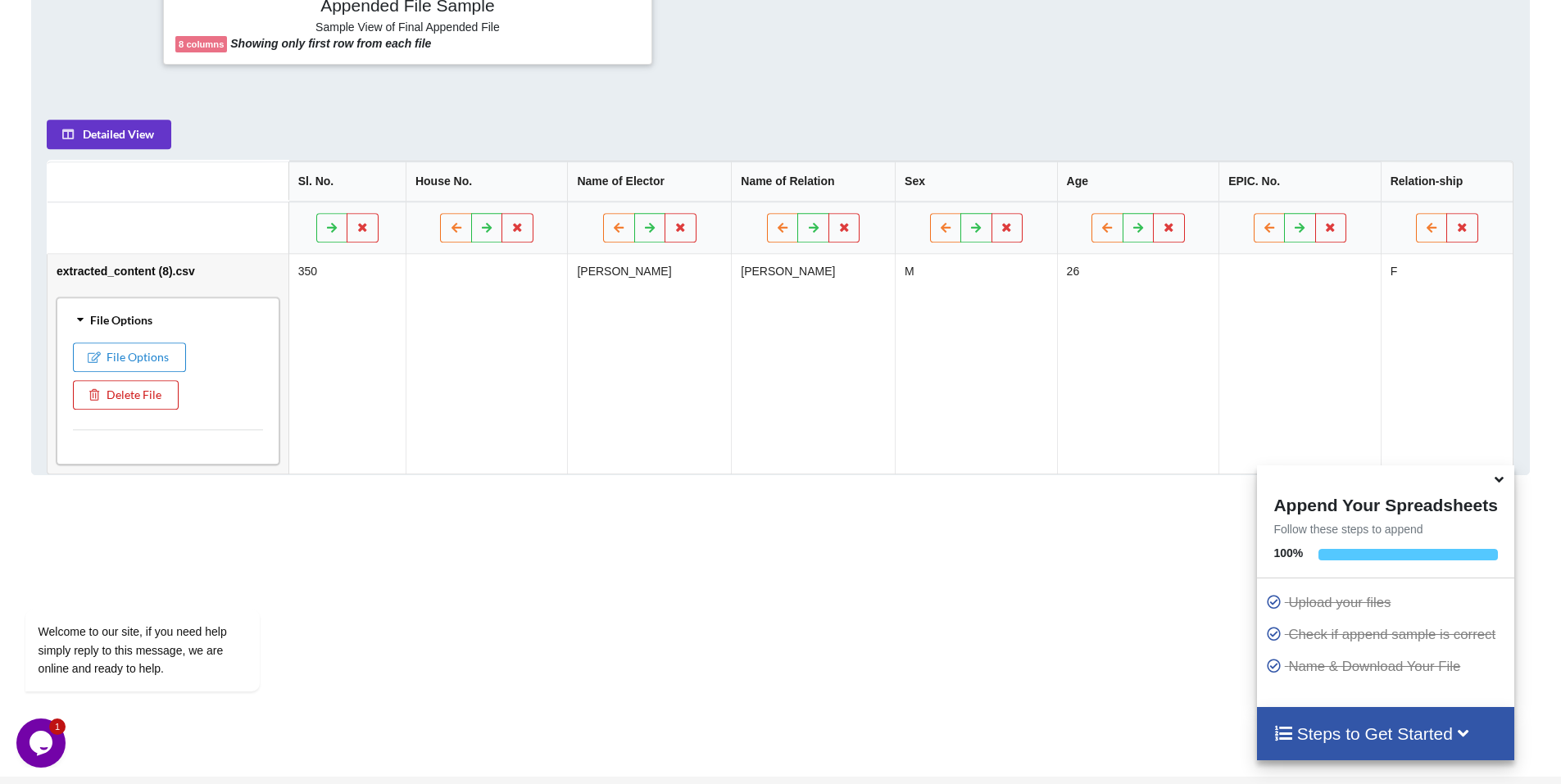
scroll to position [673, 0]
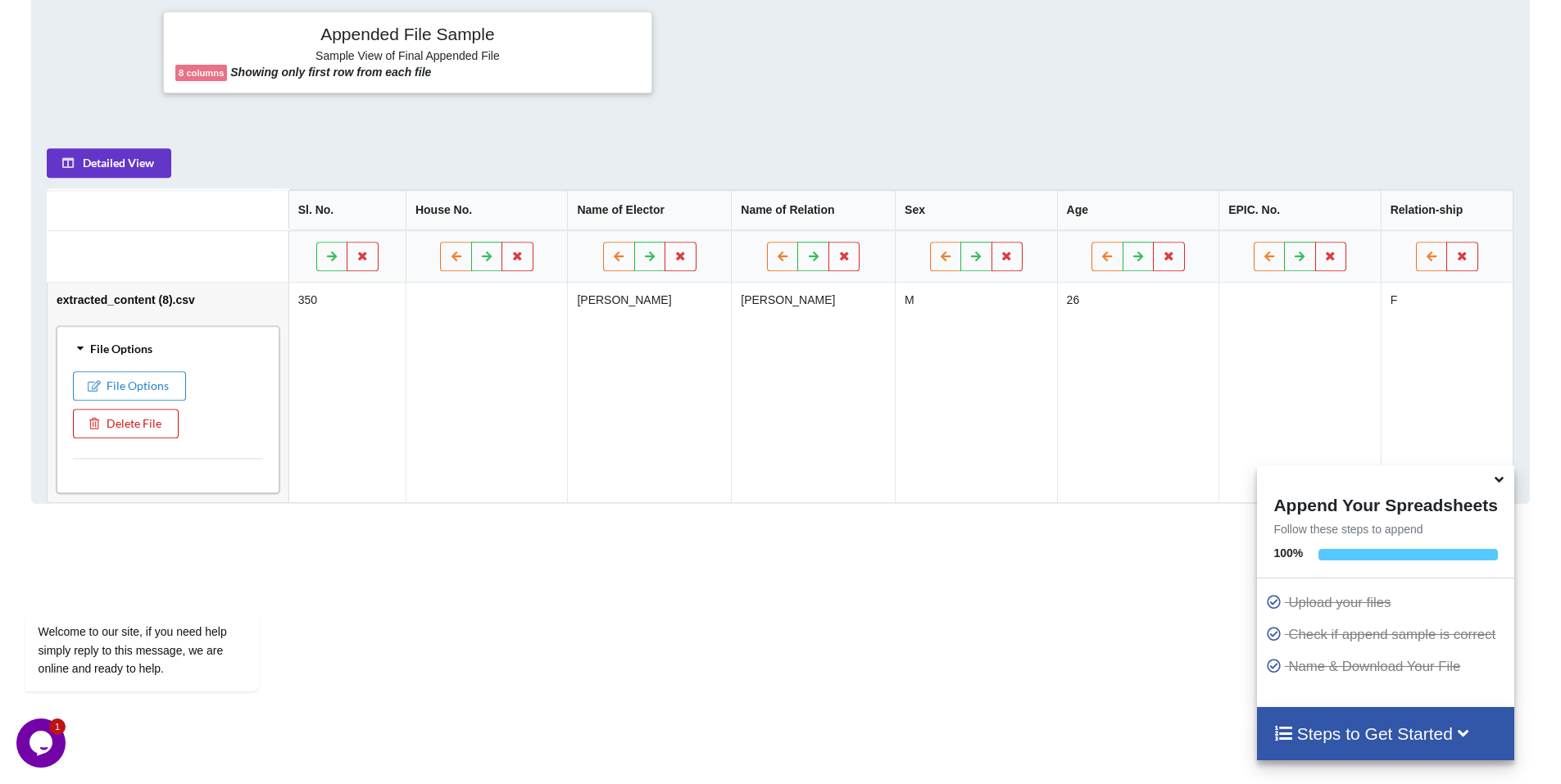
click at [133, 418] on button "Delete File" at bounding box center [125, 424] width 106 height 30
click at [163, 366] on button "Delete File" at bounding box center [173, 375] width 89 height 30
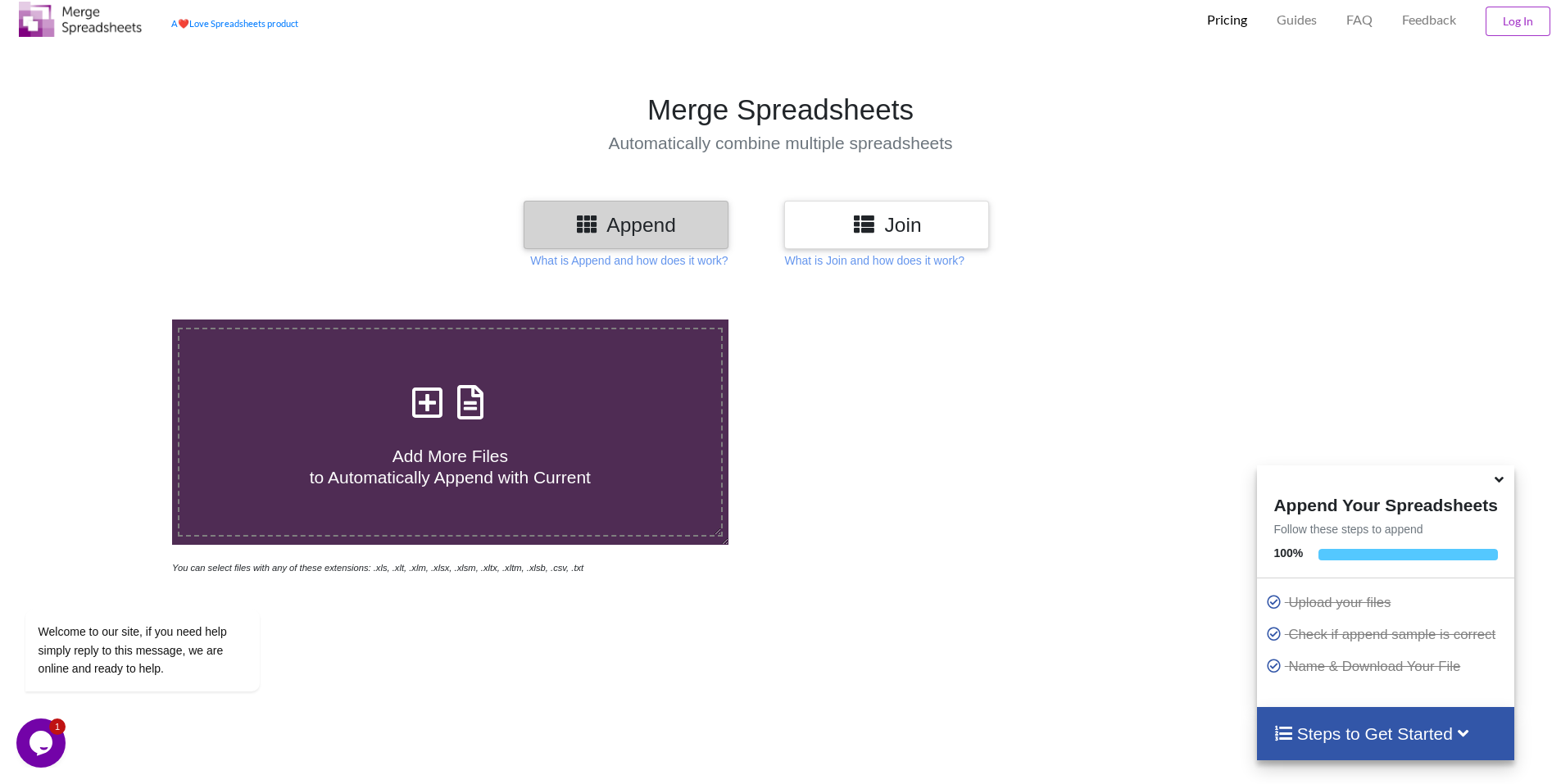
scroll to position [12, 0]
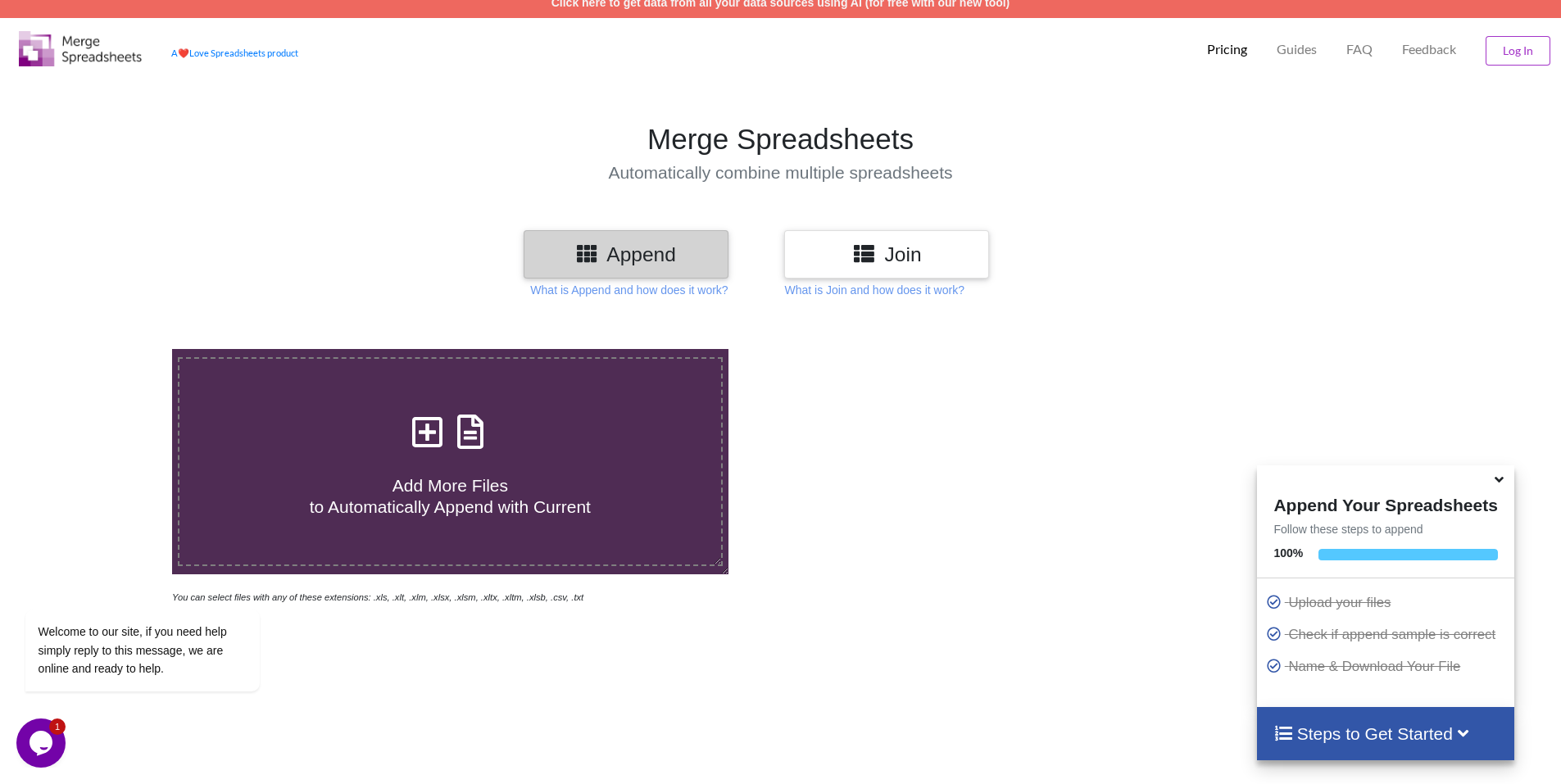
click at [409, 465] on h4 "Add More Files to Automatically Append with Current" at bounding box center [450, 486] width 542 height 63
click at [112, 349] on input "Add More Files to Automatically Append with Current" at bounding box center [112, 349] width 0 height 0
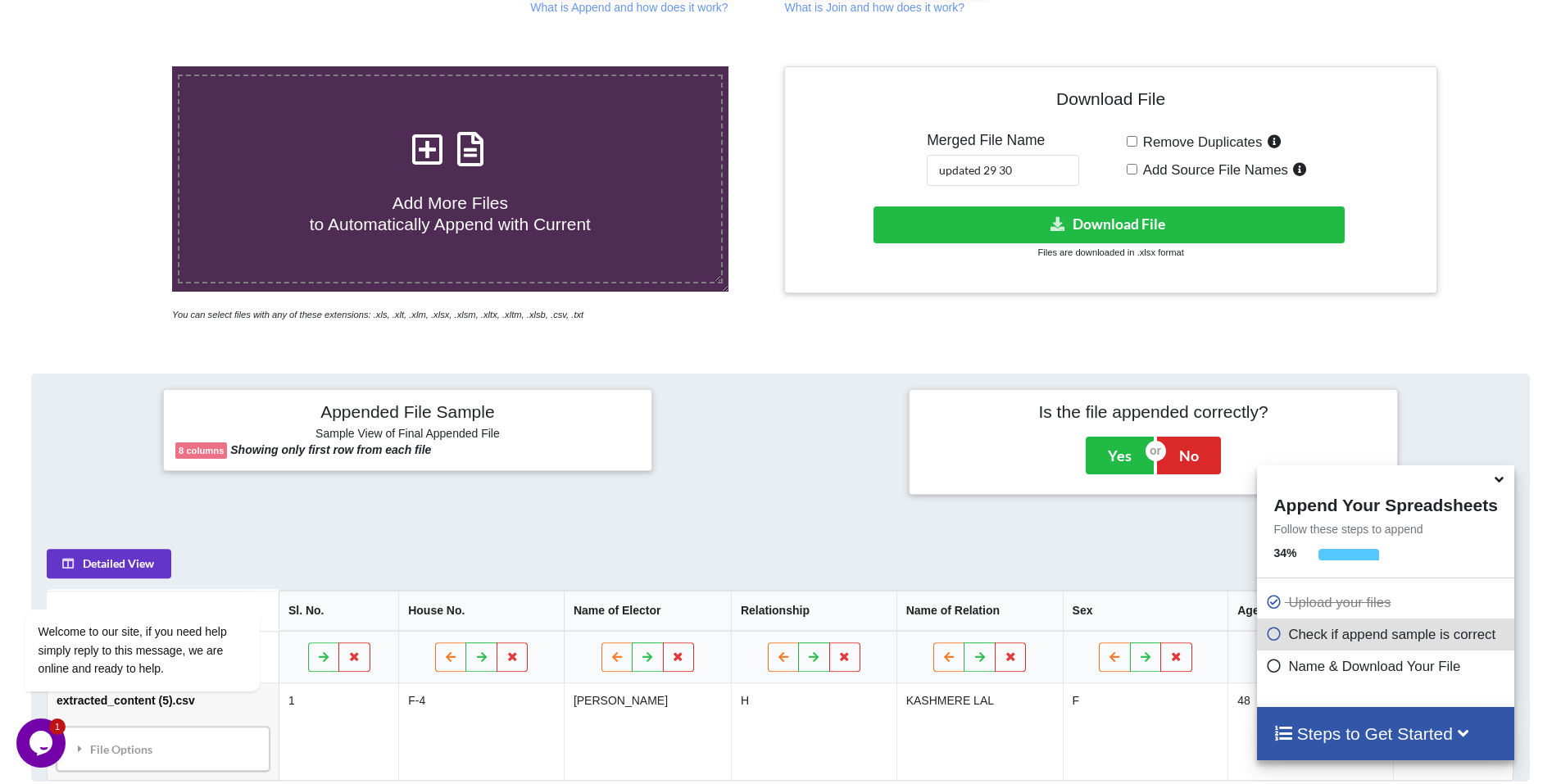
scroll to position [245, 0]
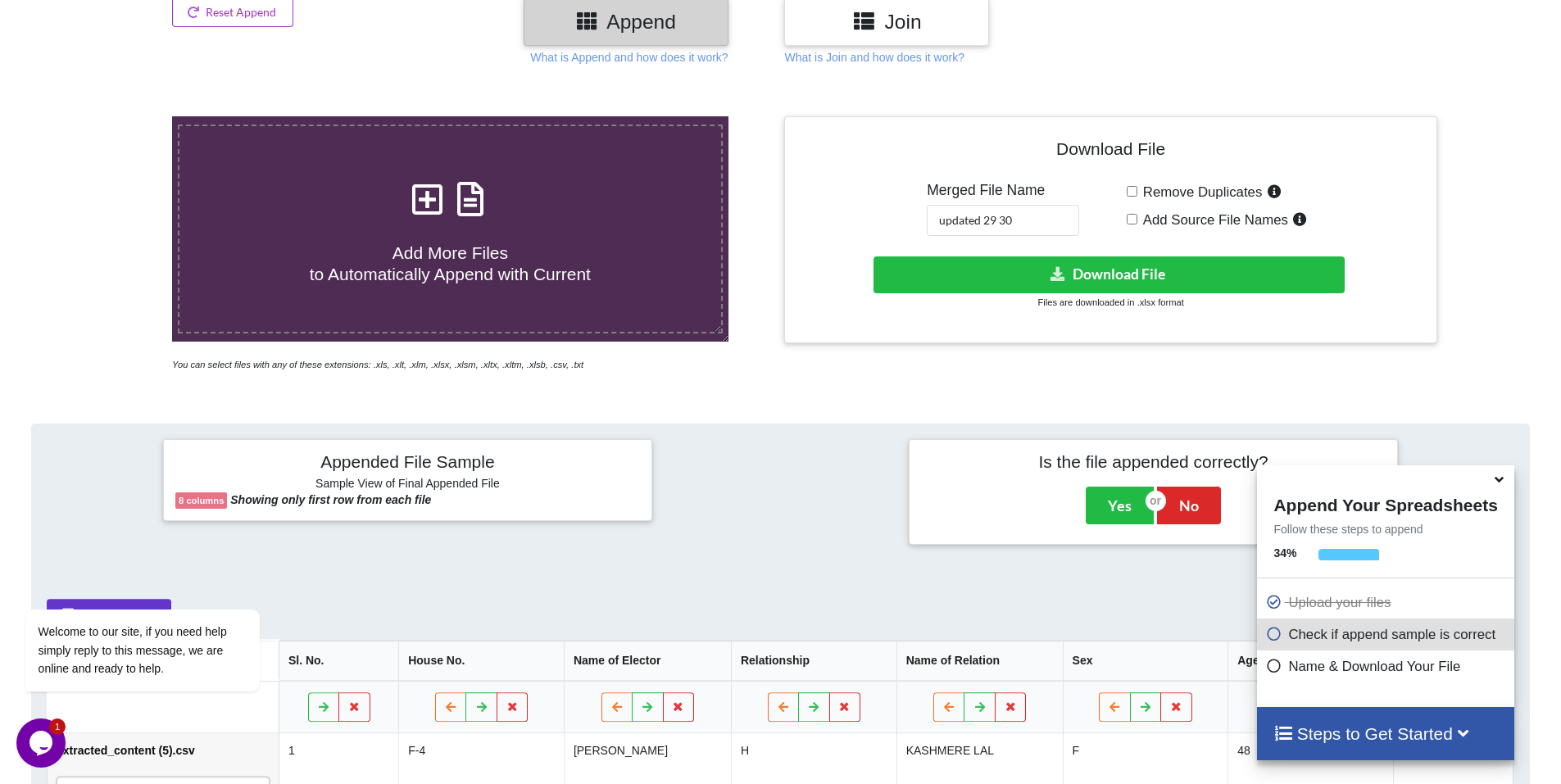
click at [502, 258] on span "Add More Files to Automatically Append with Current" at bounding box center [450, 263] width 281 height 40
click at [112, 116] on input "Add More Files to Automatically Append with Current" at bounding box center [112, 116] width 0 height 0
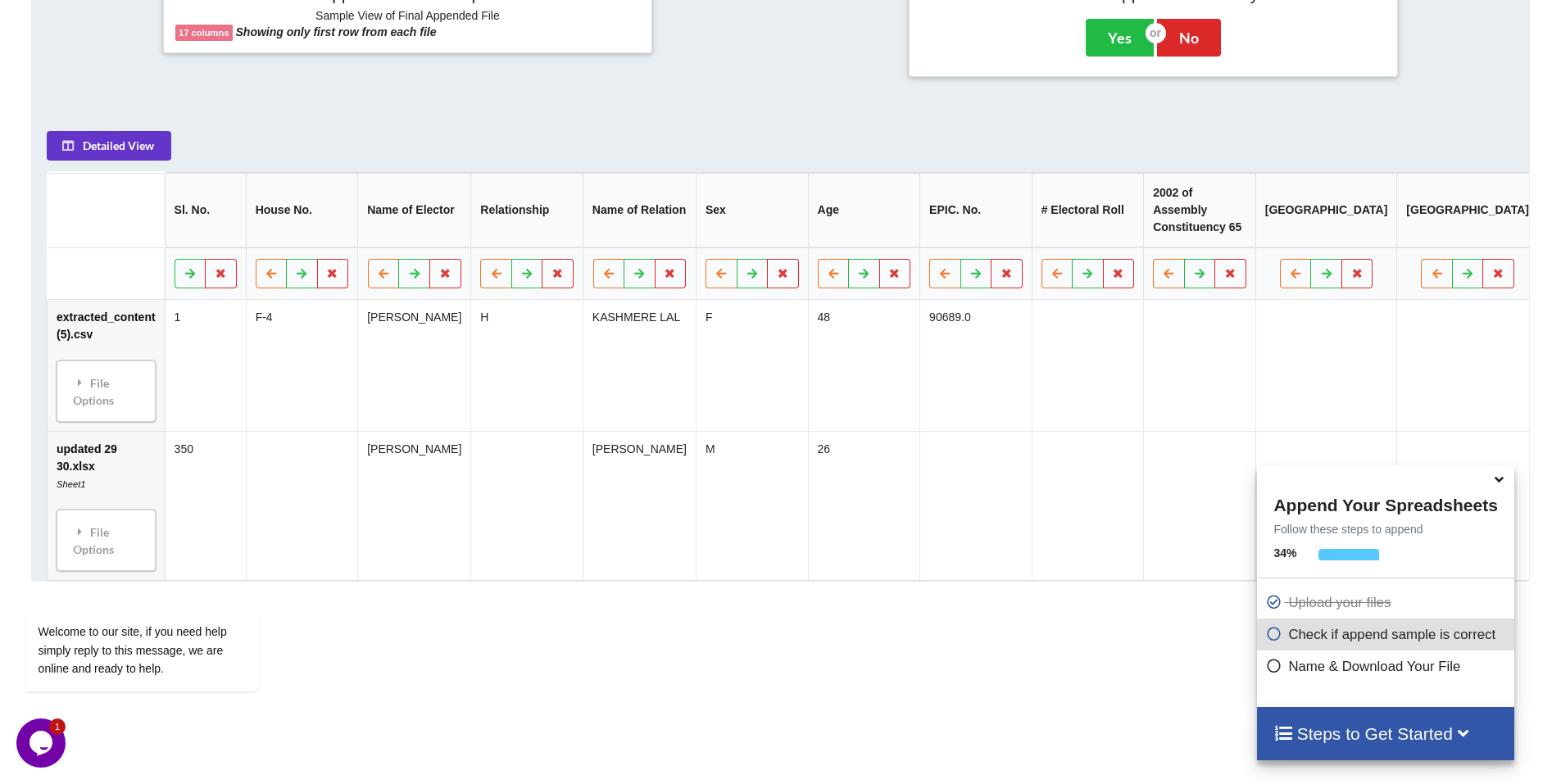
scroll to position [750, 0]
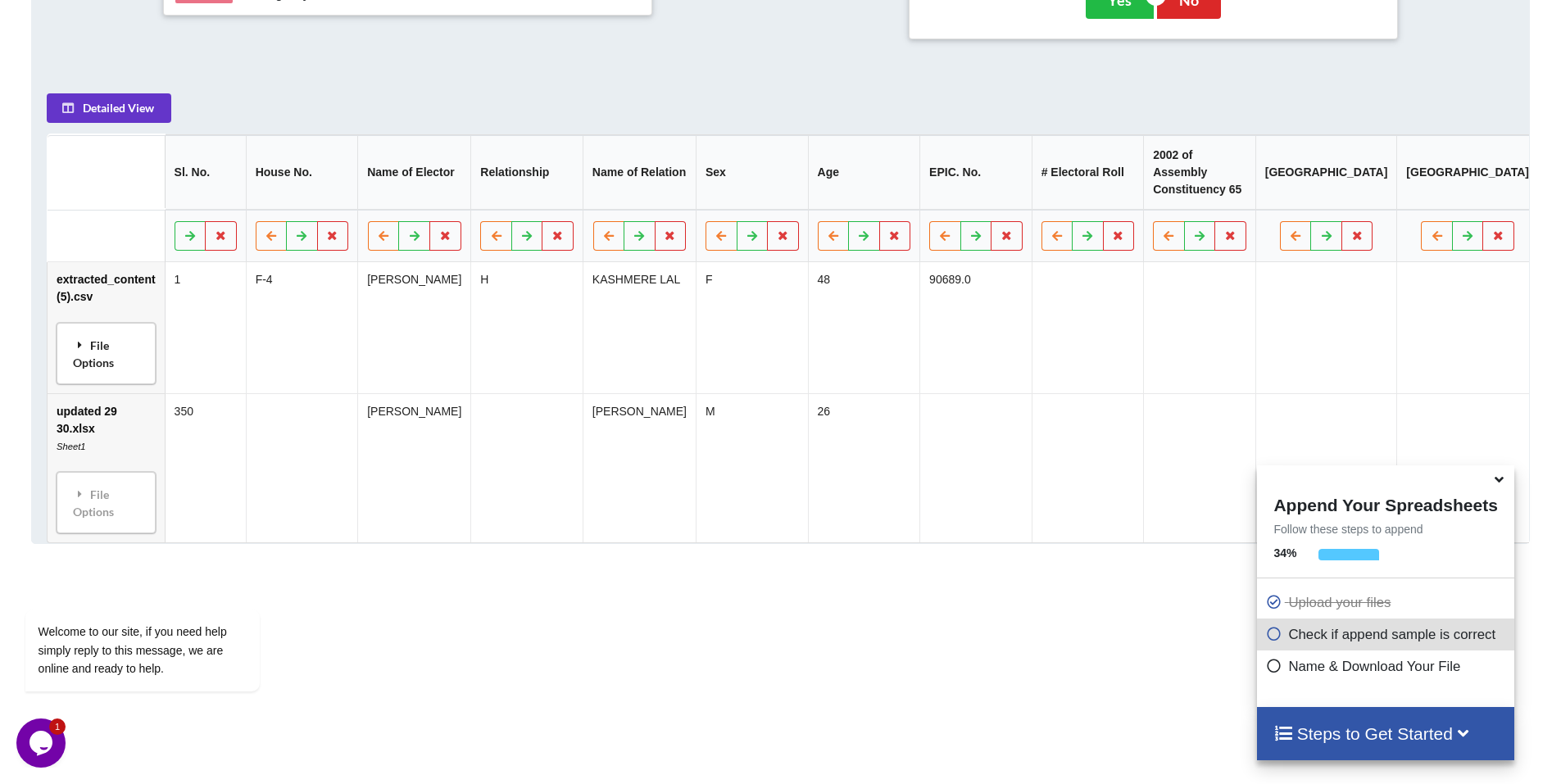
click at [105, 371] on div "File Options" at bounding box center [107, 353] width 90 height 52
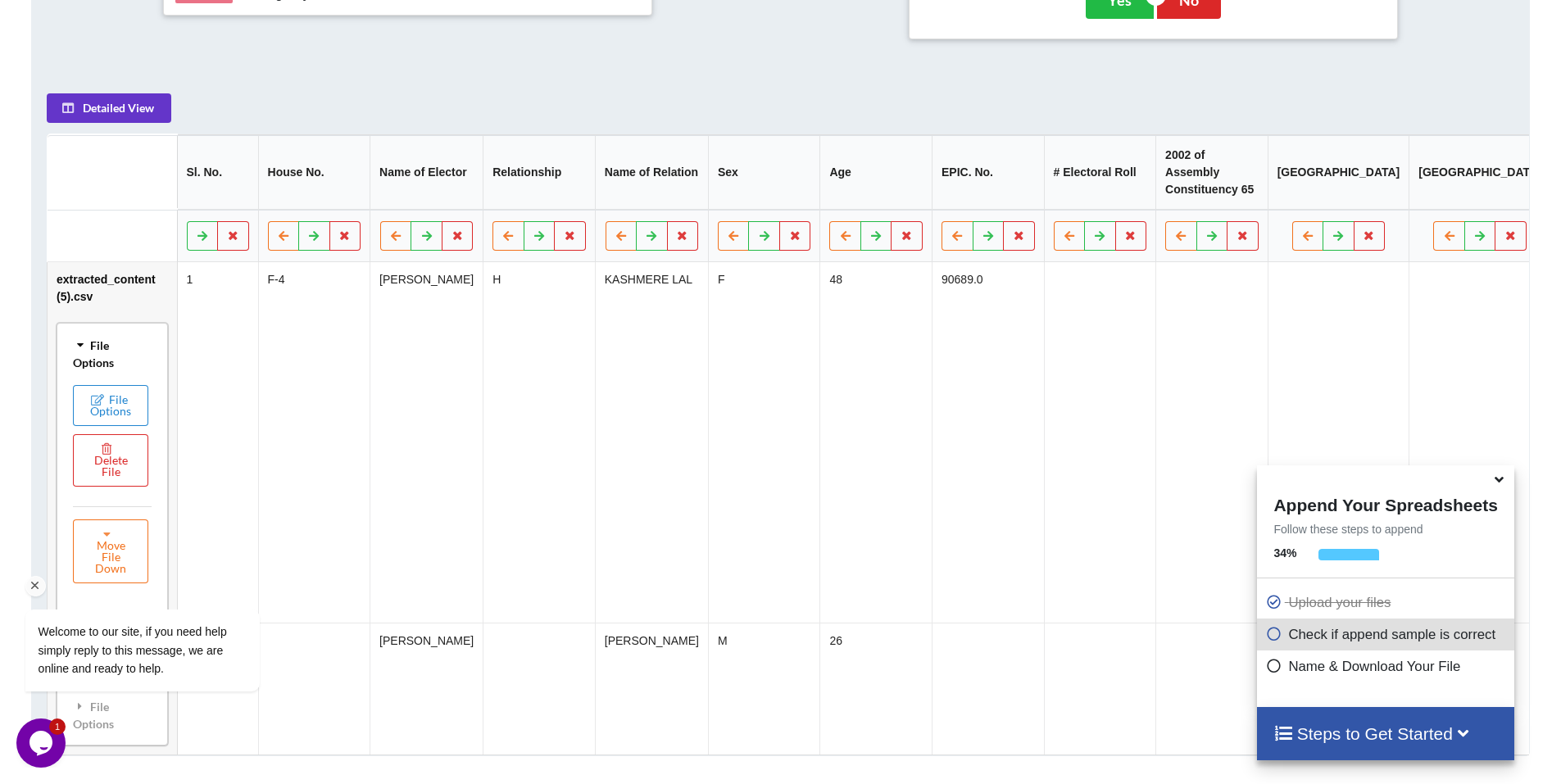
click at [110, 563] on div "Welcome to our site, if you need help simply reply to this message, we are onli…" at bounding box center [163, 582] width 295 height 249
click at [117, 572] on div "Welcome to our site, if you need help simply reply to this message, we are onli…" at bounding box center [164, 634] width 278 height 130
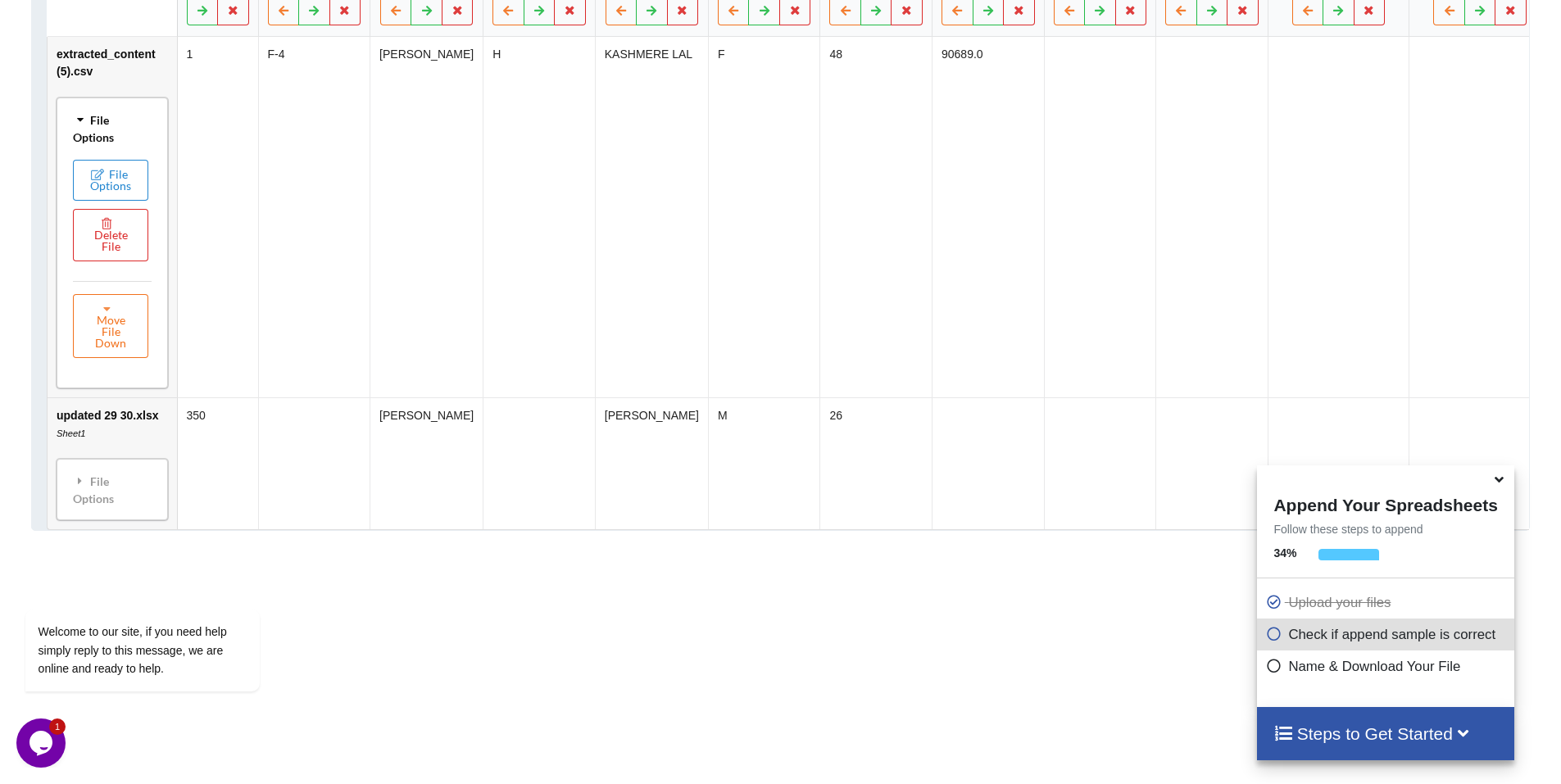
scroll to position [996, 0]
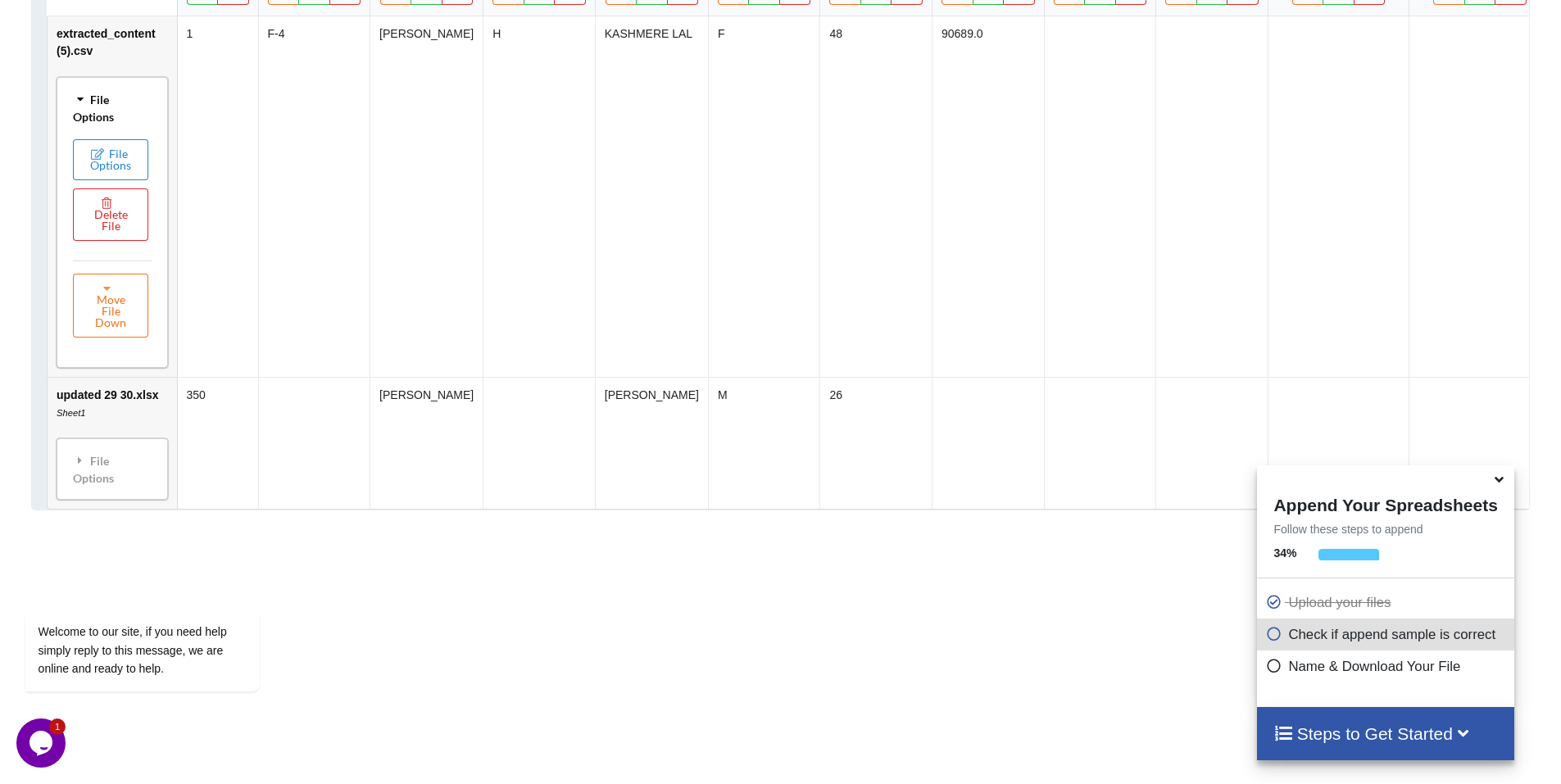
click at [211, 329] on td "1" at bounding box center [217, 196] width 81 height 360
click at [195, 175] on td "1" at bounding box center [217, 196] width 81 height 360
click at [109, 321] on button "Move File Down" at bounding box center [111, 305] width 76 height 64
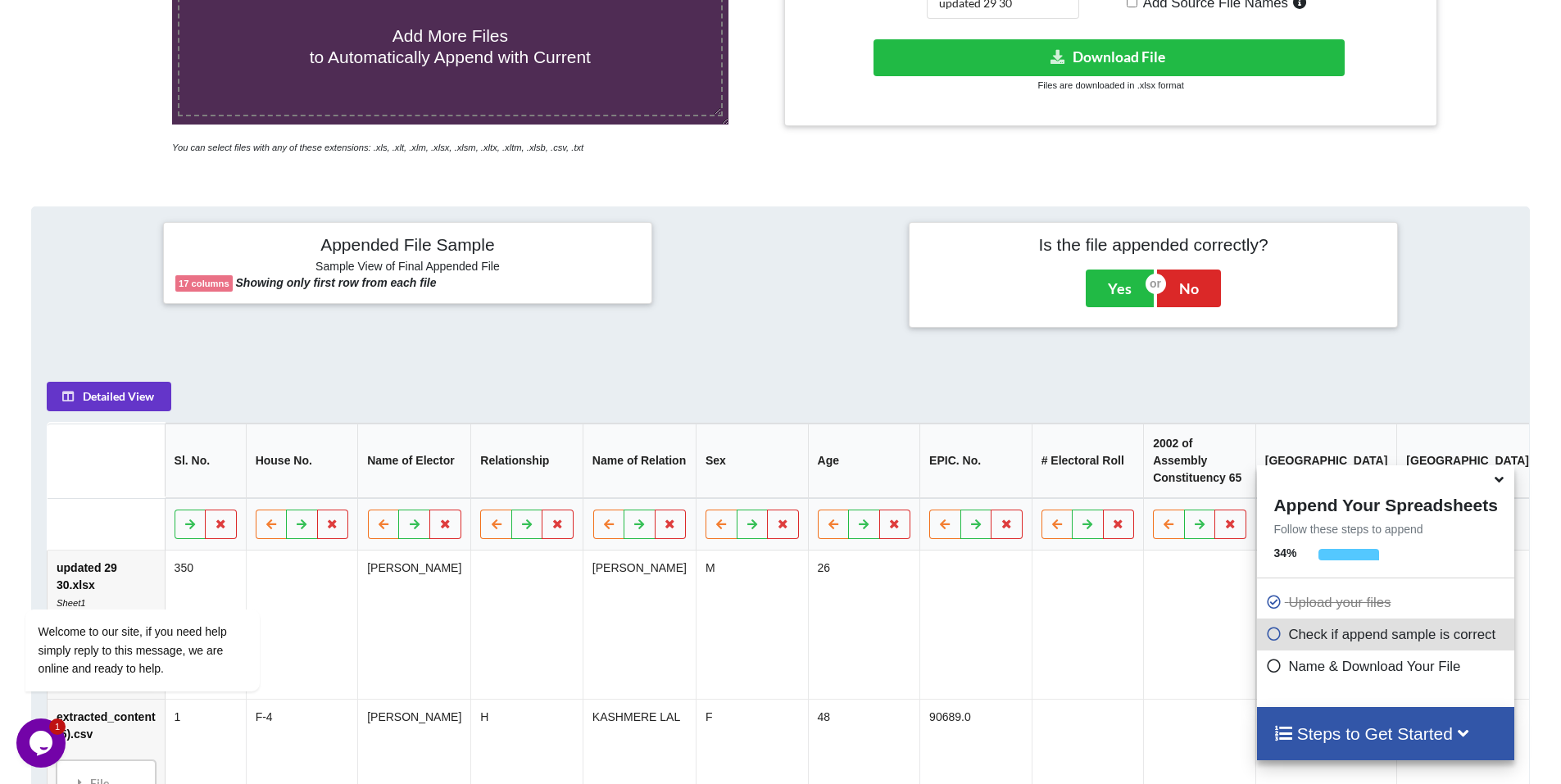
scroll to position [389, 0]
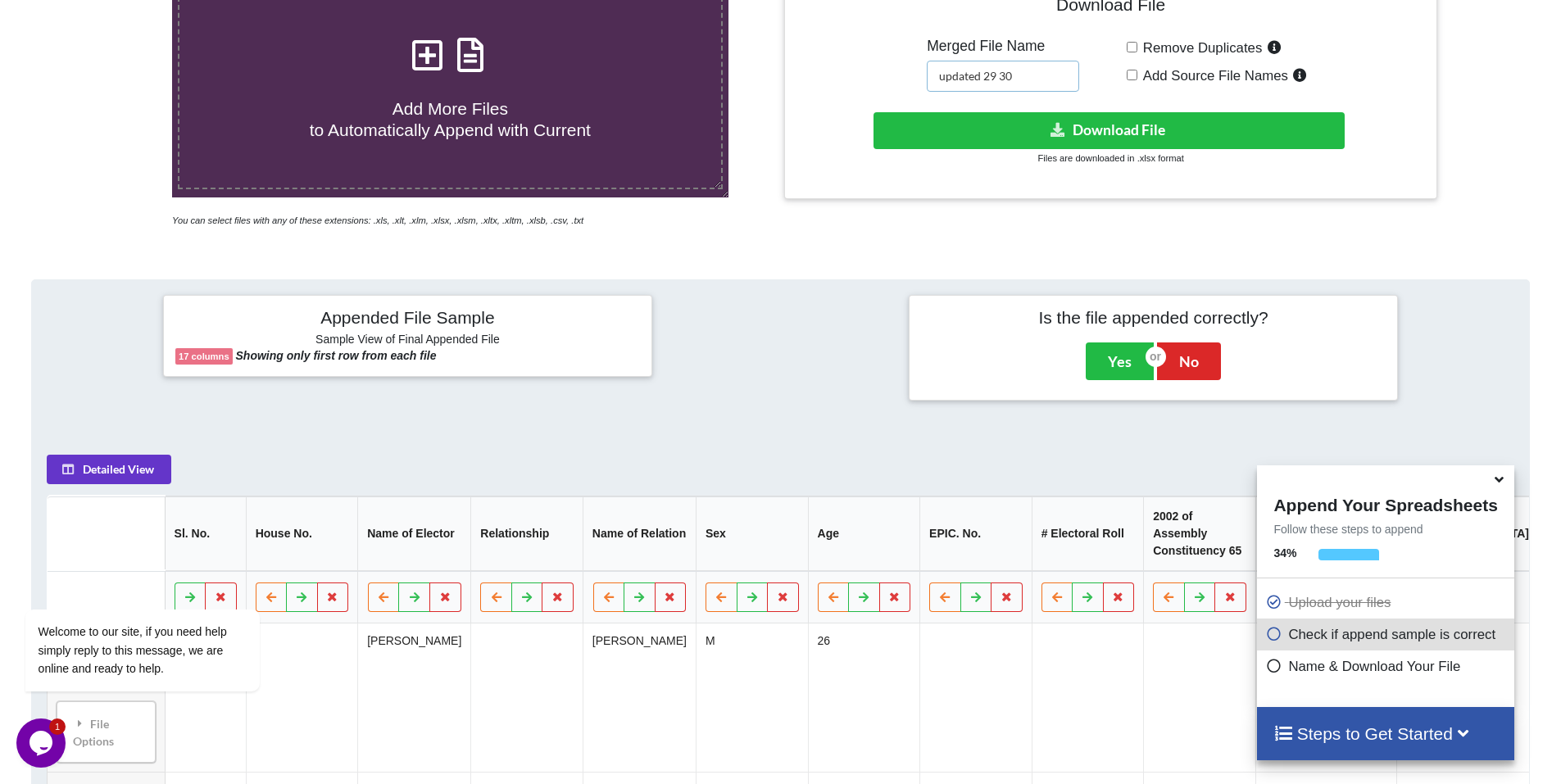
click at [1034, 72] on input "updated 29 30" at bounding box center [1003, 76] width 152 height 31
type input "updated 29 30 31"
click at [1039, 124] on button "Download File" at bounding box center [1109, 130] width 471 height 37
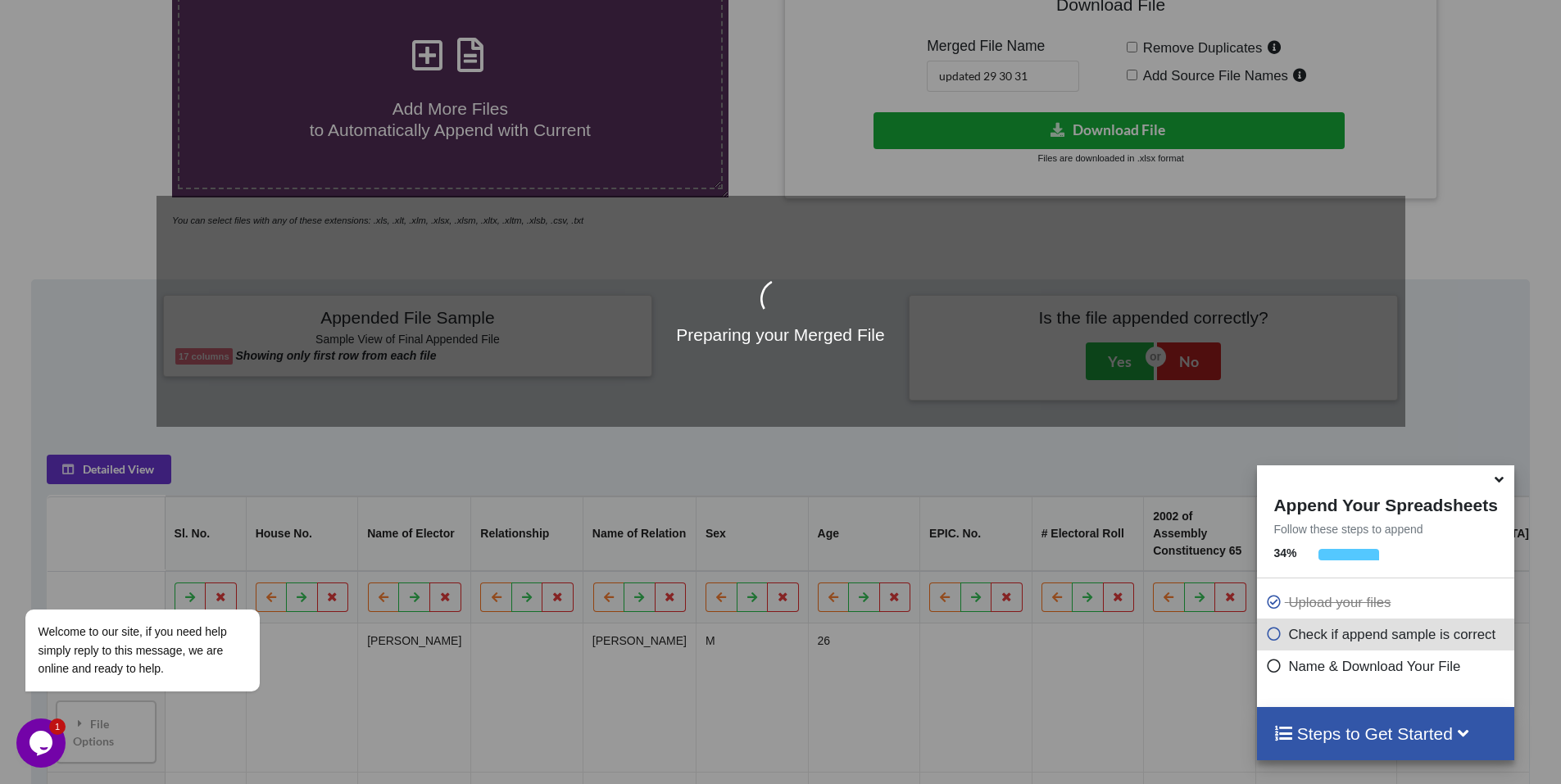
click at [1039, 124] on div "Preparing your Merged File" at bounding box center [780, 392] width 1561 height 784
